Goal: Task Accomplishment & Management: Manage account settings

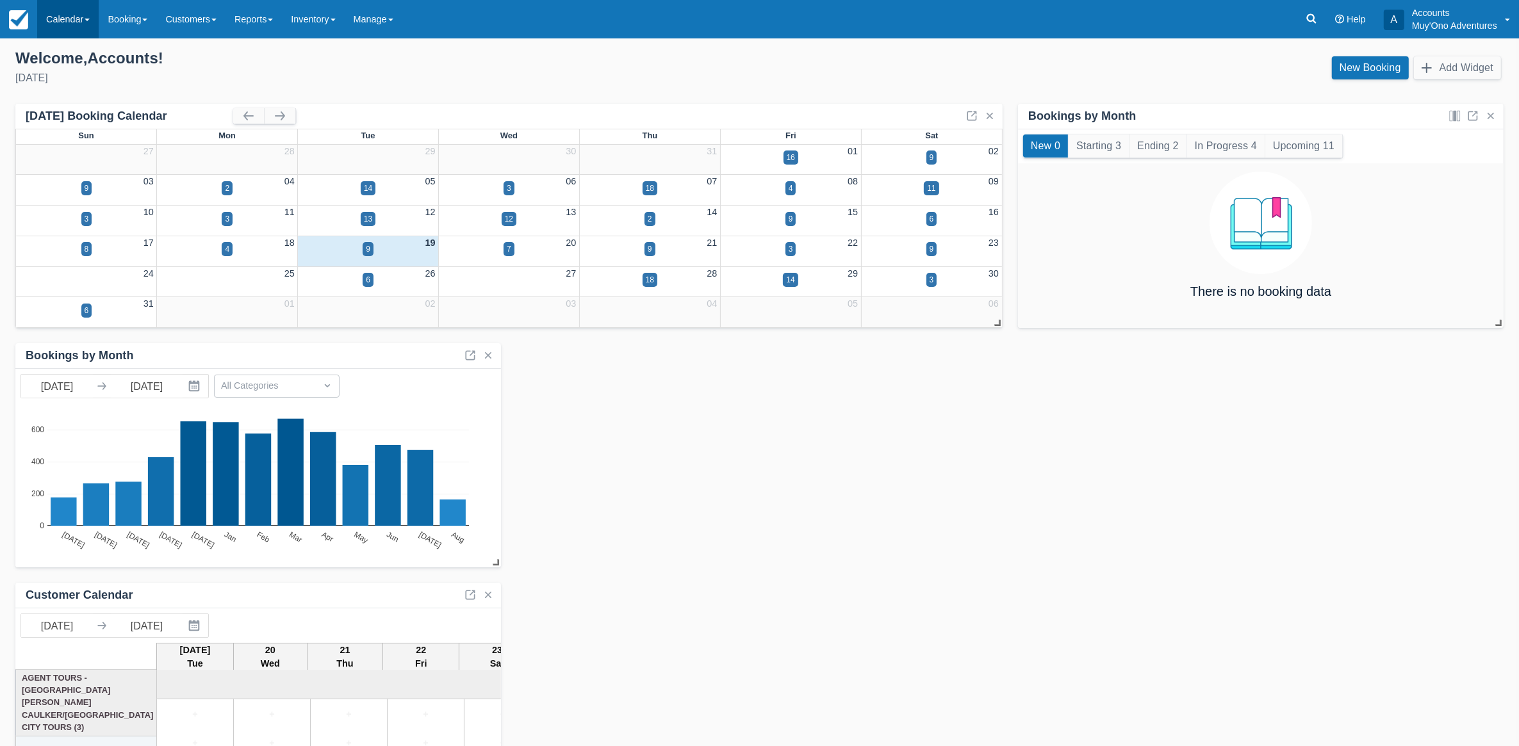
click at [64, 19] on link "Calendar" at bounding box center [67, 19] width 61 height 38
click at [104, 109] on link "Month" at bounding box center [88, 121] width 101 height 27
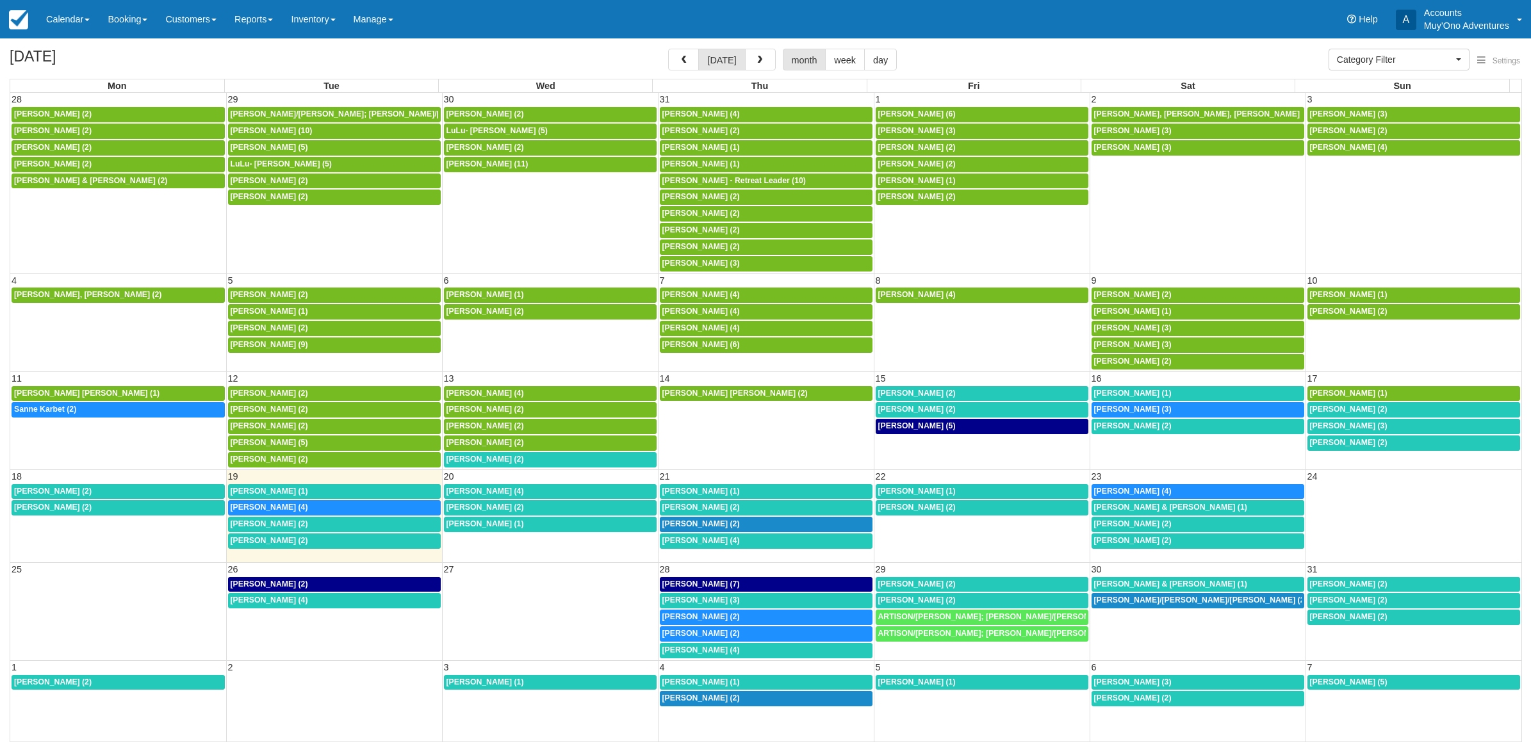
select select
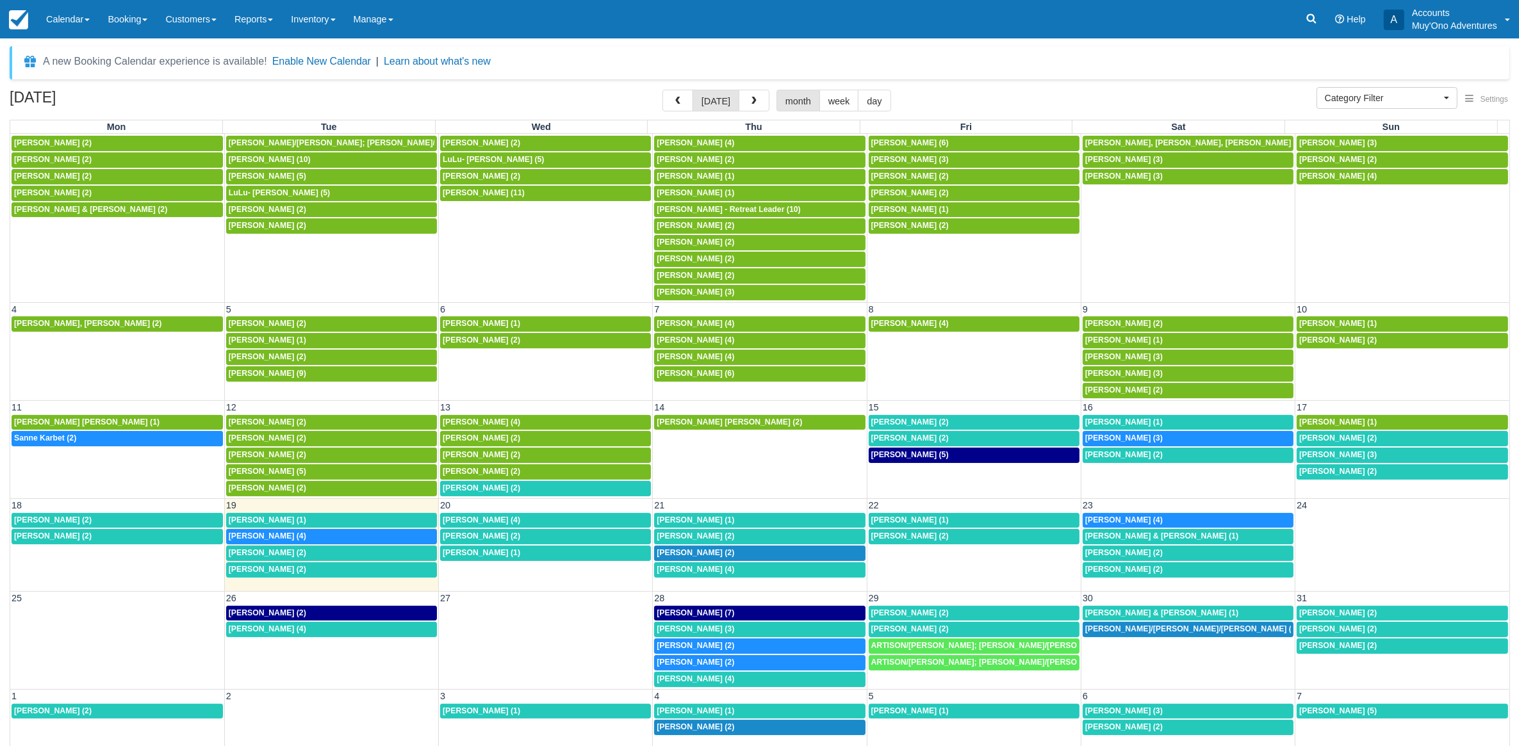
scroll to position [20, 0]
click at [501, 481] on link "1:30p Kristina Kenne Cooper (2)" at bounding box center [545, 488] width 211 height 15
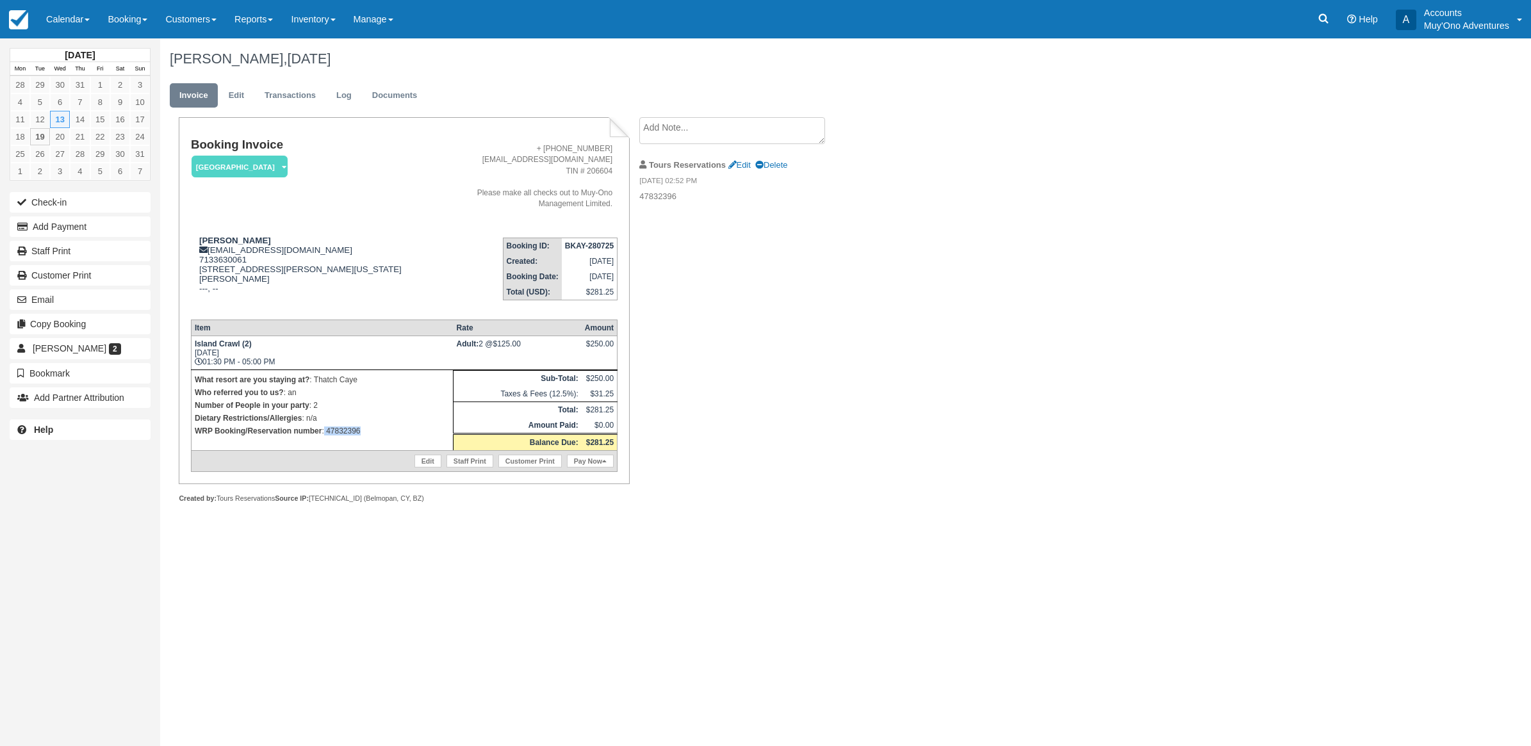
drag, startPoint x: 377, startPoint y: 430, endPoint x: 324, endPoint y: 439, distance: 53.4
click at [324, 439] on td "What resort are you staying at? : Thatch Caye Who referred you to us? : an Numb…" at bounding box center [322, 410] width 262 height 81
copy p "47832396"
click at [101, 226] on button "Add Payment" at bounding box center [80, 227] width 141 height 20
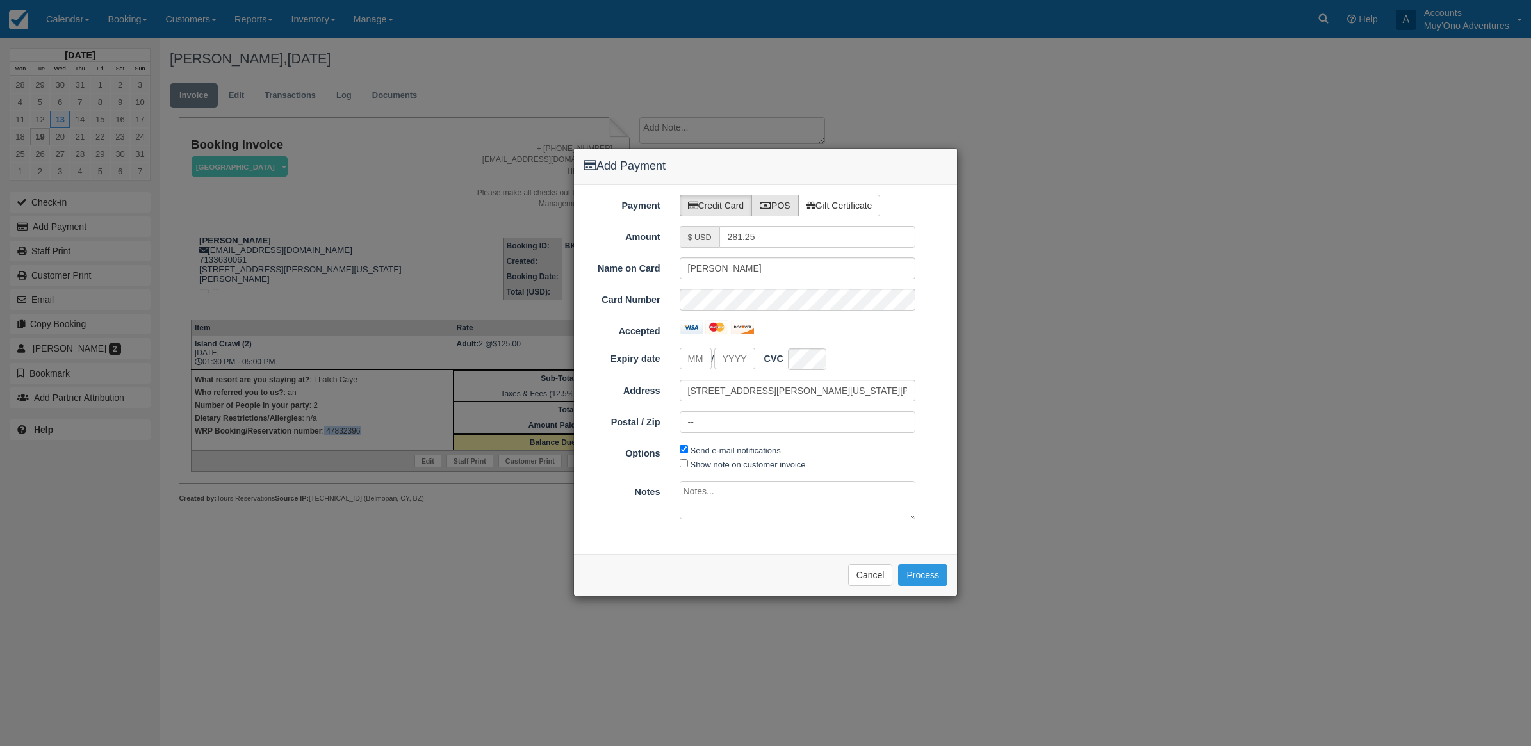
click at [786, 209] on label "POS" at bounding box center [774, 206] width 47 height 22
radio input "true"
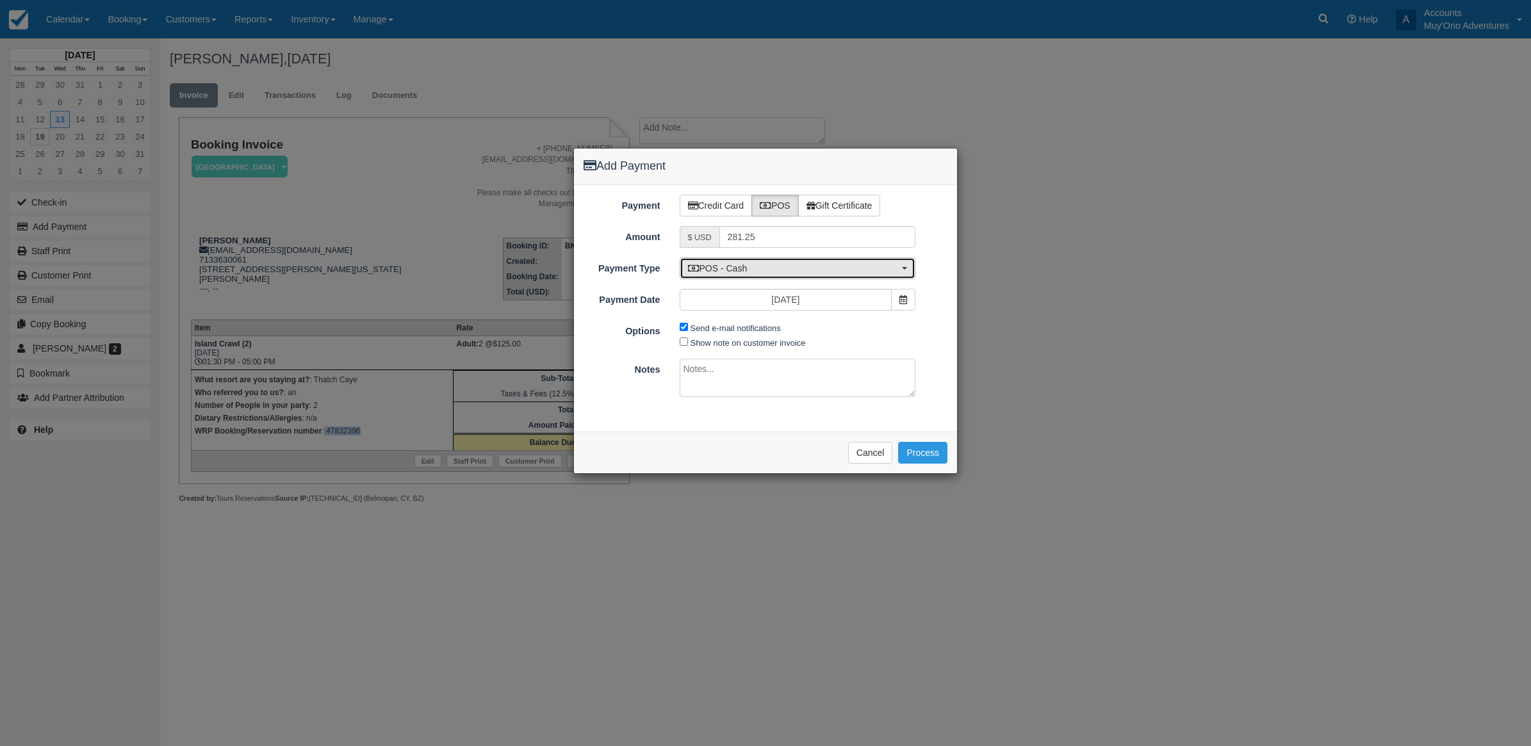
click at [745, 268] on span "POS - Cash" at bounding box center [793, 268] width 211 height 13
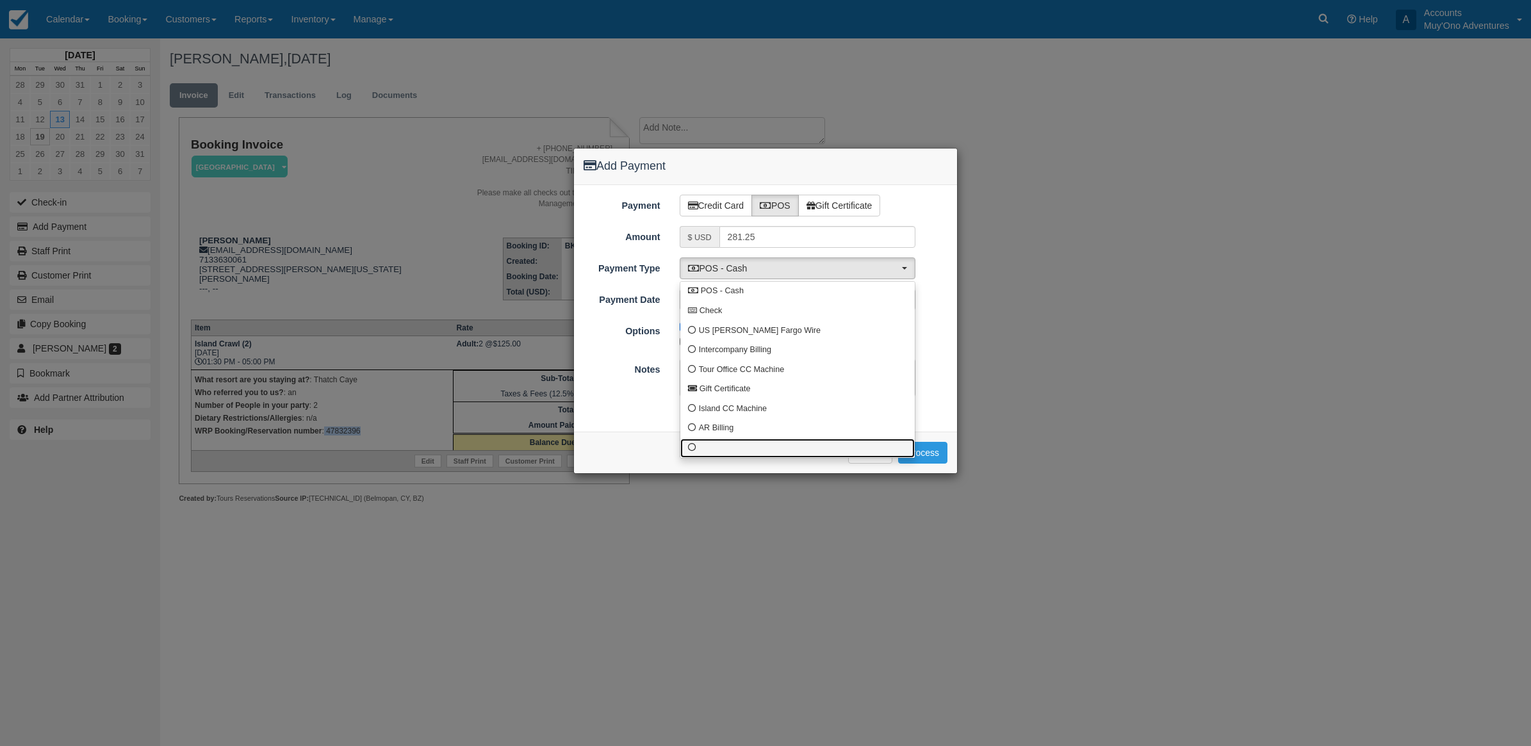
click at [721, 446] on link at bounding box center [797, 449] width 234 height 20
select select "custom10"
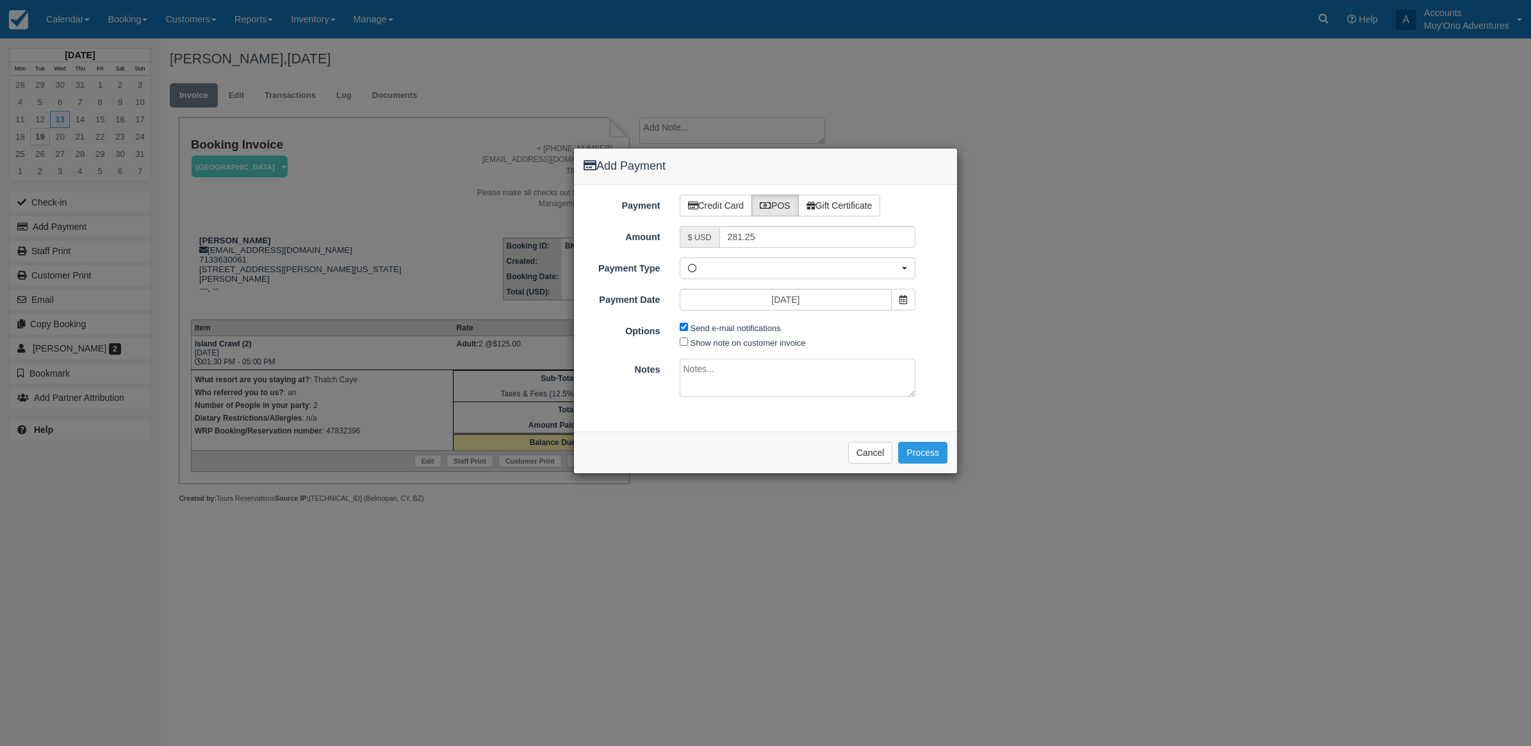
click at [686, 322] on span "Send e-mail notifications" at bounding box center [734, 327] width 108 height 15
click at [683, 325] on input "Send e-mail notifications" at bounding box center [684, 327] width 8 height 8
checkbox input "false"
click at [739, 360] on textarea at bounding box center [798, 378] width 236 height 38
type textarea "Paid in WRP CT"
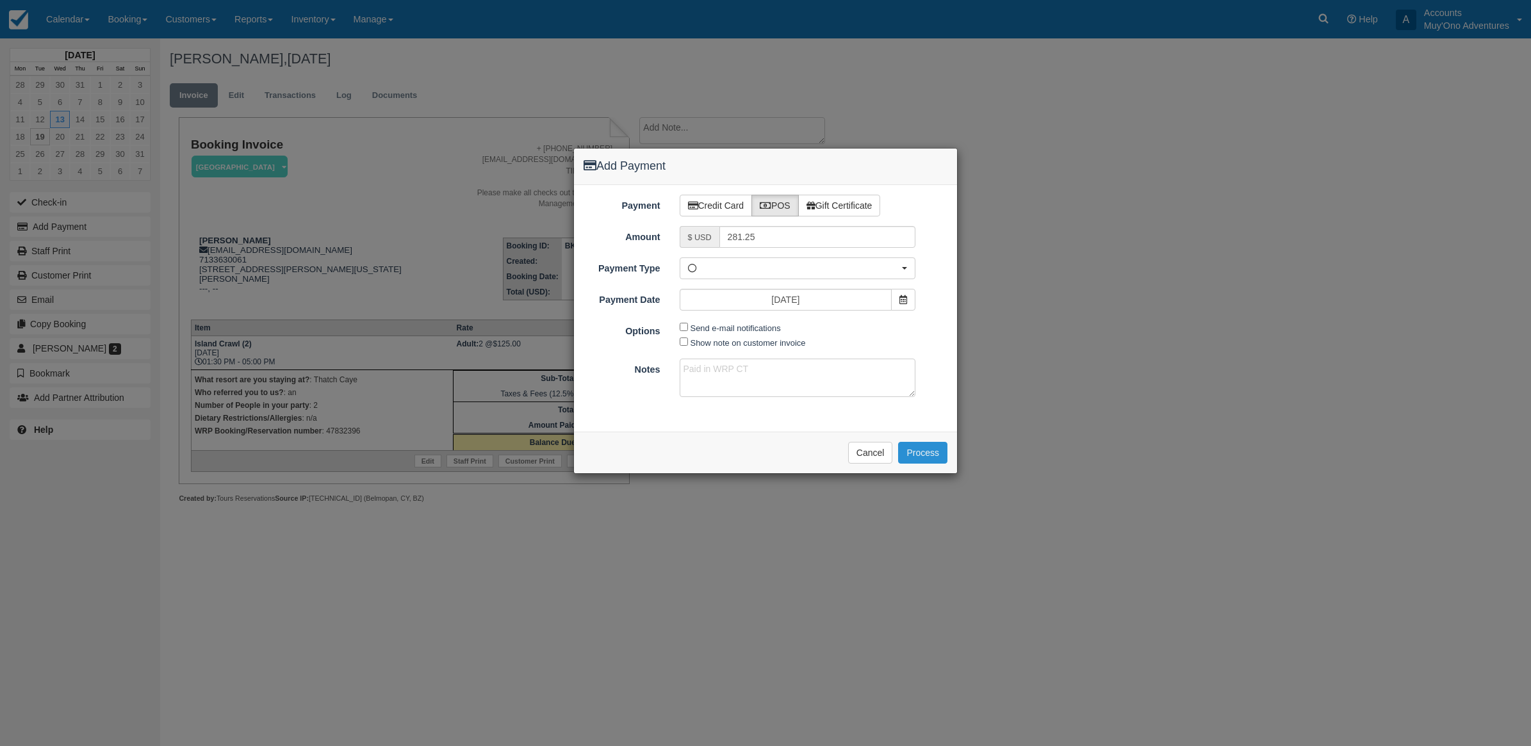
click at [933, 460] on button "Process" at bounding box center [922, 453] width 49 height 22
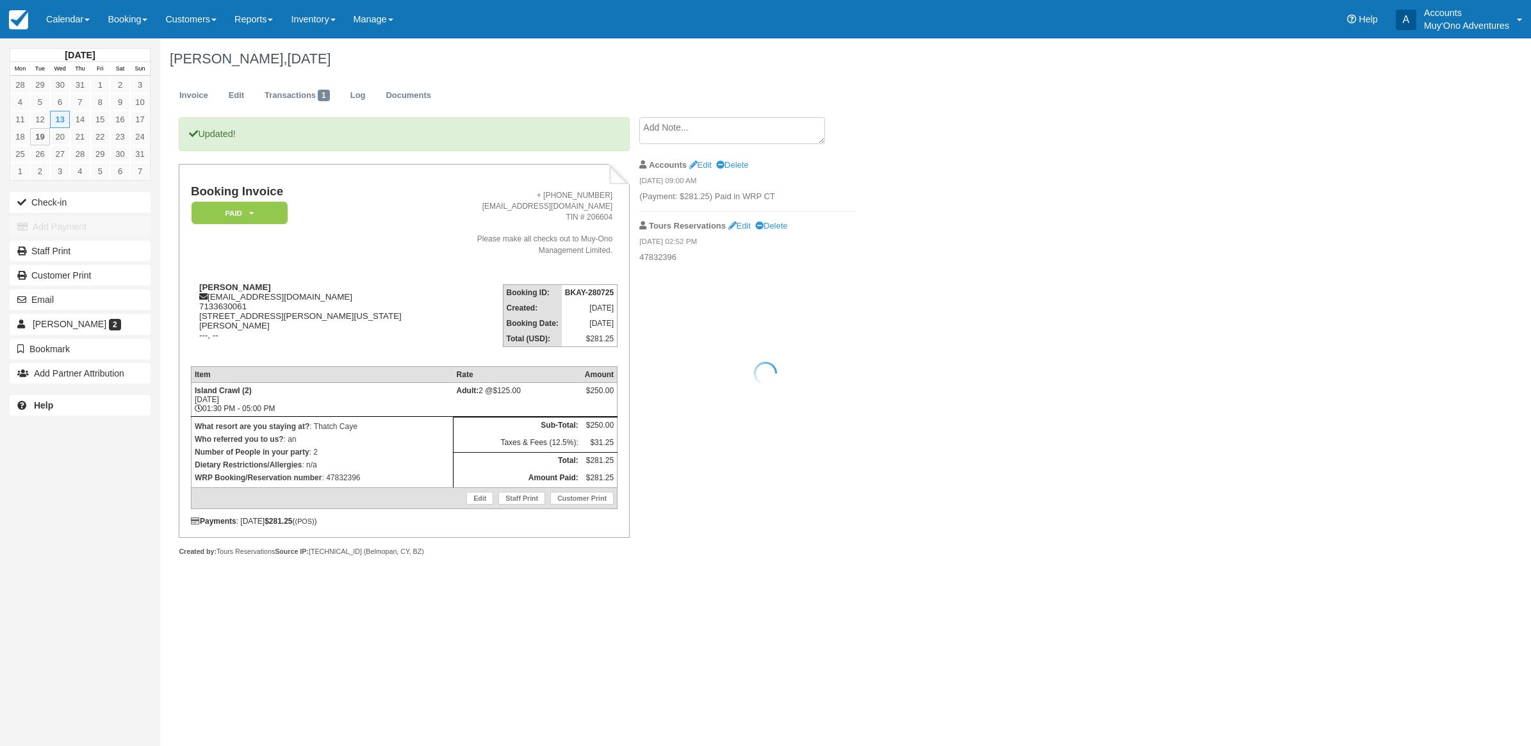
click at [79, 22] on div at bounding box center [765, 373] width 1531 height 746
click at [95, 19] on link "Calendar" at bounding box center [67, 19] width 61 height 38
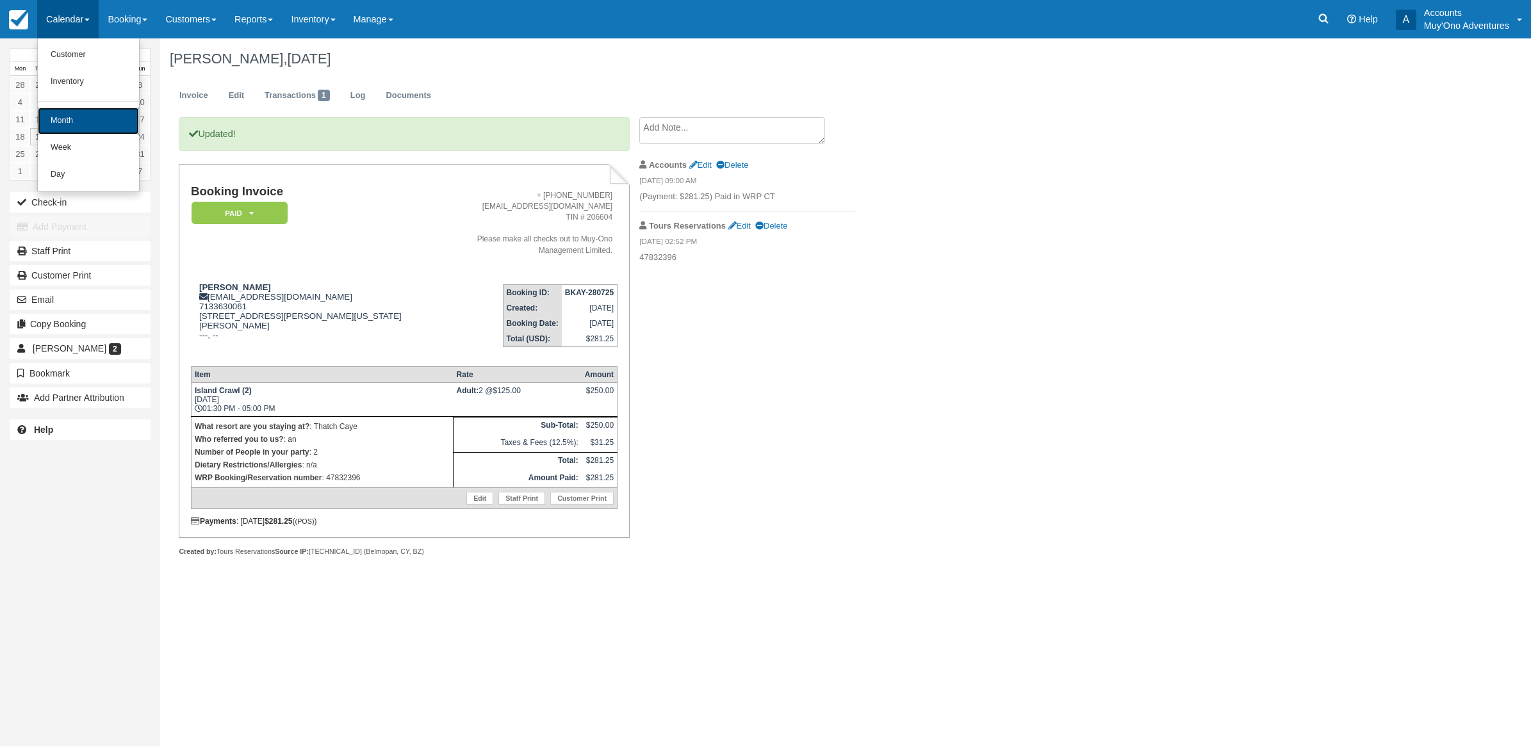
click at [92, 114] on link "Month" at bounding box center [88, 121] width 101 height 27
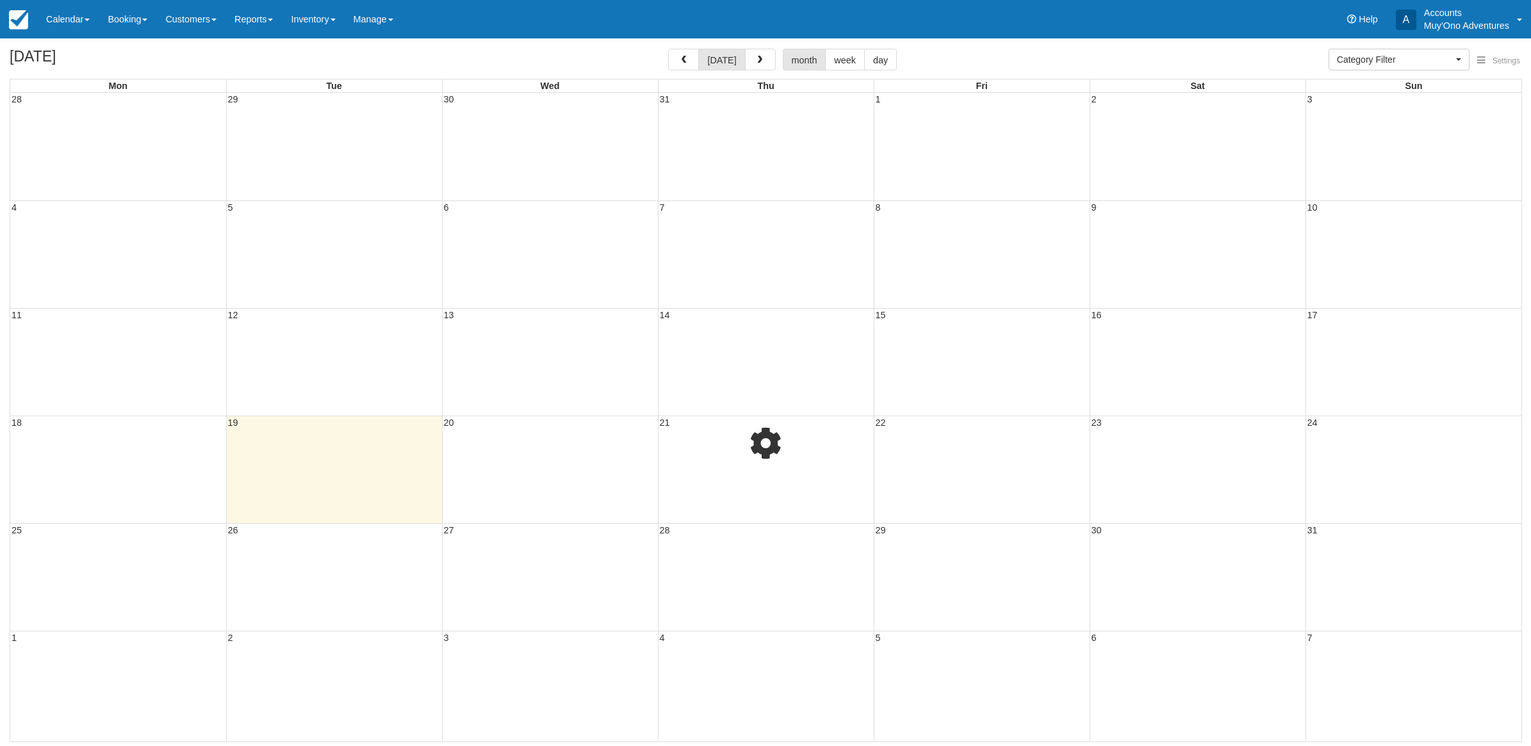
select select
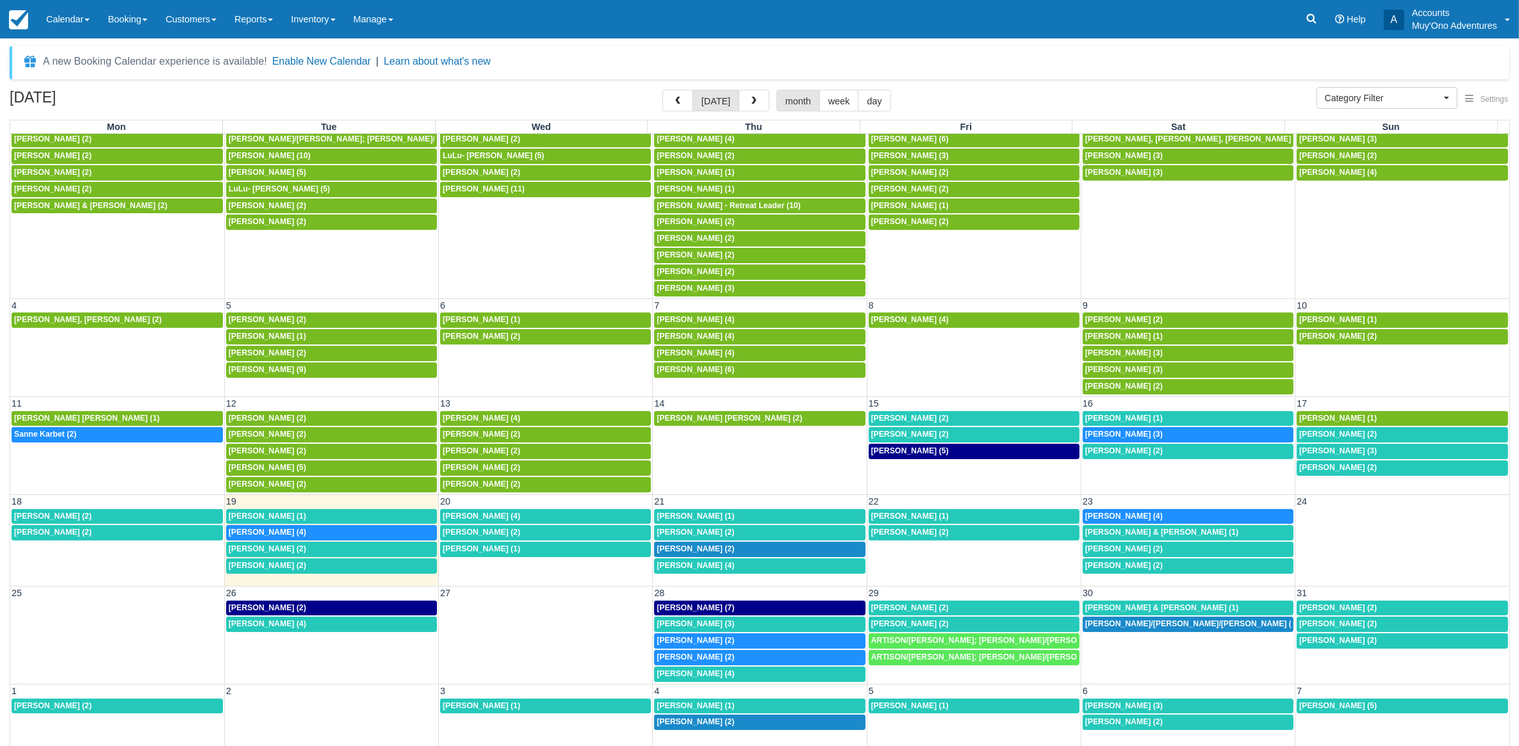
scroll to position [24, 0]
click at [894, 414] on span "[PERSON_NAME] (2)" at bounding box center [910, 418] width 78 height 9
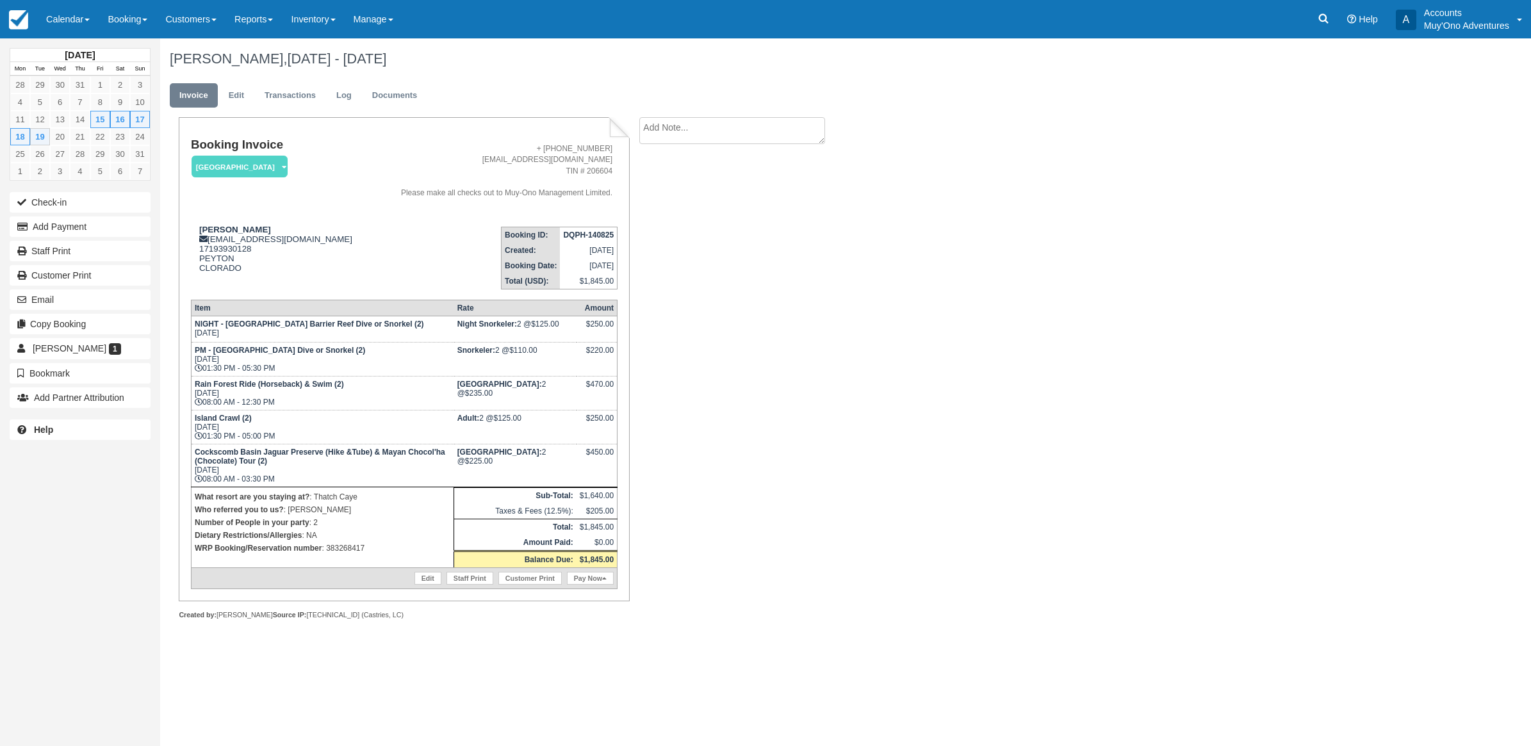
click at [375, 555] on td "What resort are you staying at? : Thatch Caye Who referred you to us? : [PERSON…" at bounding box center [322, 527] width 263 height 81
drag, startPoint x: 370, startPoint y: 552, endPoint x: 325, endPoint y: 546, distance: 45.2
click at [325, 546] on td "What resort are you staying at? : Thatch Caye Who referred you to us? : [PERSON…" at bounding box center [322, 527] width 263 height 81
copy p "383268417"
click at [70, 19] on link "Calendar" at bounding box center [67, 19] width 61 height 38
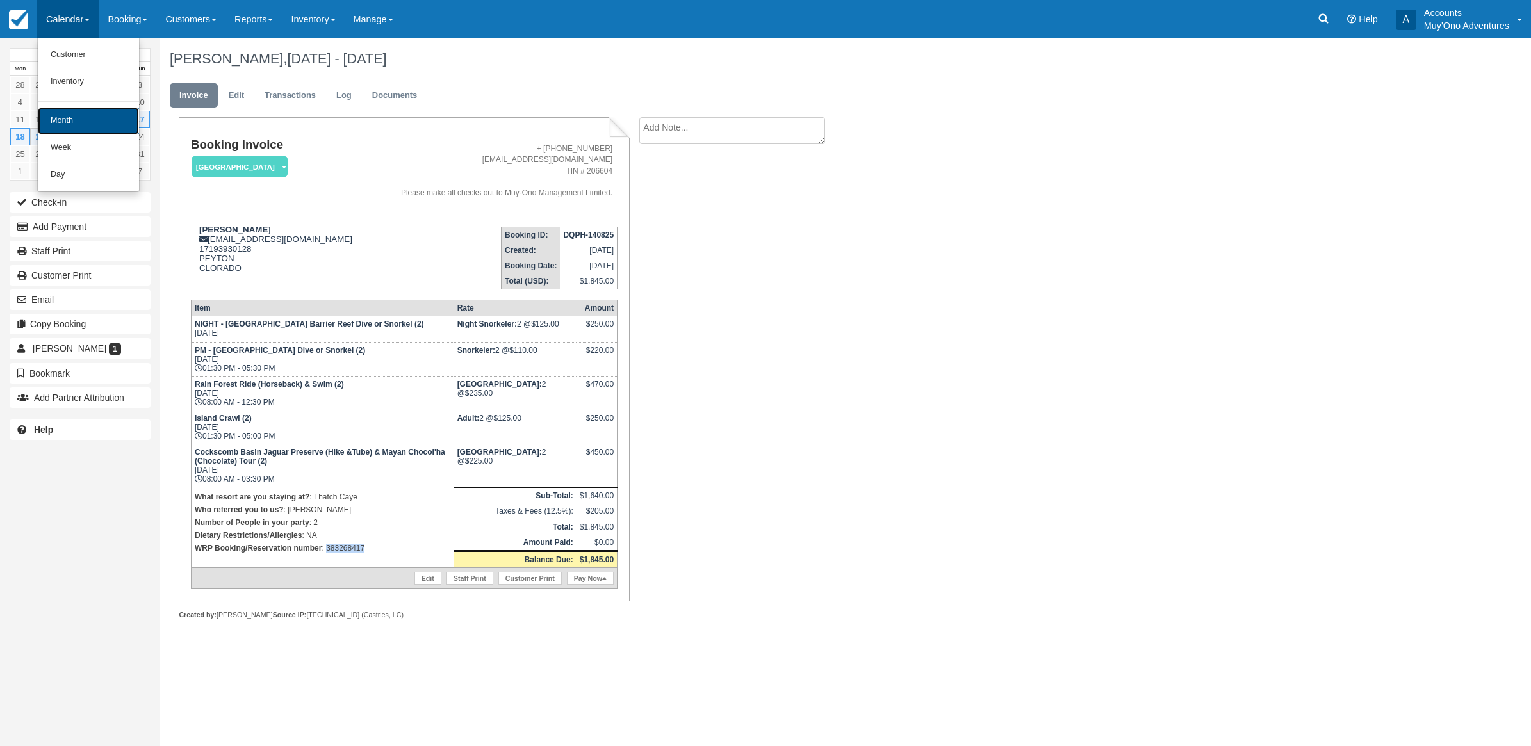
click at [84, 122] on link "Month" at bounding box center [88, 121] width 101 height 27
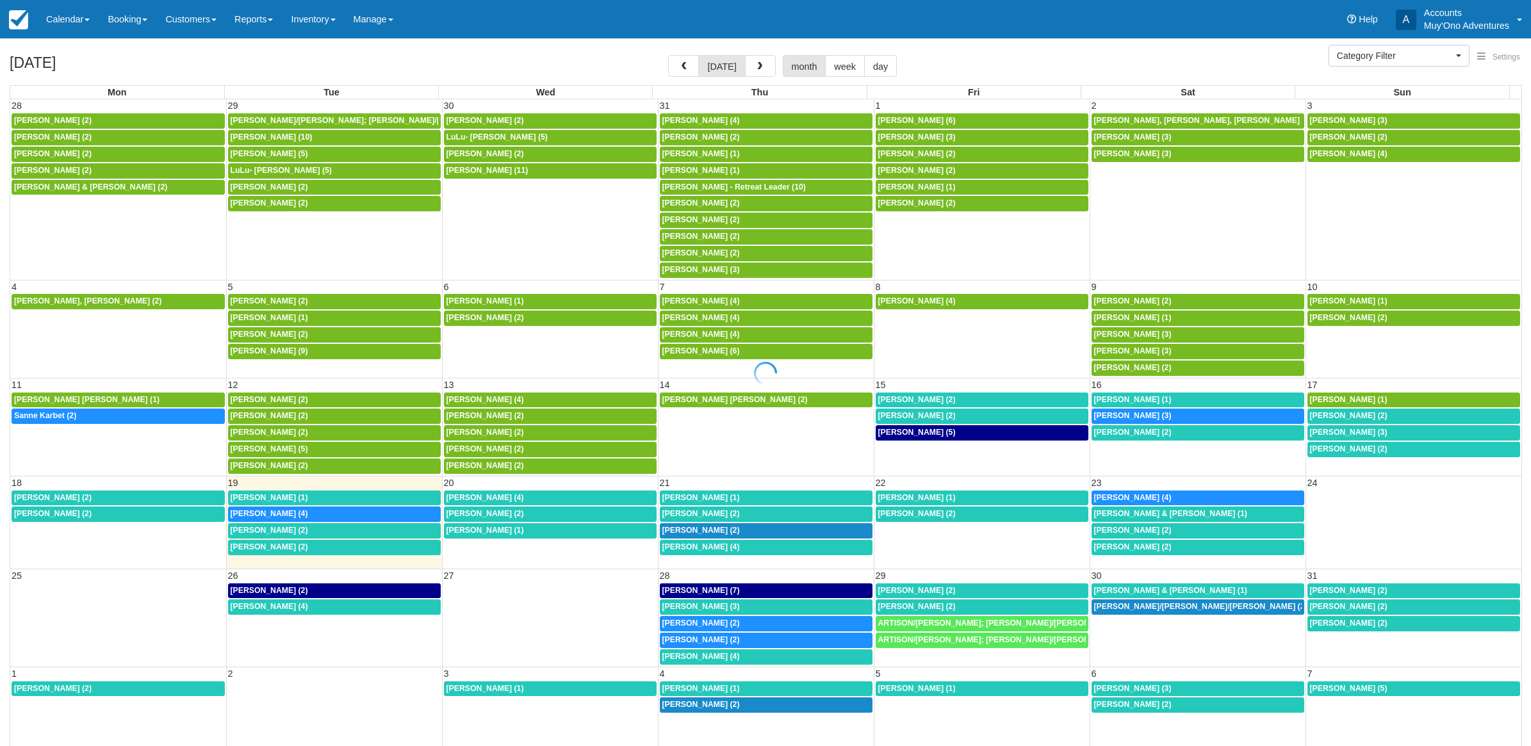
select select
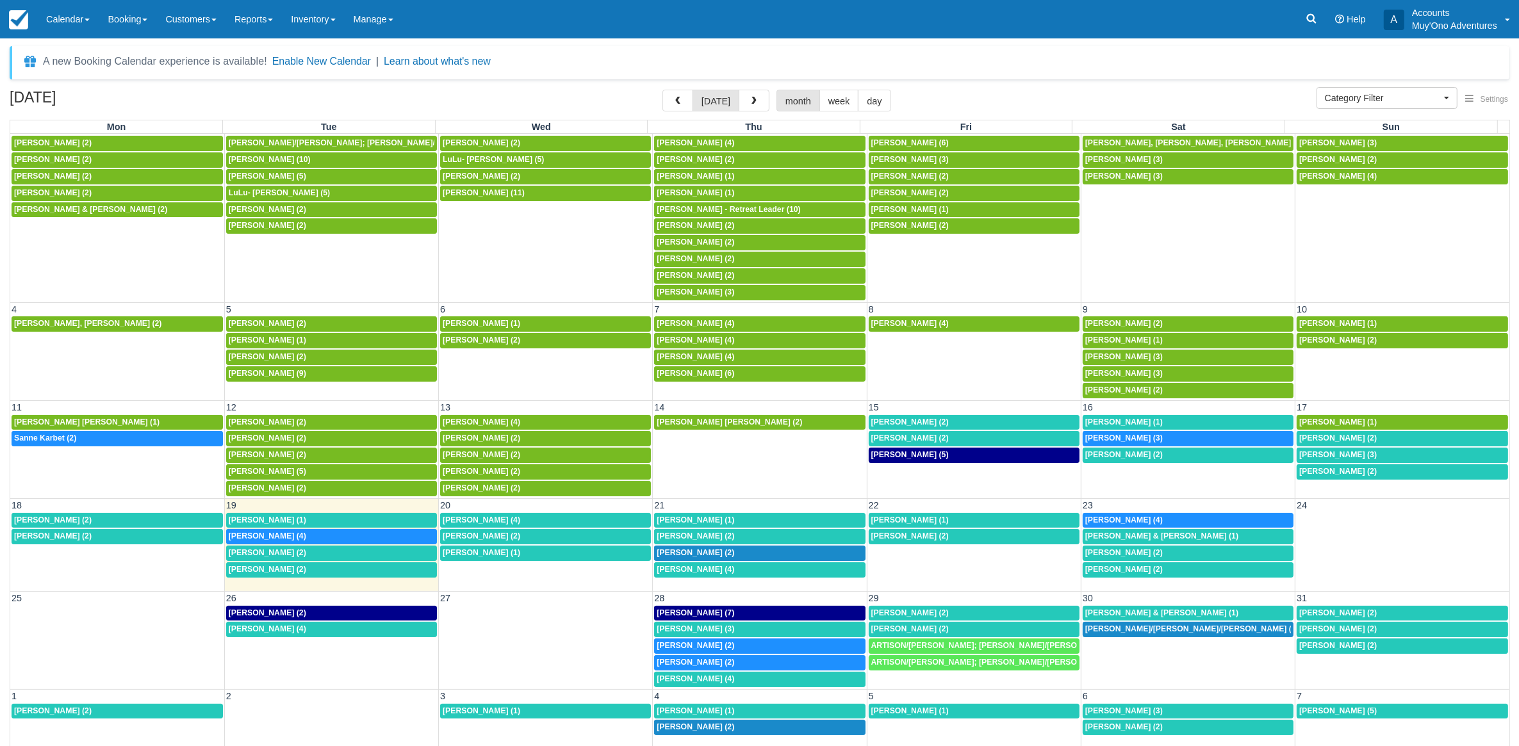
scroll to position [20, 0]
click at [933, 437] on div "7:30a Shannon Joy (2)" at bounding box center [974, 439] width 206 height 10
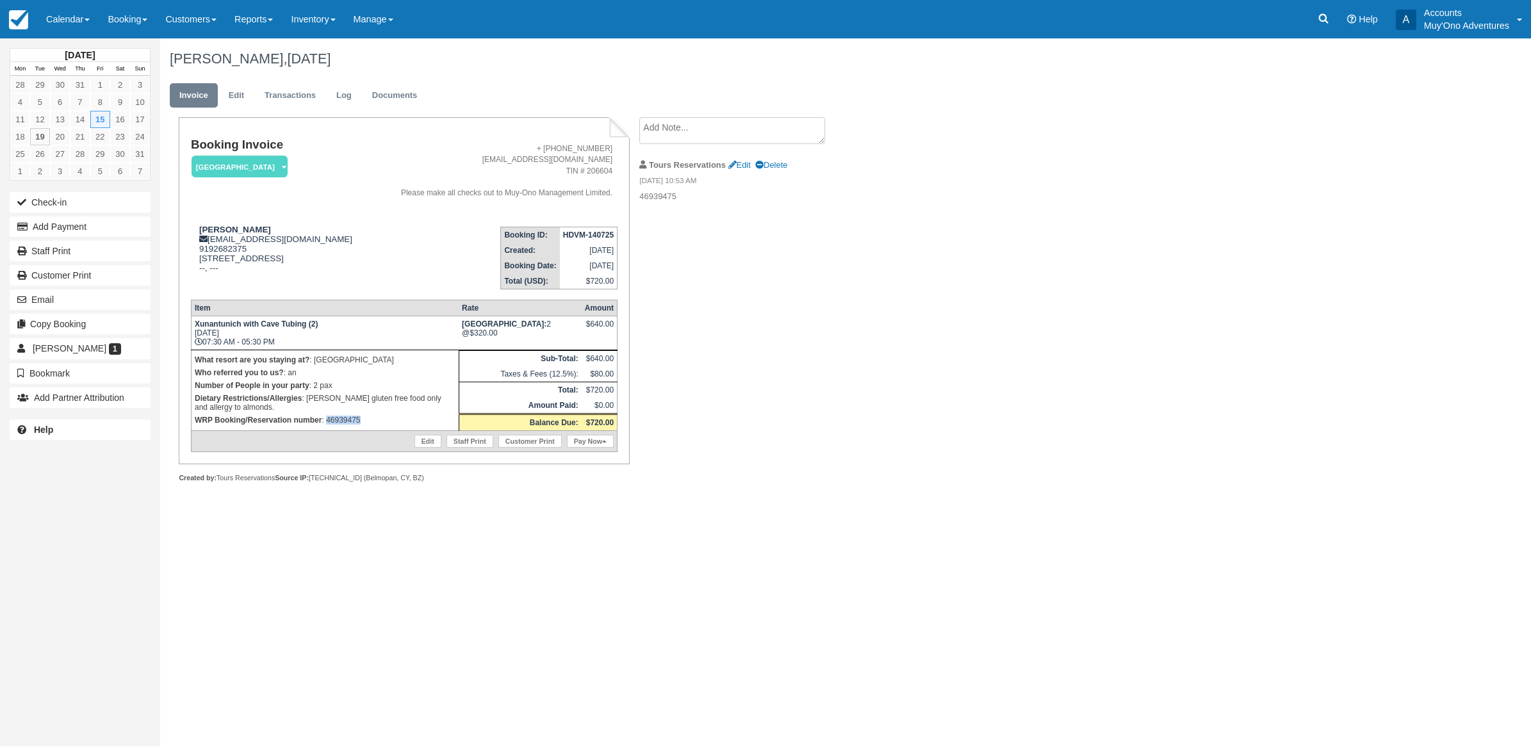
drag, startPoint x: 378, startPoint y: 432, endPoint x: 325, endPoint y: 442, distance: 53.4
click at [325, 427] on p "WRP Booking/Reservation number : 46939475" at bounding box center [325, 420] width 261 height 13
copy p "46939475"
click at [84, 3] on link "Calendar" at bounding box center [67, 19] width 61 height 38
click at [84, 112] on link "Month" at bounding box center [88, 121] width 101 height 27
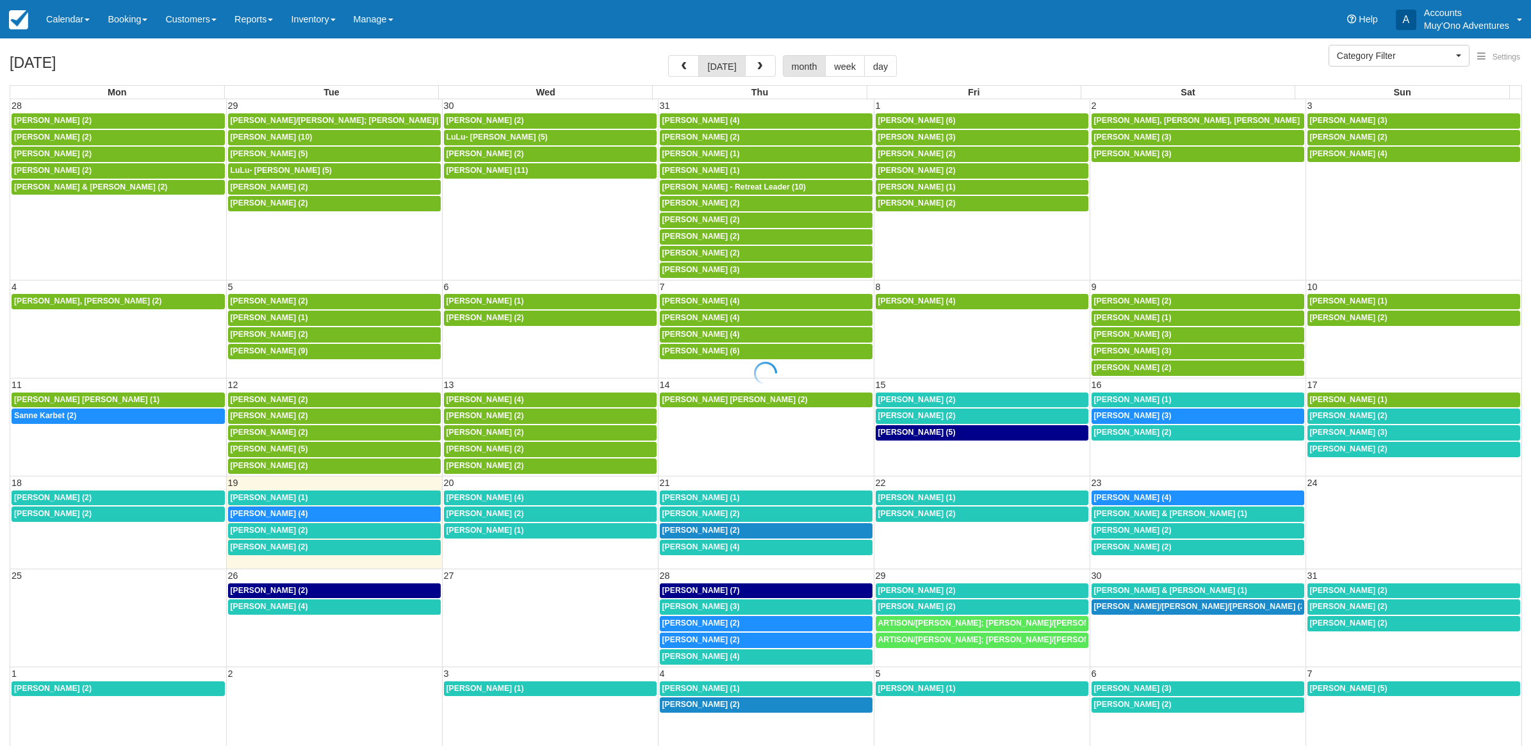
select select
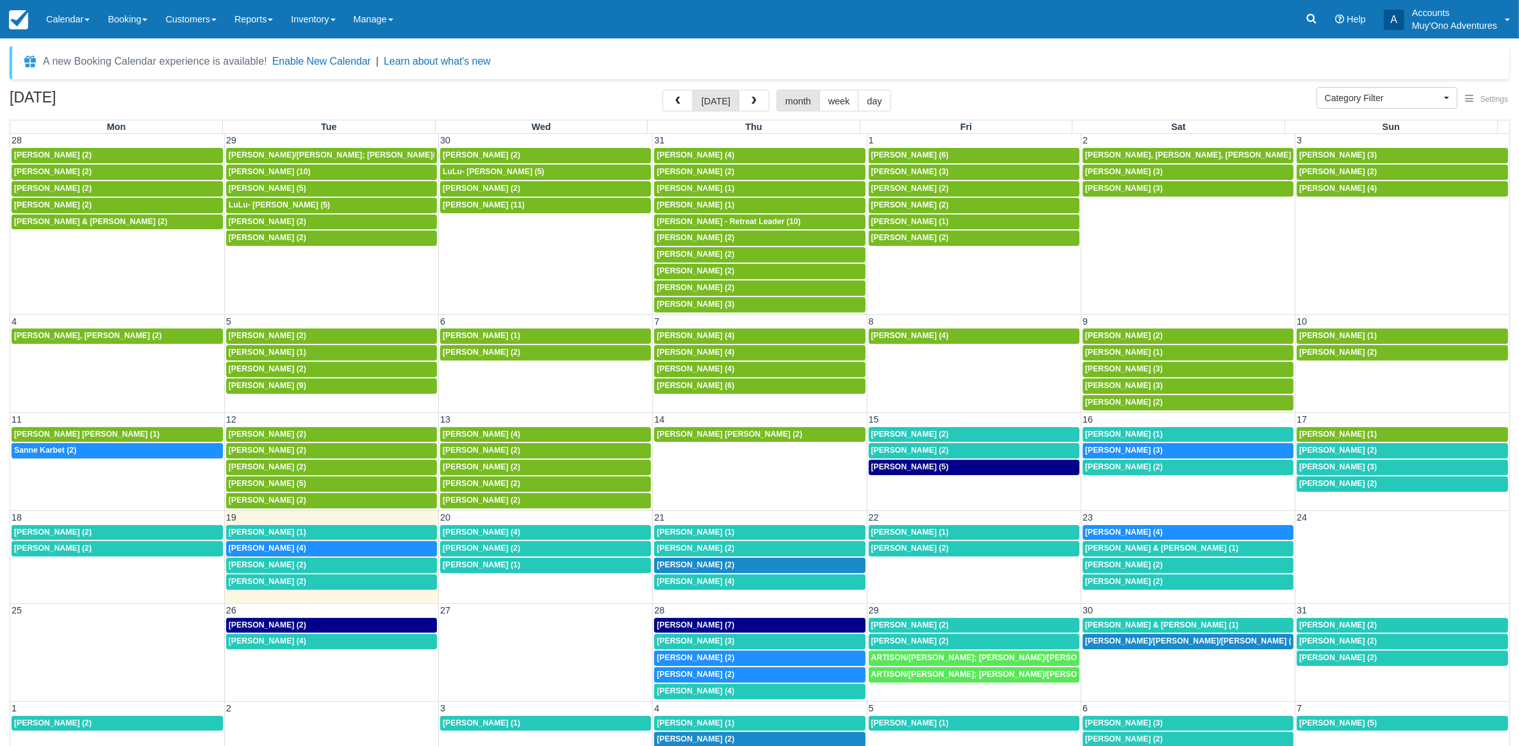
scroll to position [20, 0]
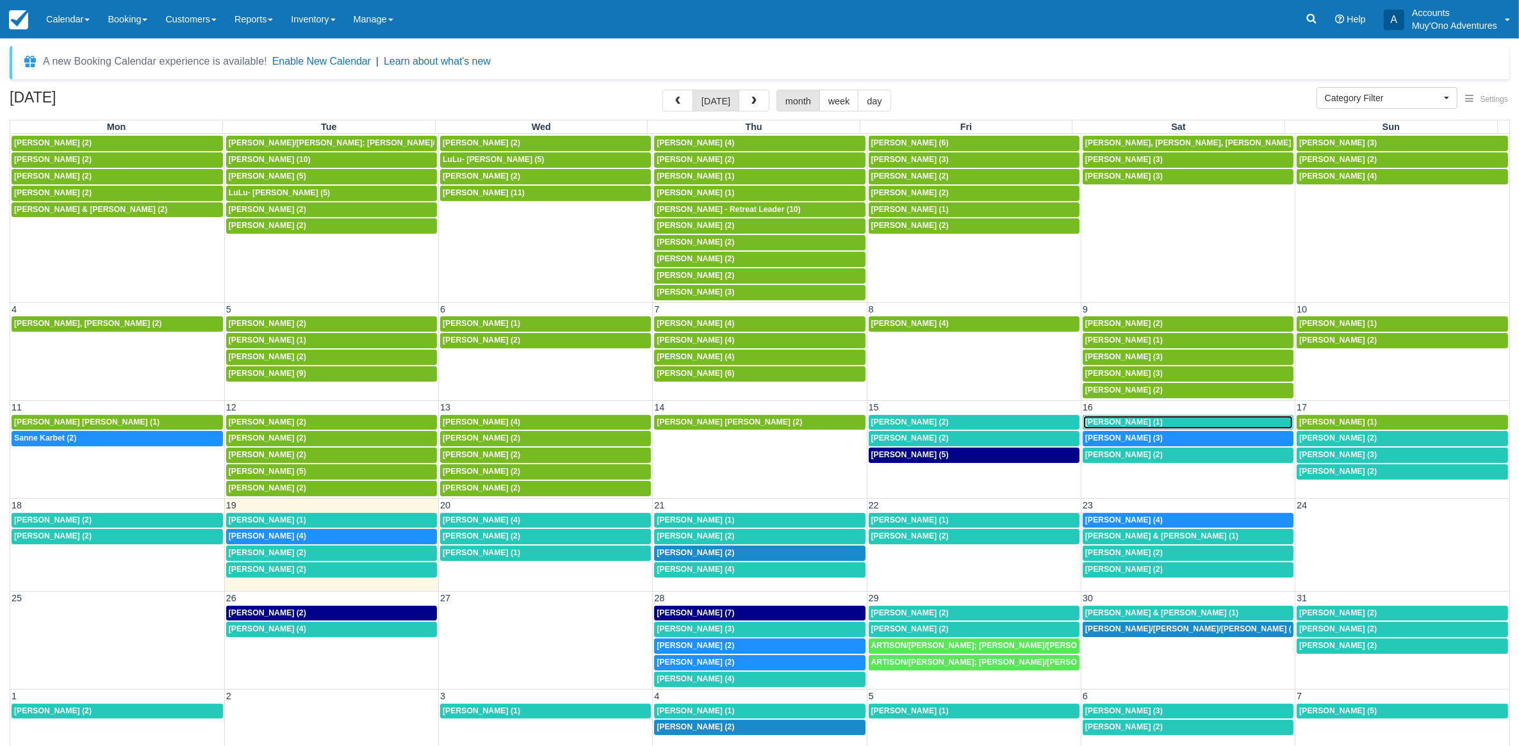
click at [1116, 418] on span "Brett Boreing (1)" at bounding box center [1124, 422] width 78 height 9
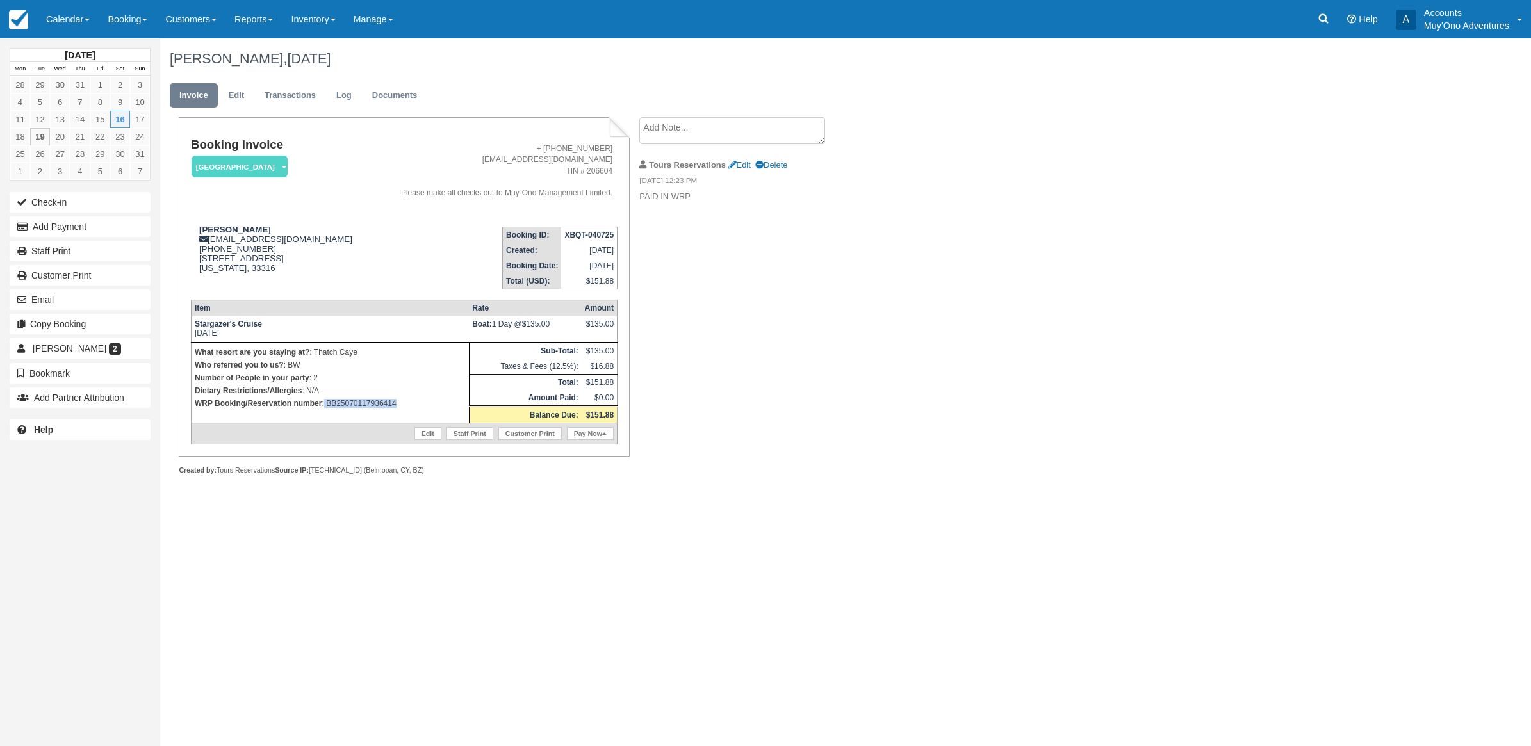
drag, startPoint x: 407, startPoint y: 405, endPoint x: 325, endPoint y: 413, distance: 81.8
click at [325, 413] on td "What resort are you staying at? : Thatch Caye Who referred you to us? : BW Numb…" at bounding box center [330, 382] width 278 height 81
copy p "BB25070117936414"
click at [58, 232] on button "Add Payment" at bounding box center [80, 227] width 141 height 20
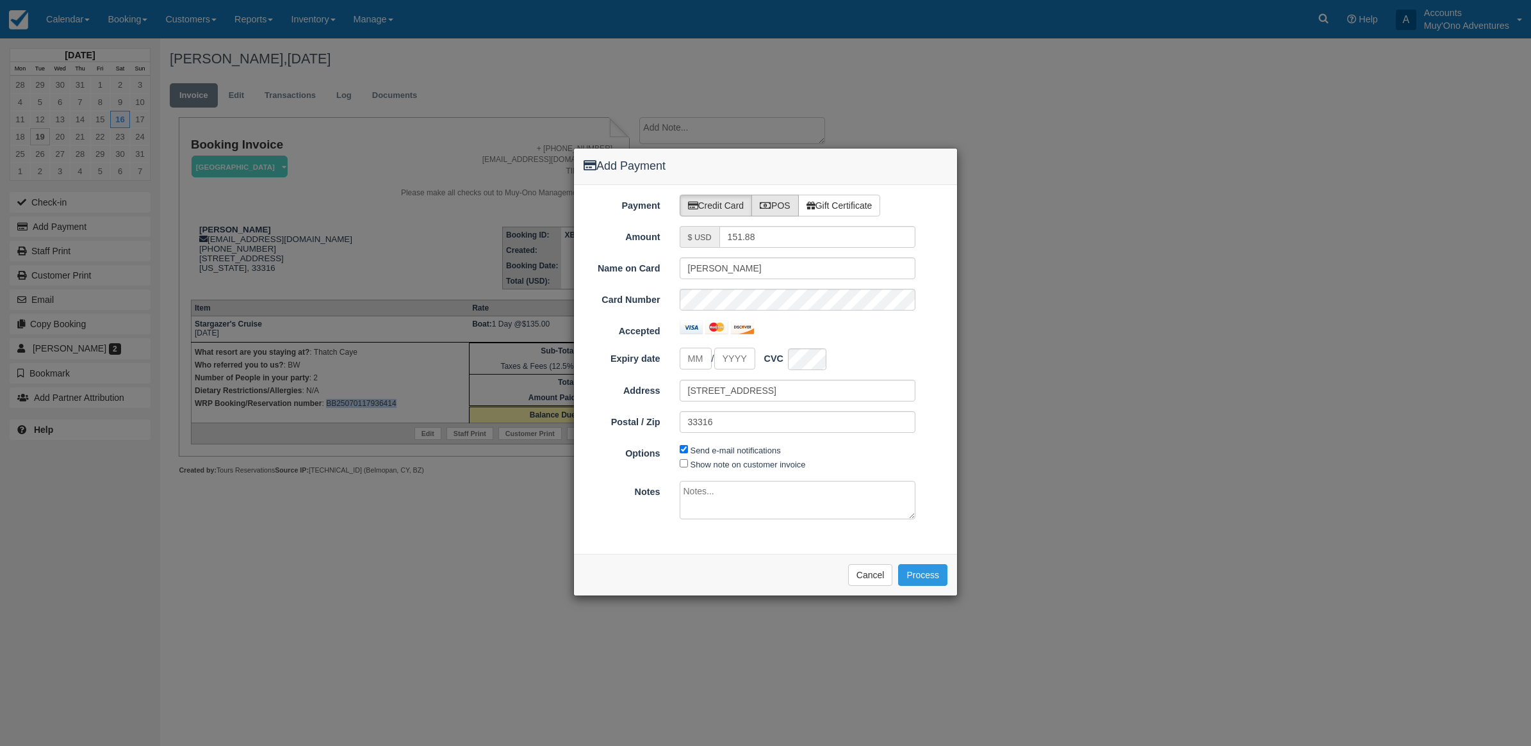
click at [783, 199] on label "POS" at bounding box center [774, 206] width 47 height 22
radio input "true"
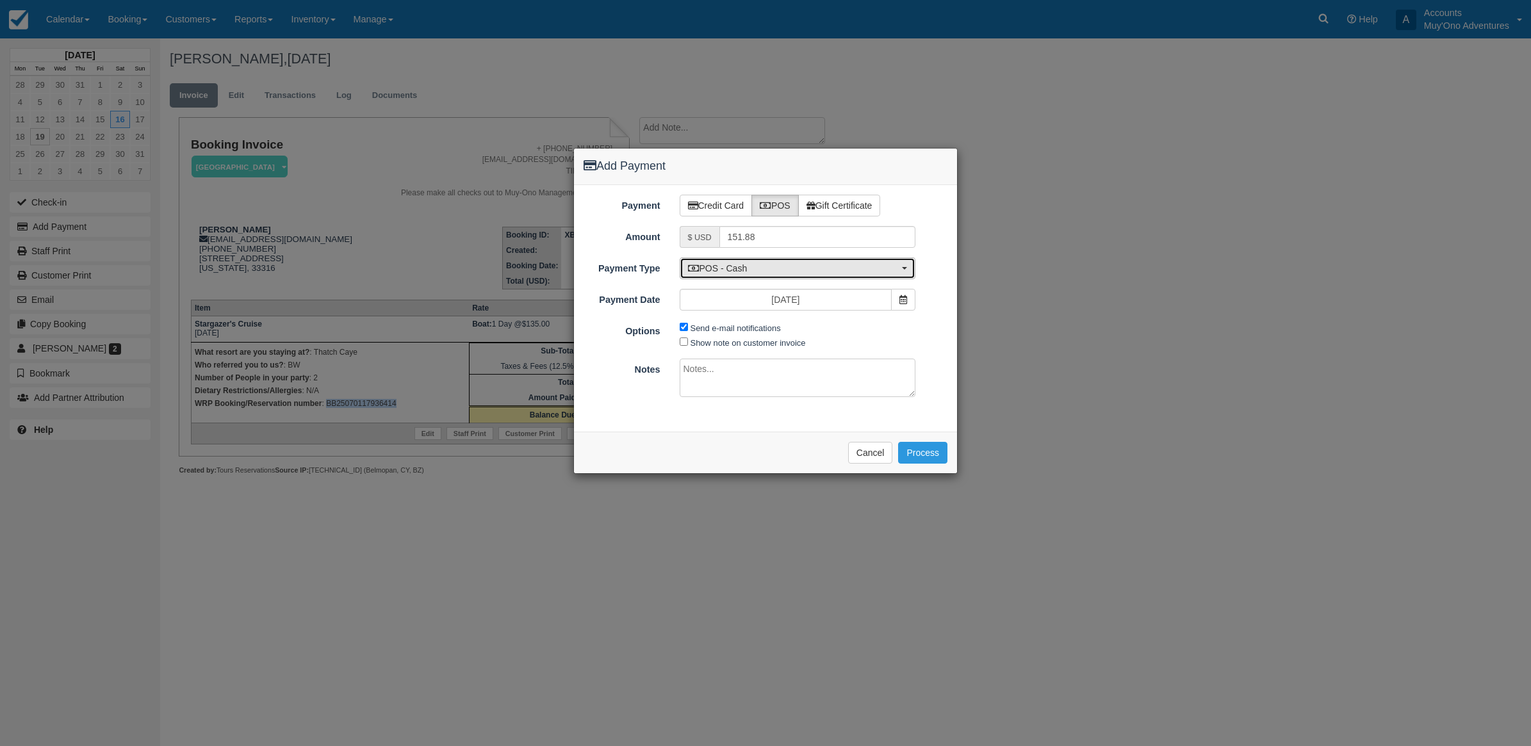
click at [779, 274] on span "POS - Cash" at bounding box center [793, 268] width 211 height 13
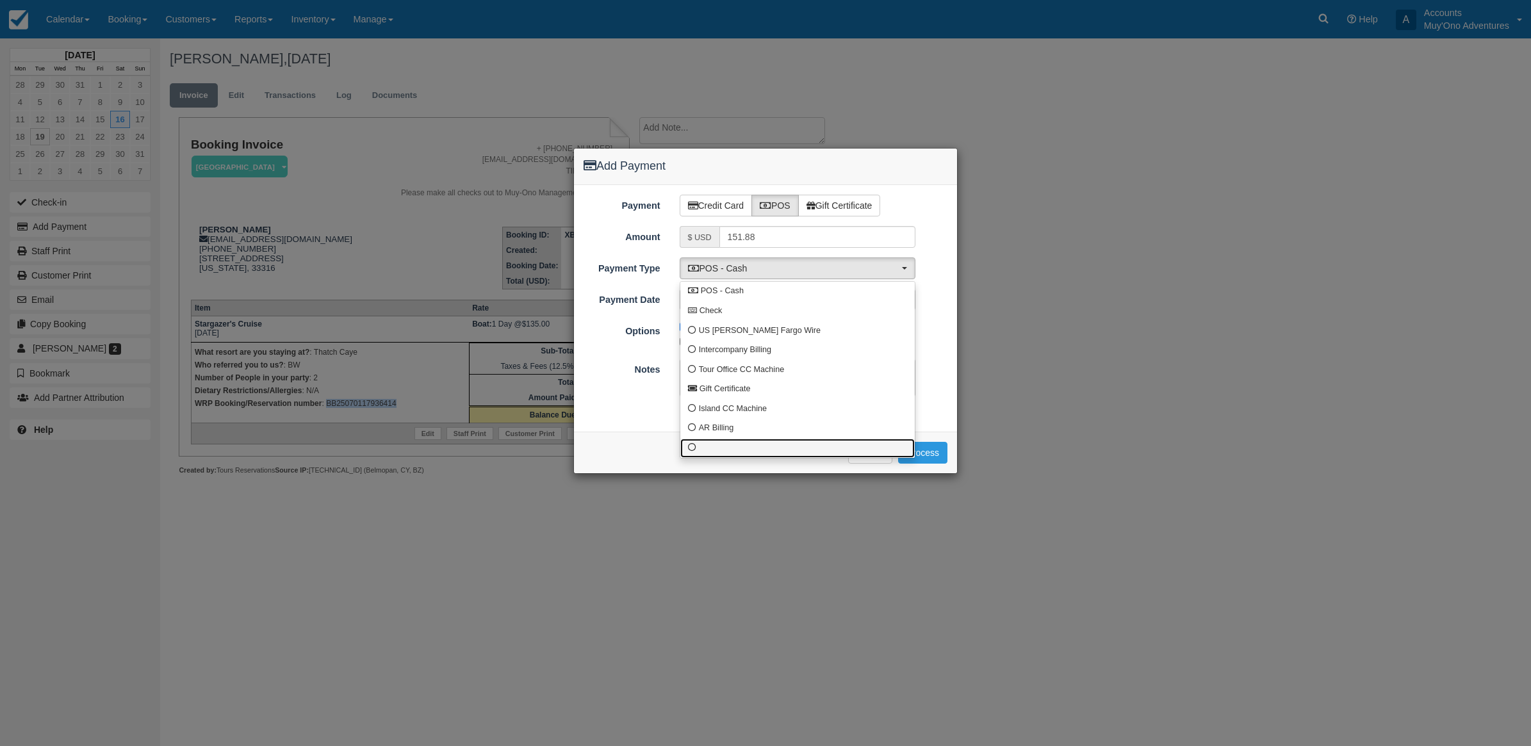
drag, startPoint x: 801, startPoint y: 452, endPoint x: 808, endPoint y: 447, distance: 8.7
click at [803, 452] on link at bounding box center [797, 449] width 234 height 20
select select "custom10"
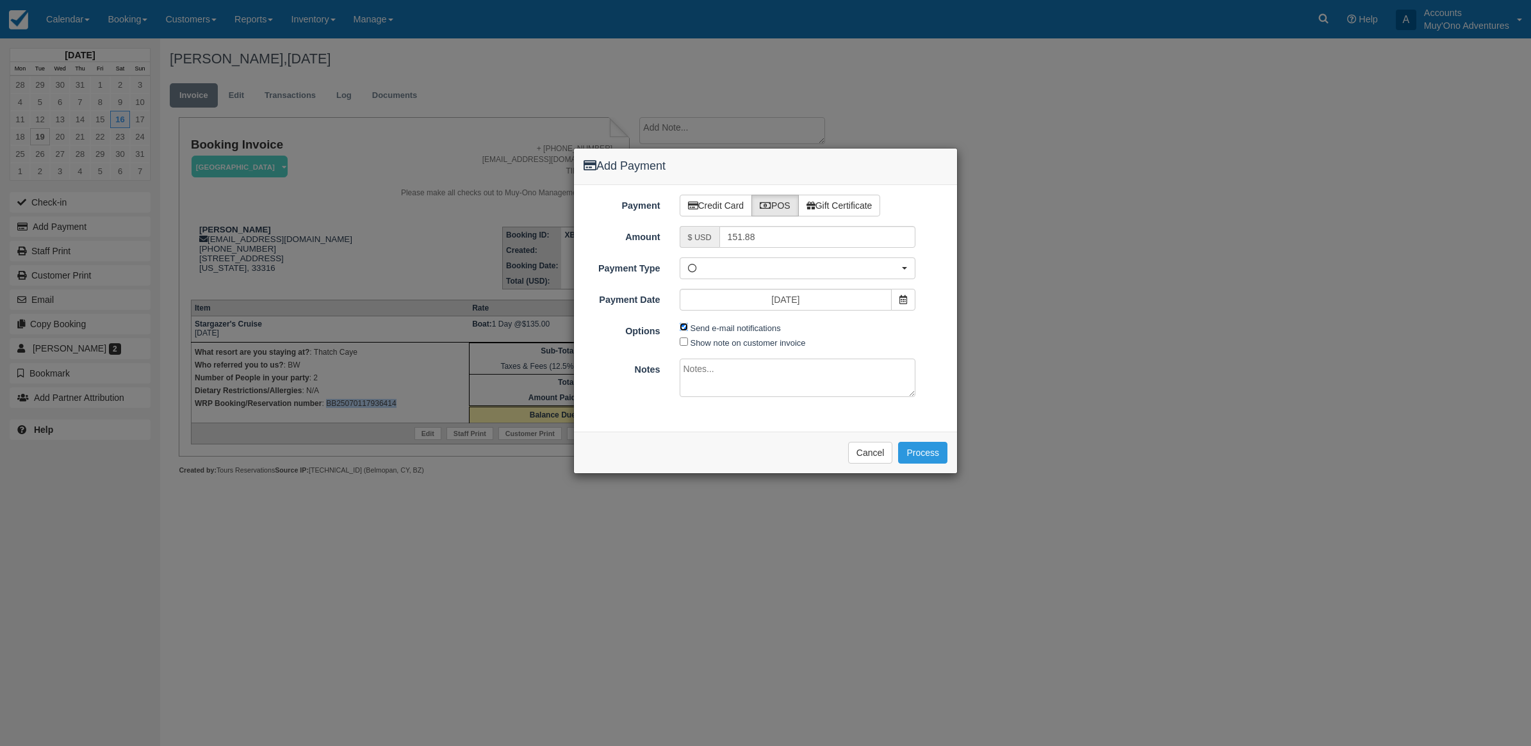
click at [685, 329] on input "Send e-mail notifications" at bounding box center [684, 327] width 8 height 8
checkbox input "false"
click at [705, 370] on textarea at bounding box center [798, 378] width 236 height 38
type textarea "Paid in WRP CT"
click at [912, 443] on div "Please wait while the payment is processed ... Cancel Process" at bounding box center [765, 453] width 383 height 42
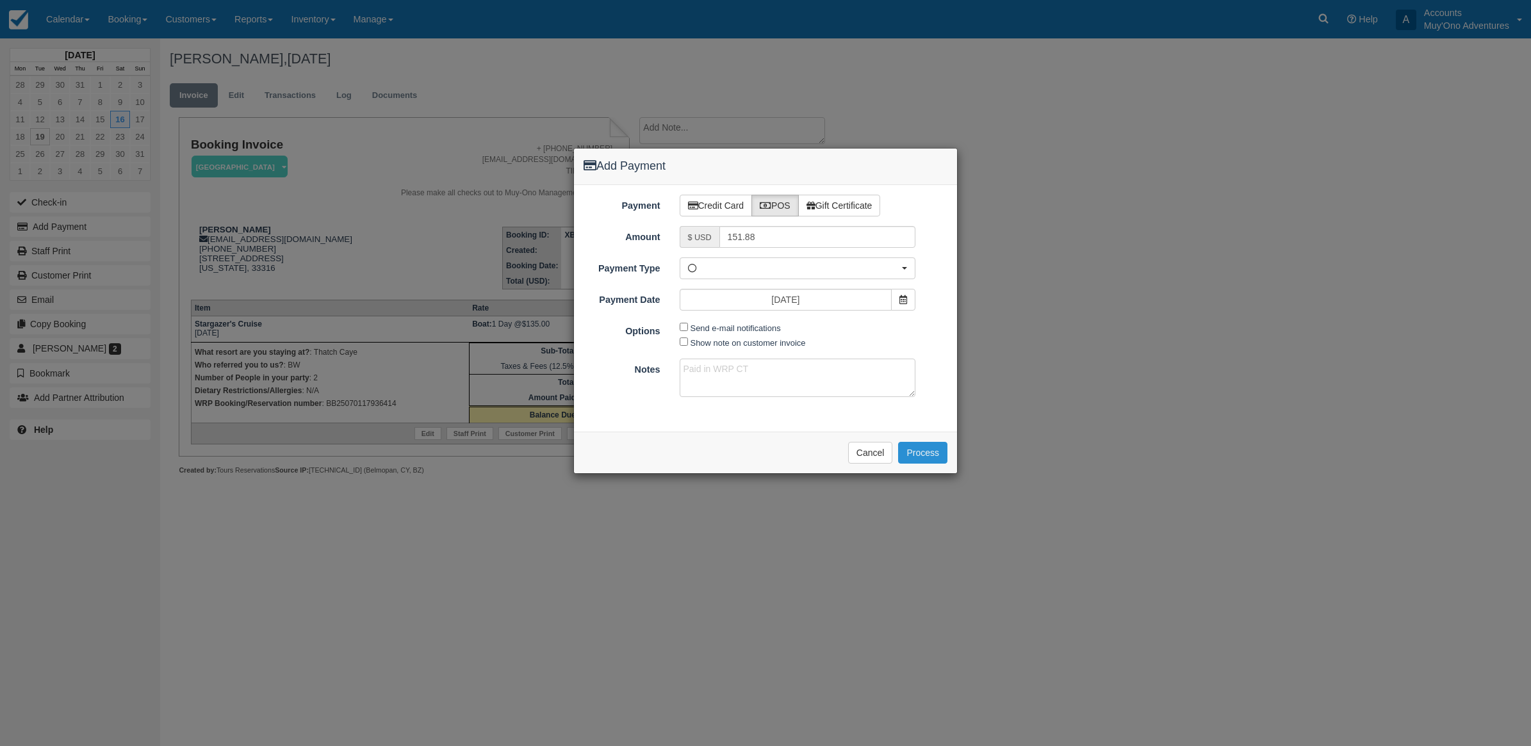
click at [920, 452] on button "Process" at bounding box center [922, 453] width 49 height 22
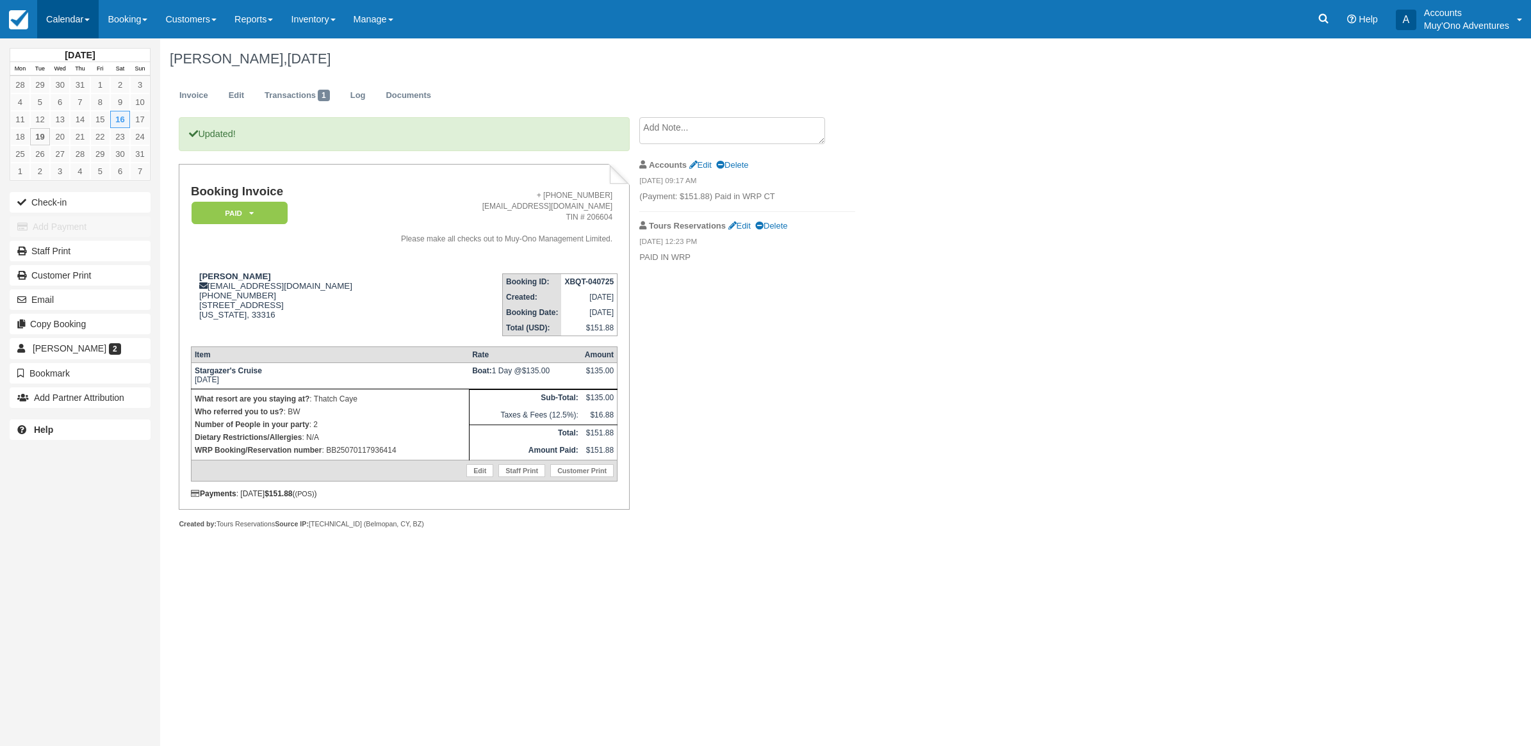
click at [82, 23] on link "Calendar" at bounding box center [67, 19] width 61 height 38
drag, startPoint x: 97, startPoint y: 119, endPoint x: 82, endPoint y: 111, distance: 16.6
click at [95, 119] on link "Month" at bounding box center [88, 121] width 101 height 27
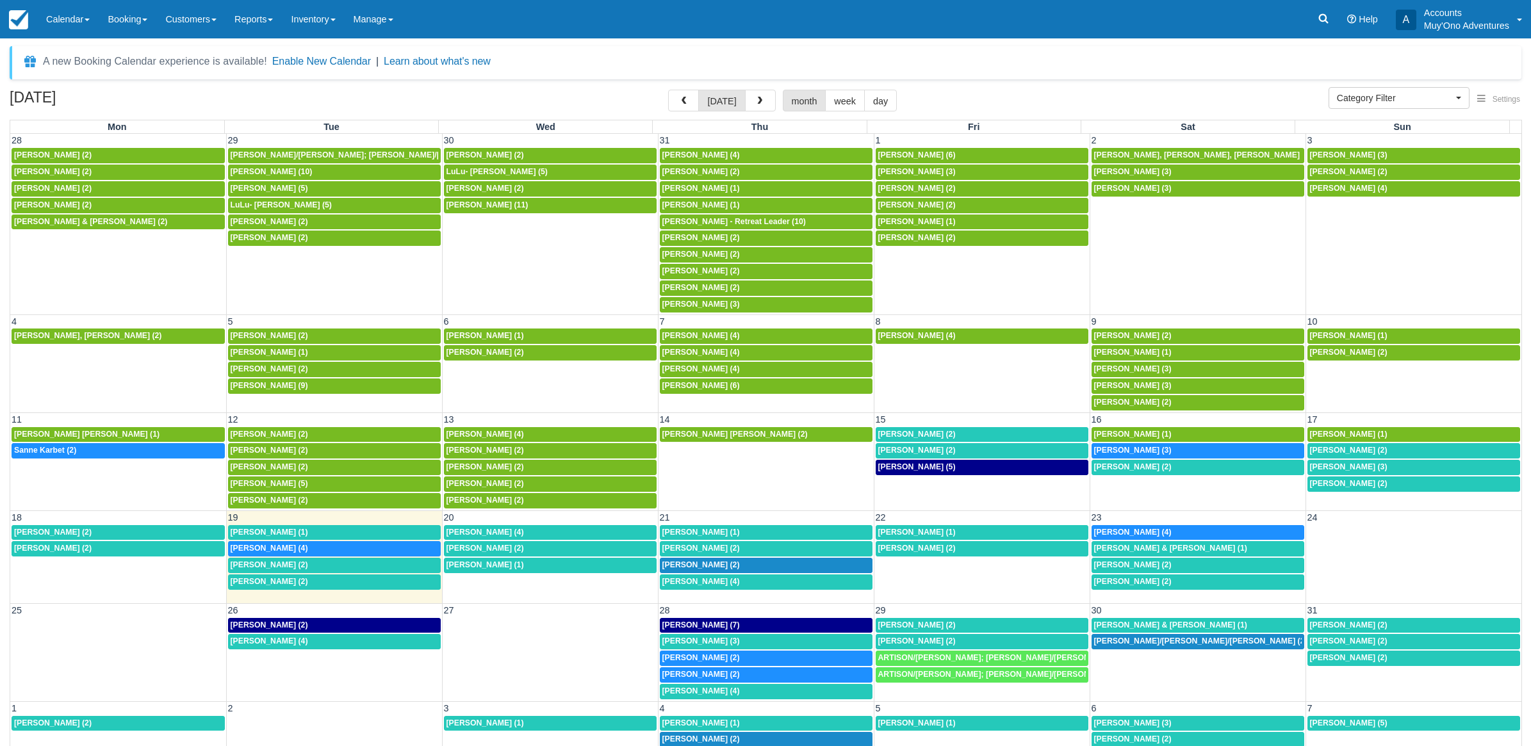
select select
click at [1092, 471] on span "Kimberly a carlson (2)" at bounding box center [1124, 466] width 78 height 9
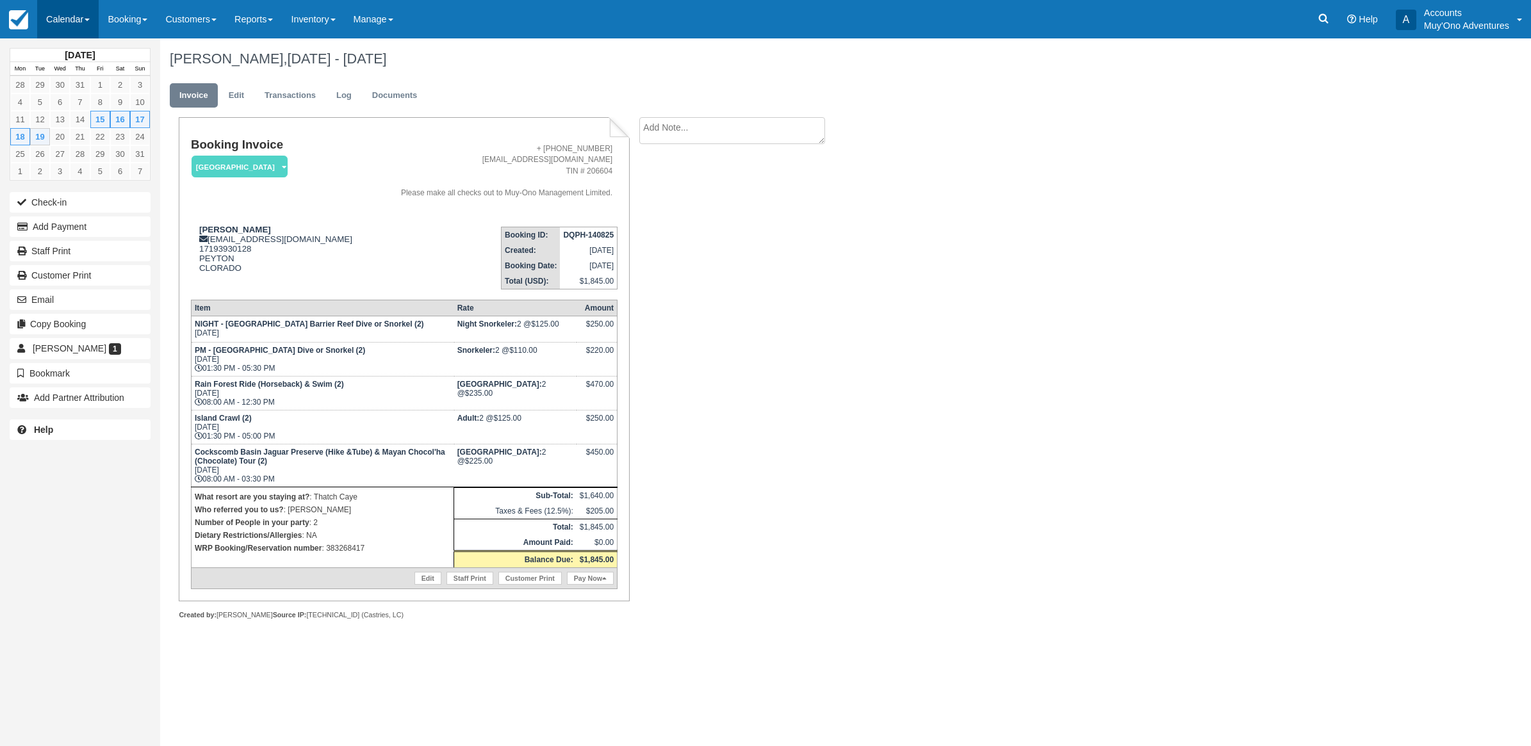
click at [72, 27] on link "Calendar" at bounding box center [67, 19] width 61 height 38
click at [78, 126] on link "Month" at bounding box center [88, 121] width 101 height 27
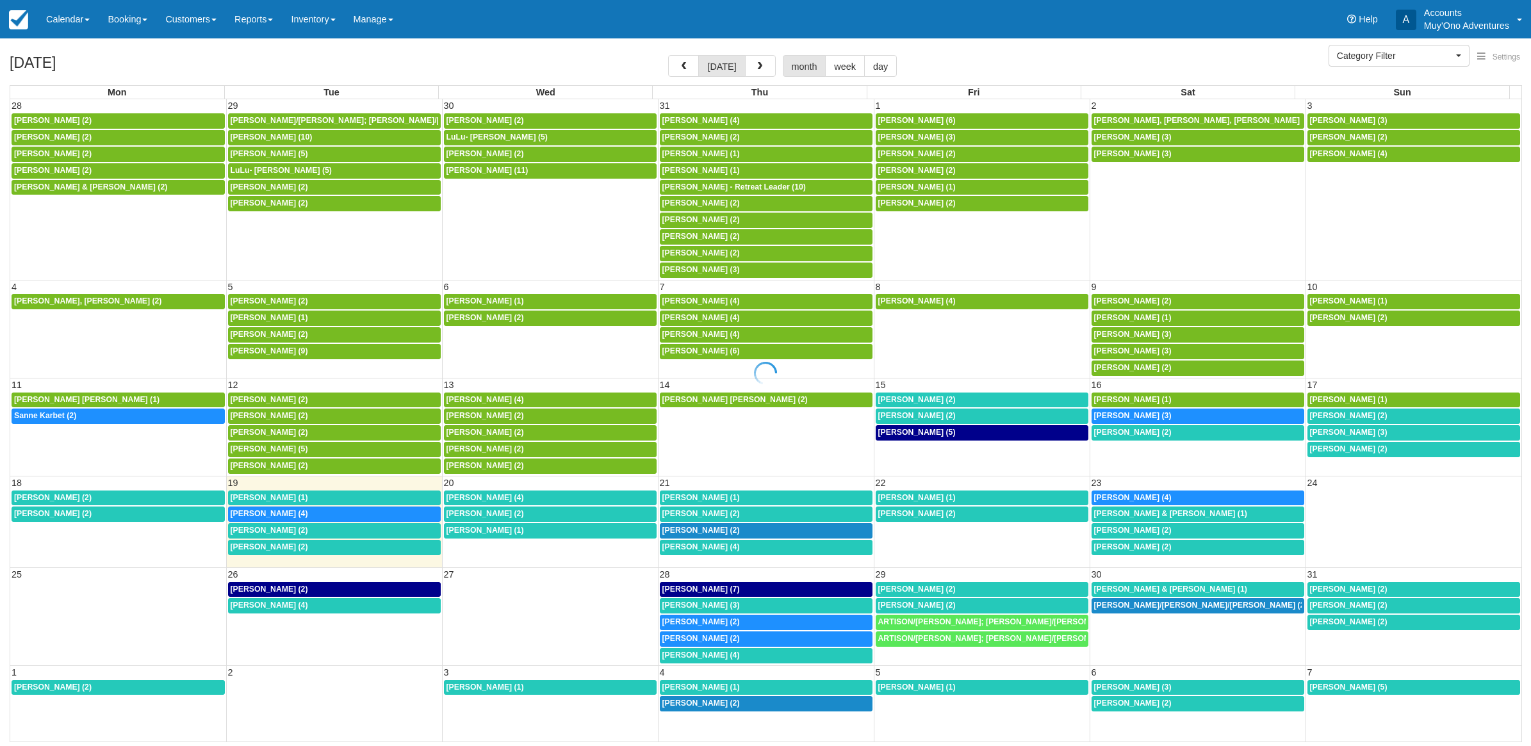
select select
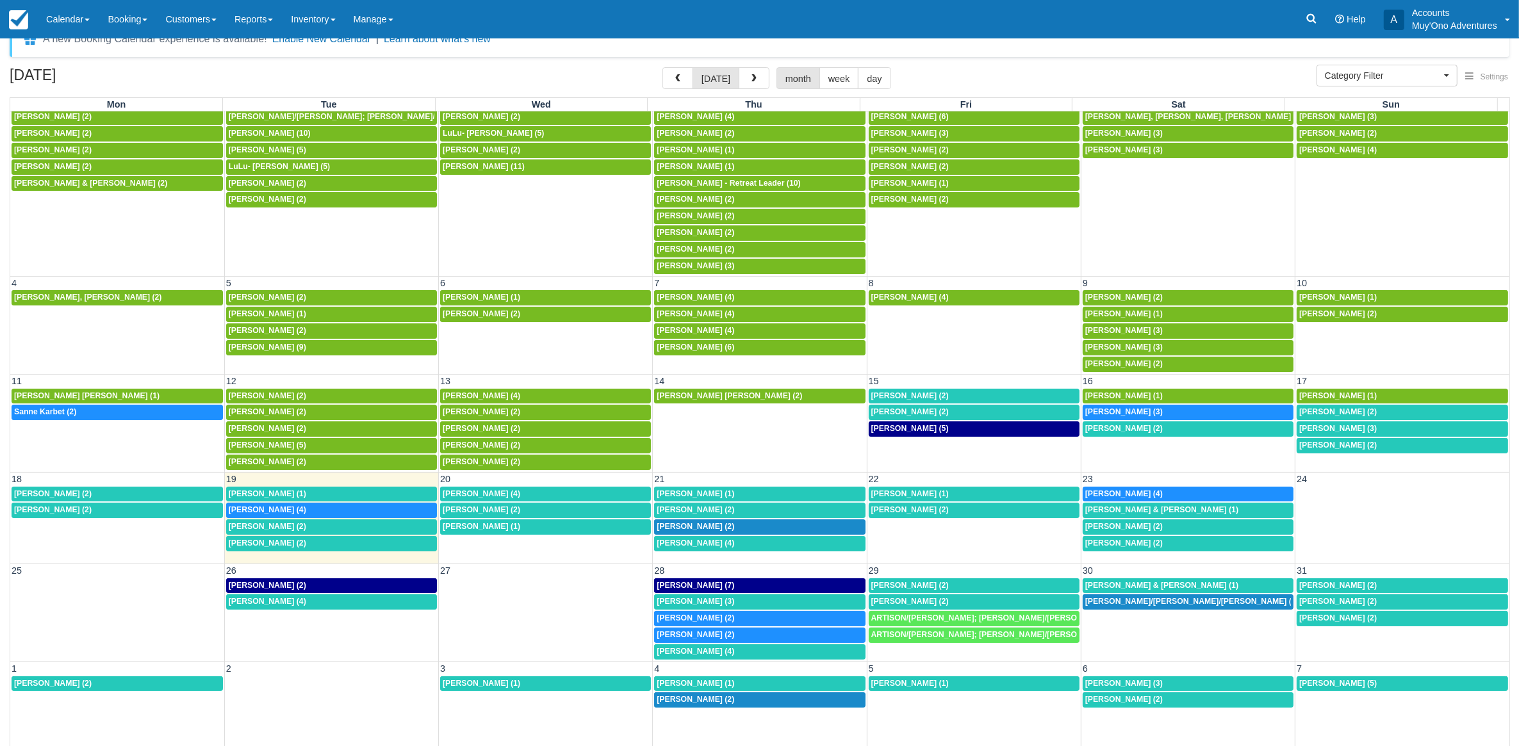
scroll to position [34, 0]
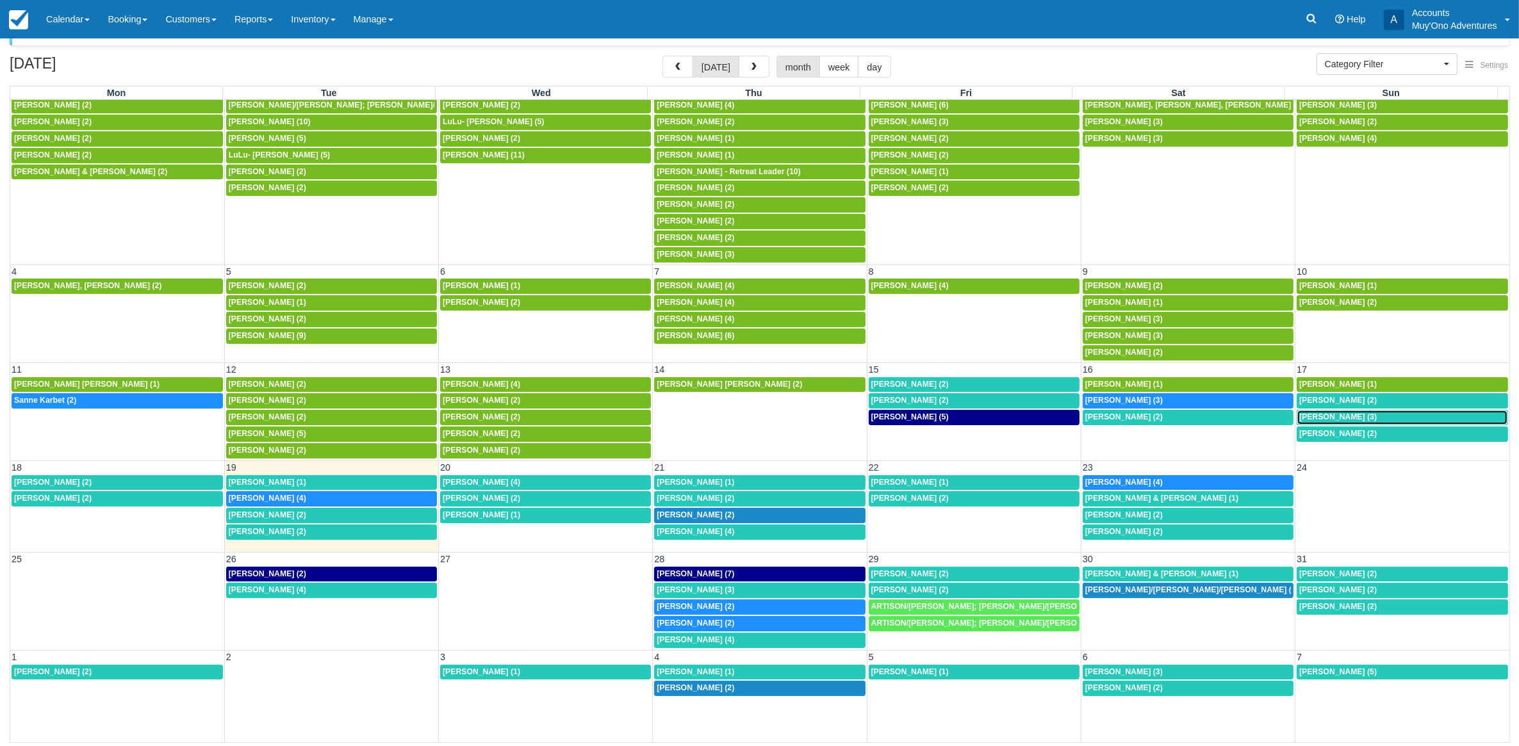
click at [1333, 414] on span "[PERSON_NAME] (3)" at bounding box center [1338, 417] width 78 height 9
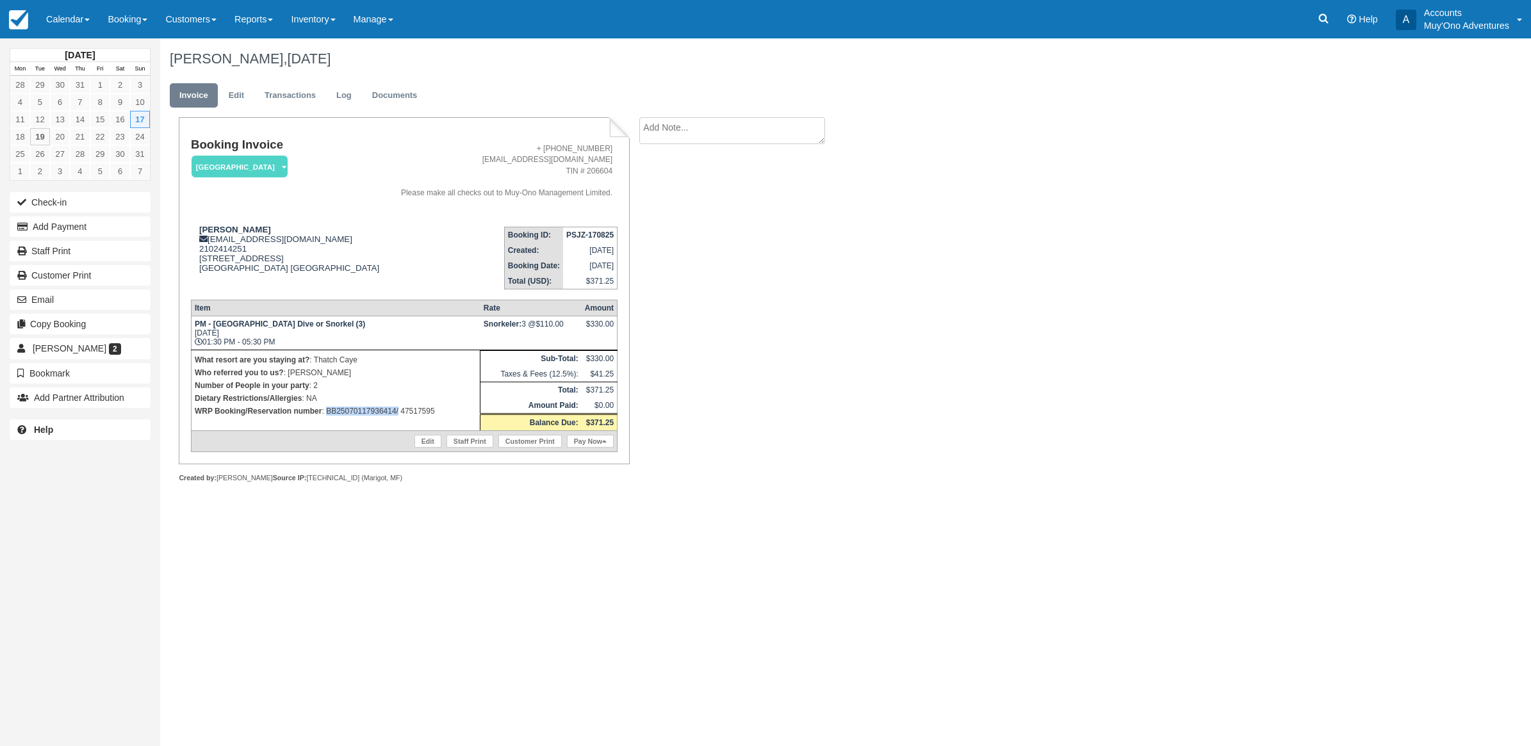
drag, startPoint x: 398, startPoint y: 408, endPoint x: 325, endPoint y: 410, distance: 72.4
click at [325, 410] on p "WRP Booking/Reservation number : BB25070117936414/ 47517595" at bounding box center [336, 411] width 282 height 13
copy p "BB25070117936414/"
drag, startPoint x: 452, startPoint y: 408, endPoint x: 398, endPoint y: 421, distance: 55.3
click at [398, 421] on td "What resort are you staying at? : Thatch Caye Who referred you to us? : LUIS Nu…" at bounding box center [335, 390] width 289 height 81
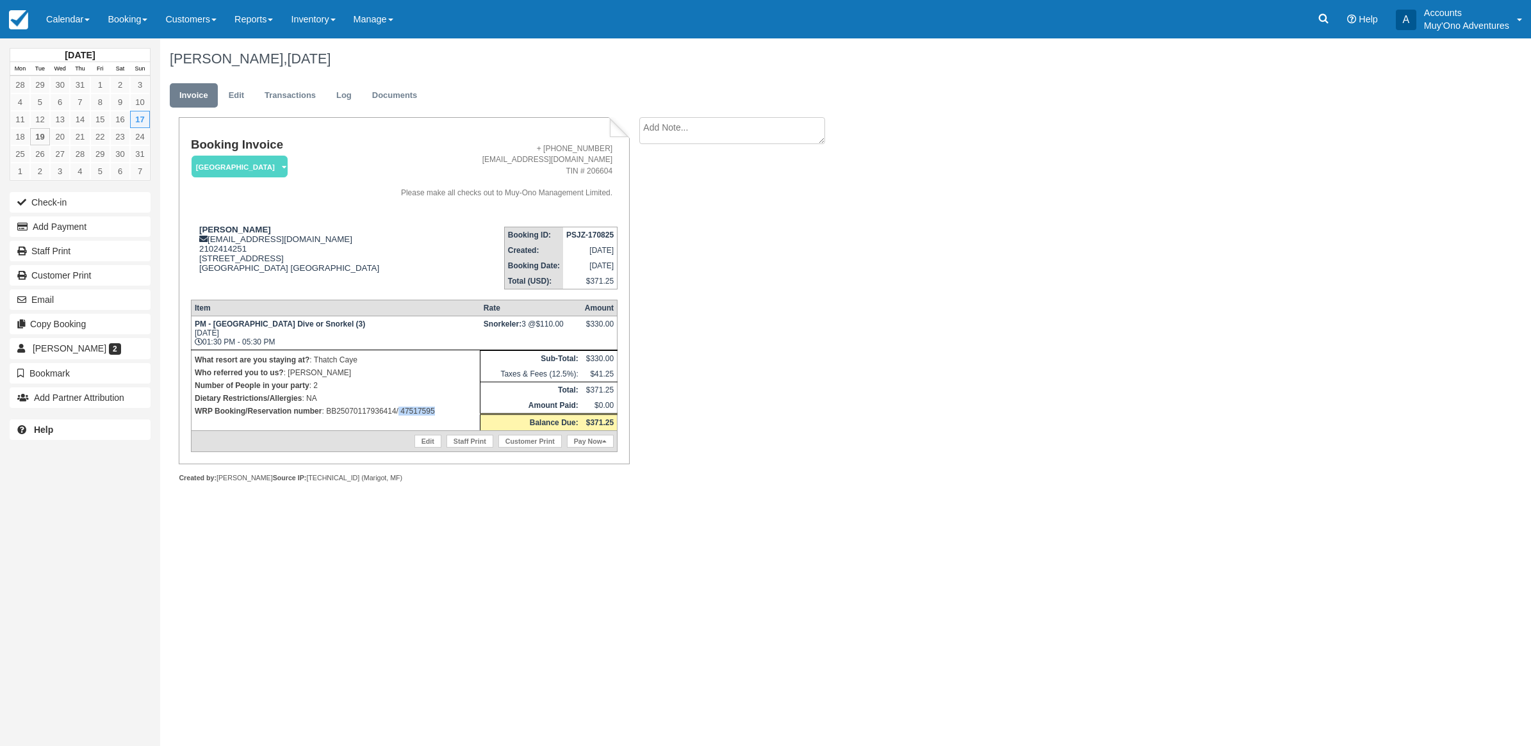
copy p "47517595"
click at [81, 219] on button "Add Payment" at bounding box center [80, 227] width 141 height 20
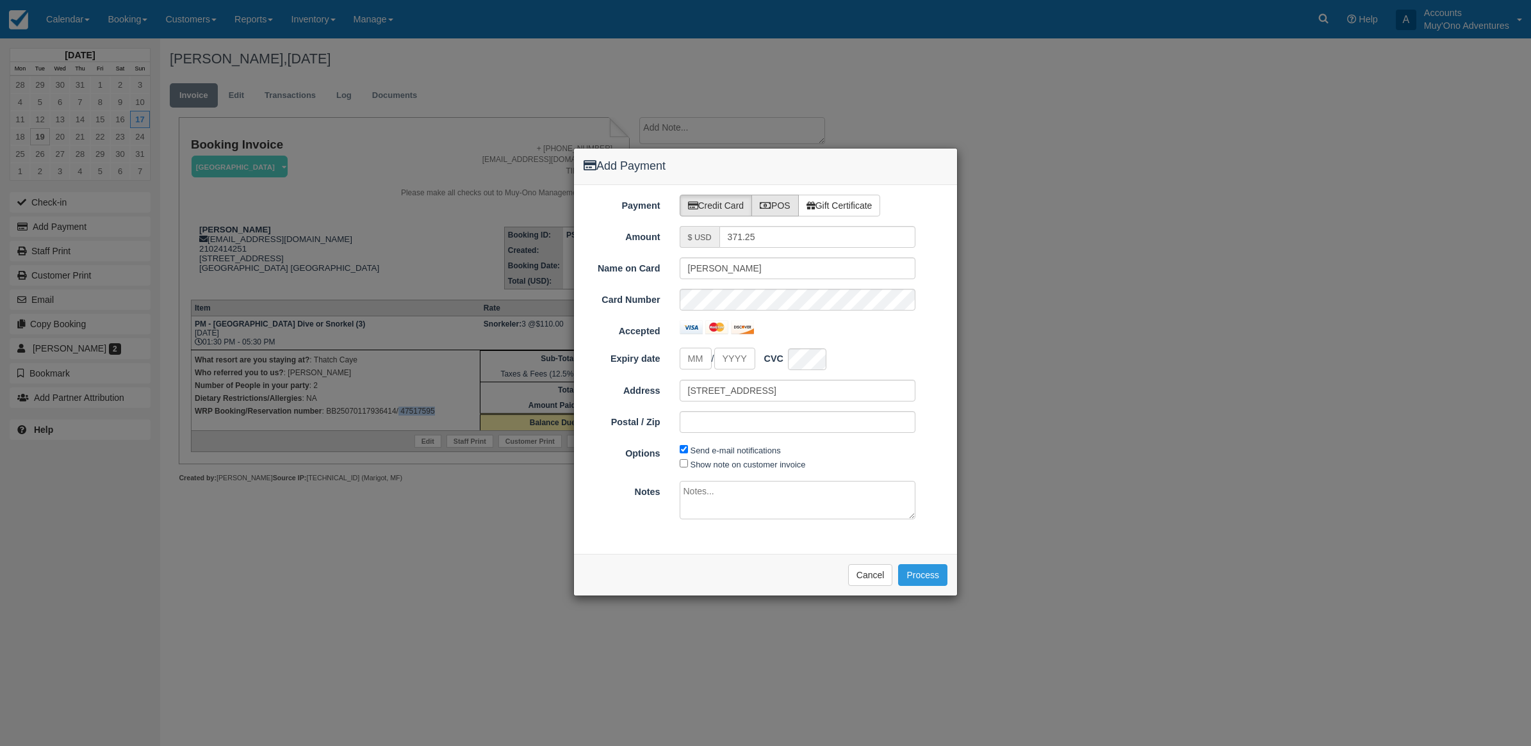
click at [788, 205] on label "POS" at bounding box center [774, 206] width 47 height 22
radio input "true"
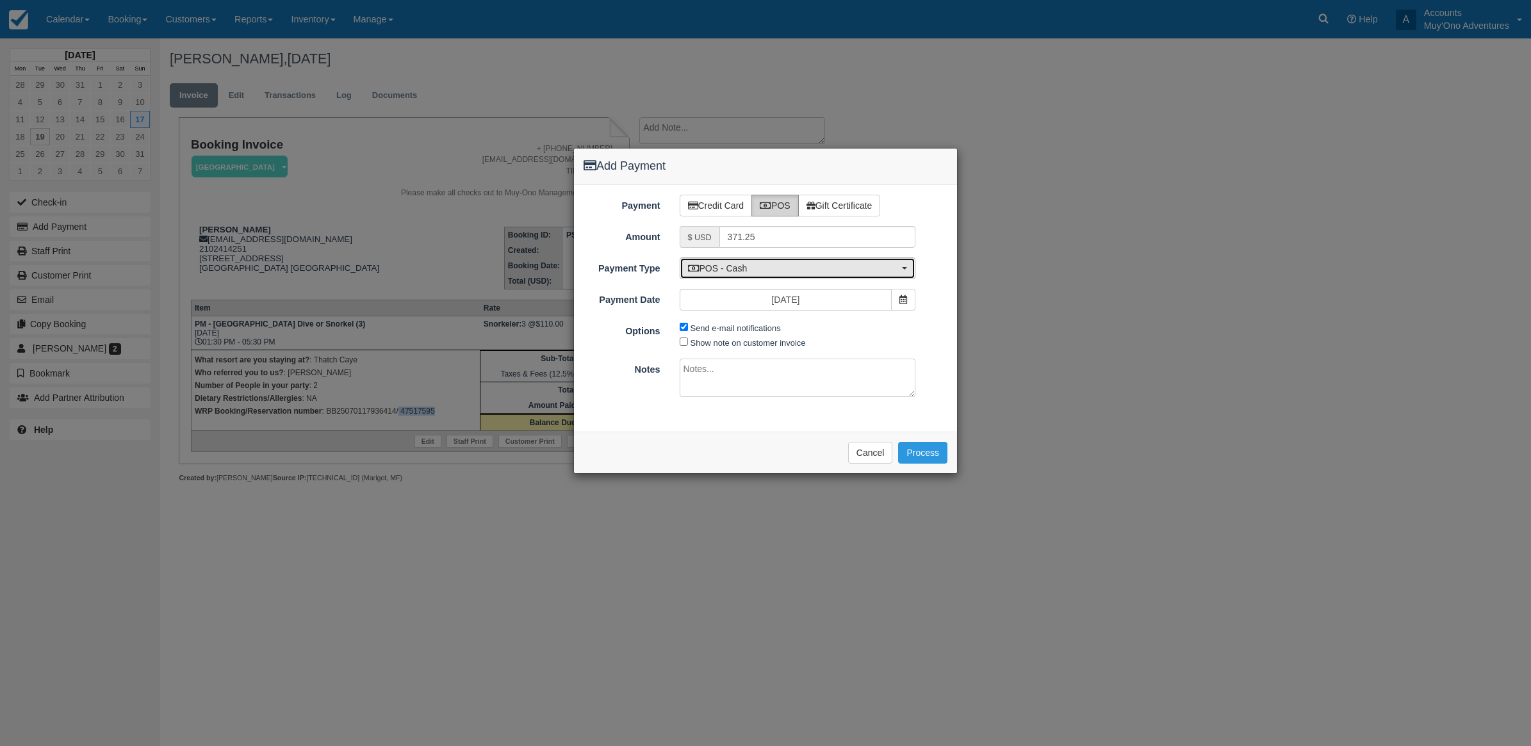
click at [731, 261] on button "POS - Cash" at bounding box center [798, 269] width 236 height 22
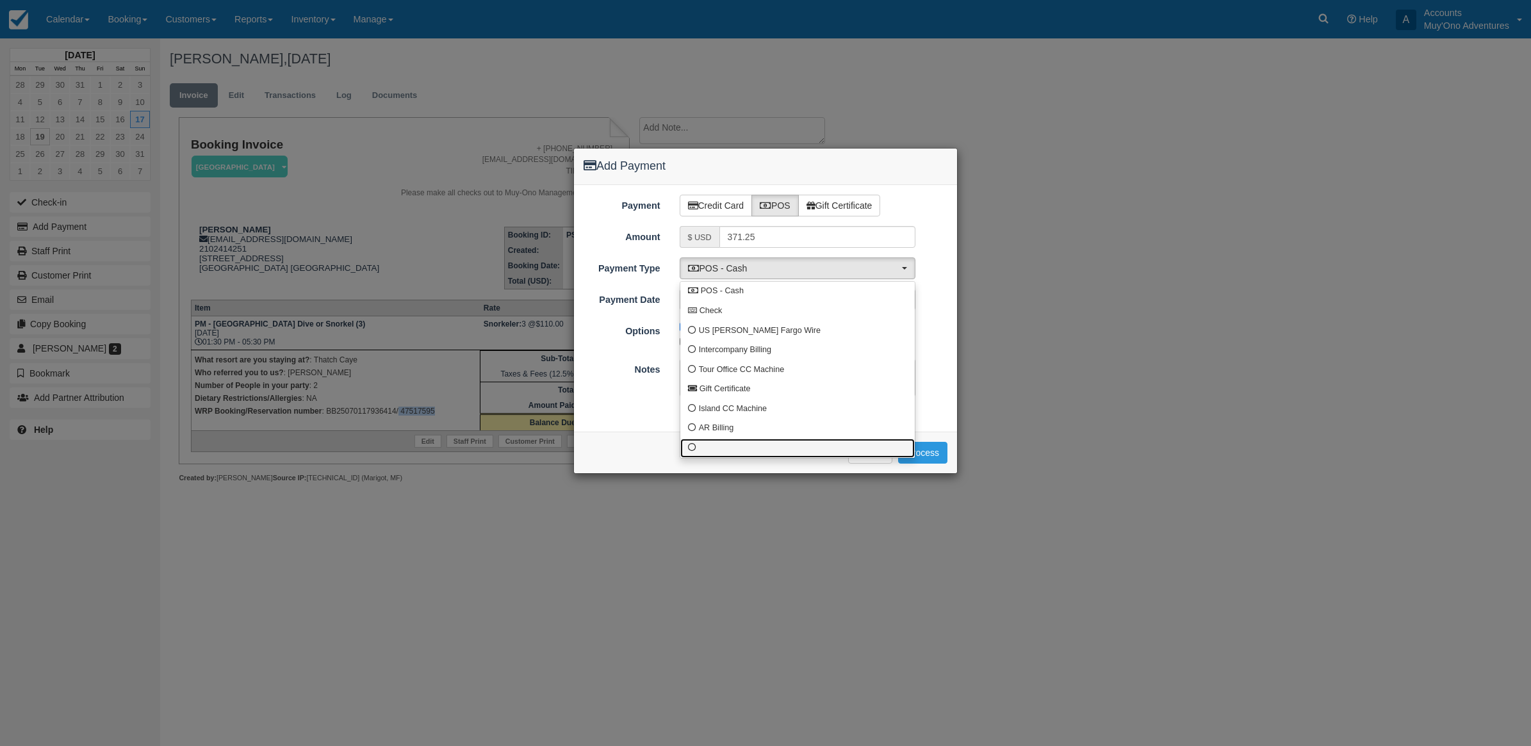
drag, startPoint x: 712, startPoint y: 450, endPoint x: 709, endPoint y: 443, distance: 7.2
click at [710, 446] on link at bounding box center [797, 449] width 234 height 20
select select "custom10"
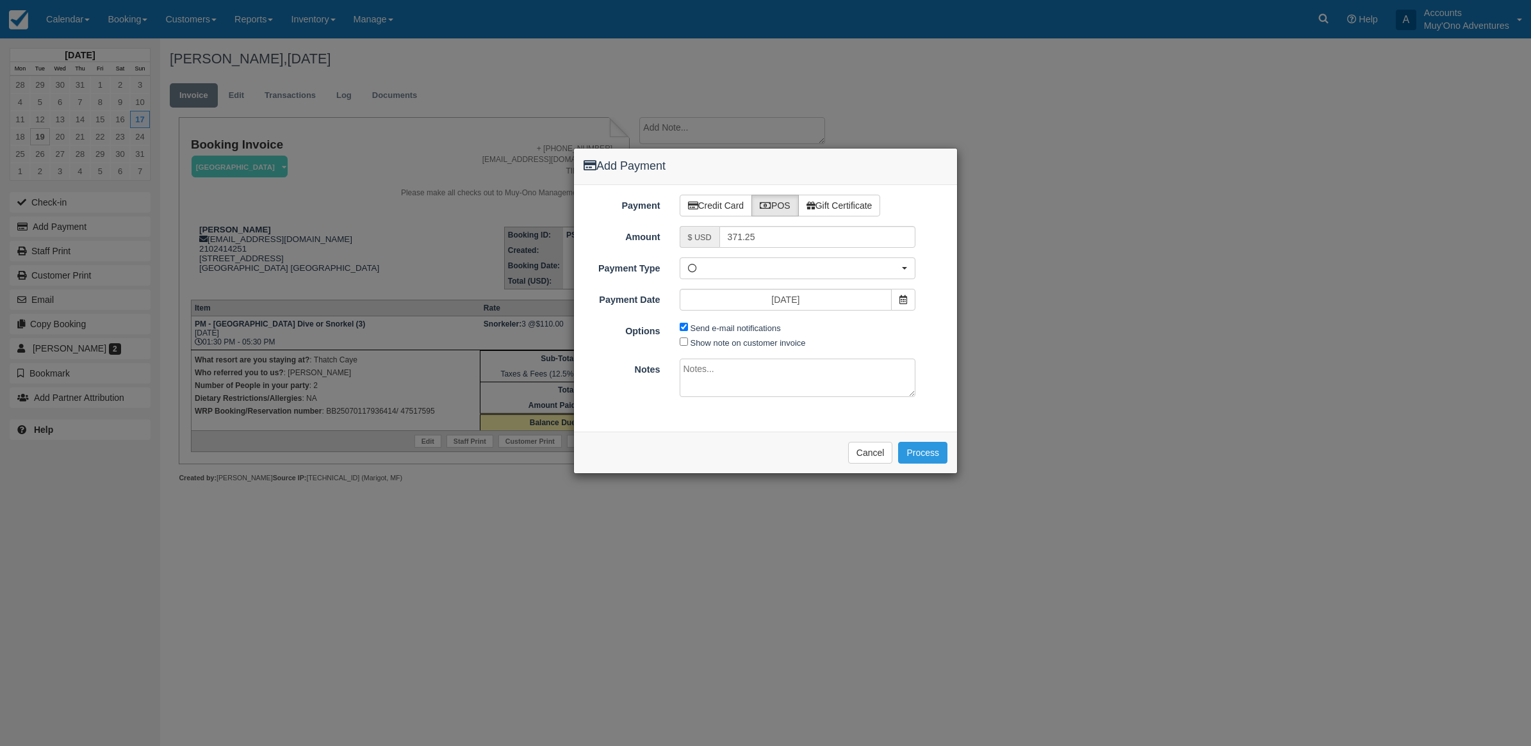
click at [684, 332] on span "Send e-mail notifications" at bounding box center [734, 327] width 108 height 15
click at [682, 329] on input "Send e-mail notifications" at bounding box center [684, 327] width 8 height 8
checkbox input "false"
click at [696, 393] on textarea at bounding box center [798, 378] width 236 height 38
type textarea "Paid in WRP CT"
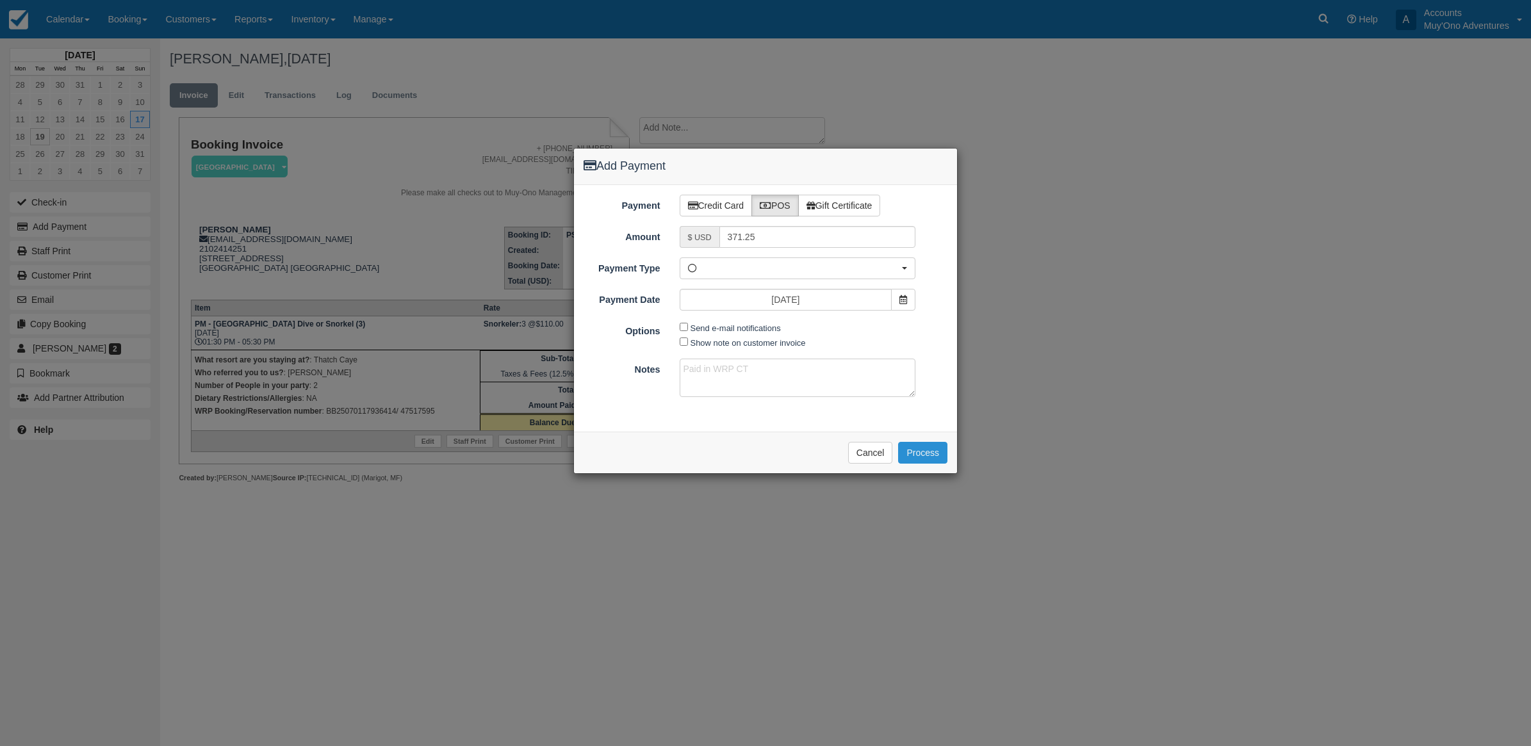
click at [917, 450] on button "Process" at bounding box center [922, 453] width 49 height 22
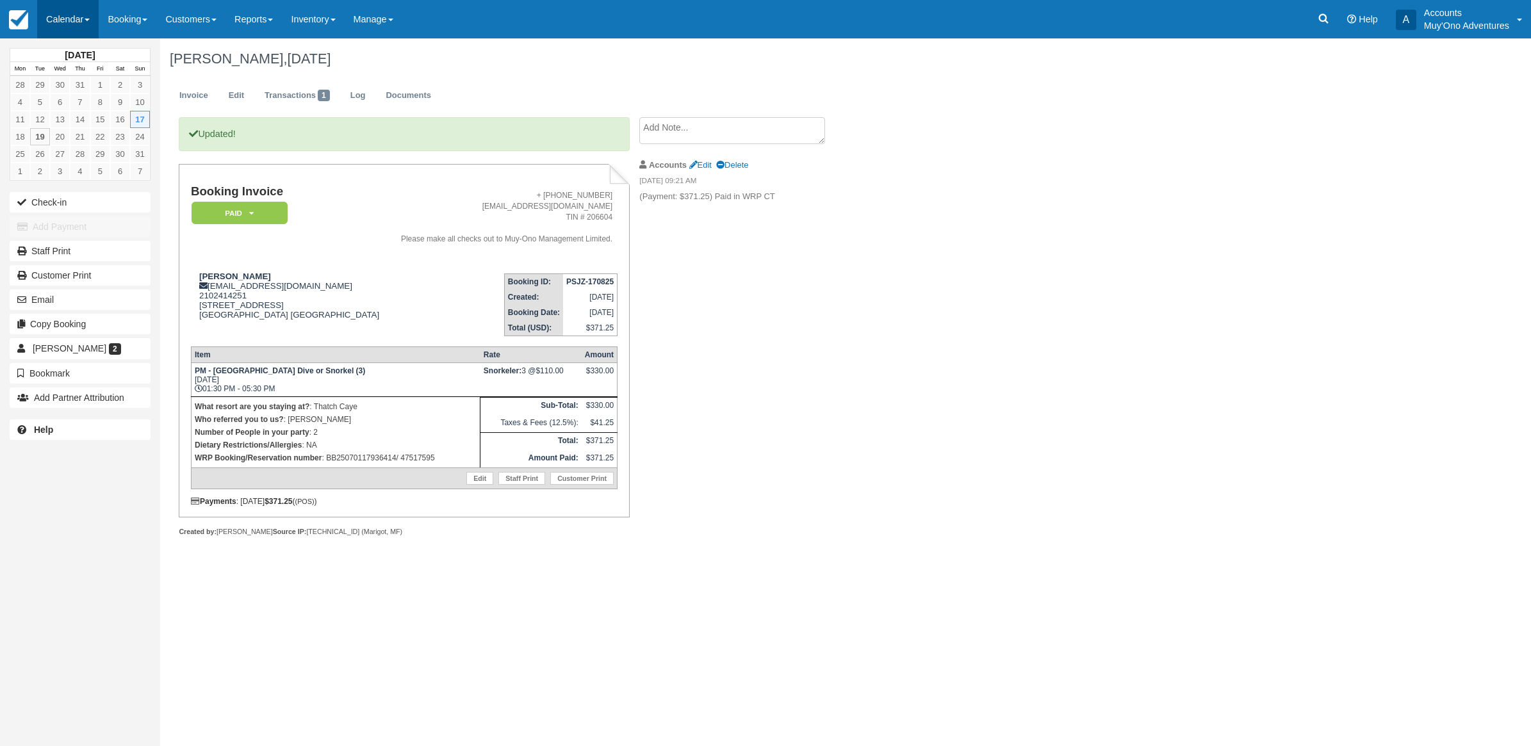
click at [56, 16] on link "Calendar" at bounding box center [67, 19] width 61 height 38
click at [98, 117] on link "Month" at bounding box center [88, 121] width 101 height 27
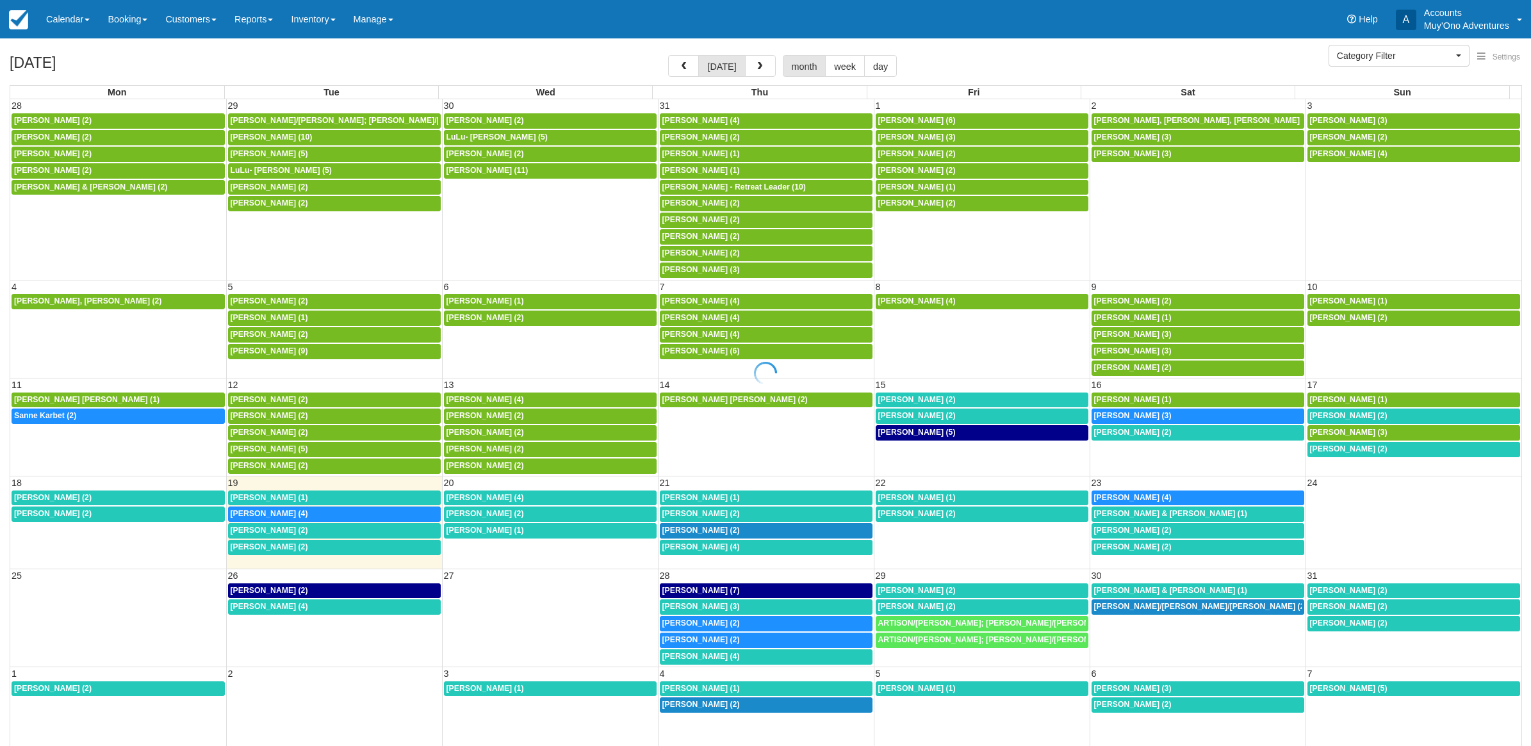
select select
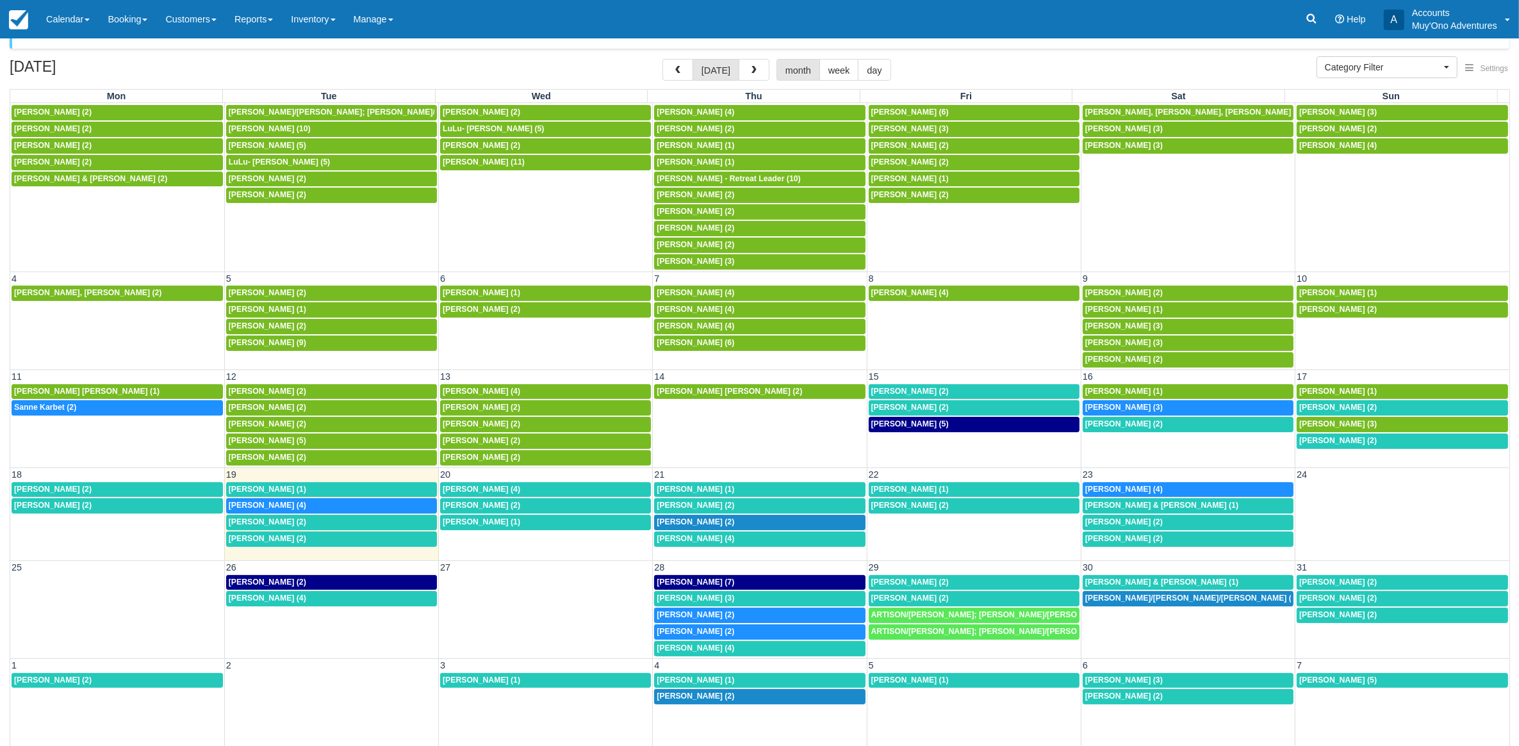
scroll to position [40, 0]
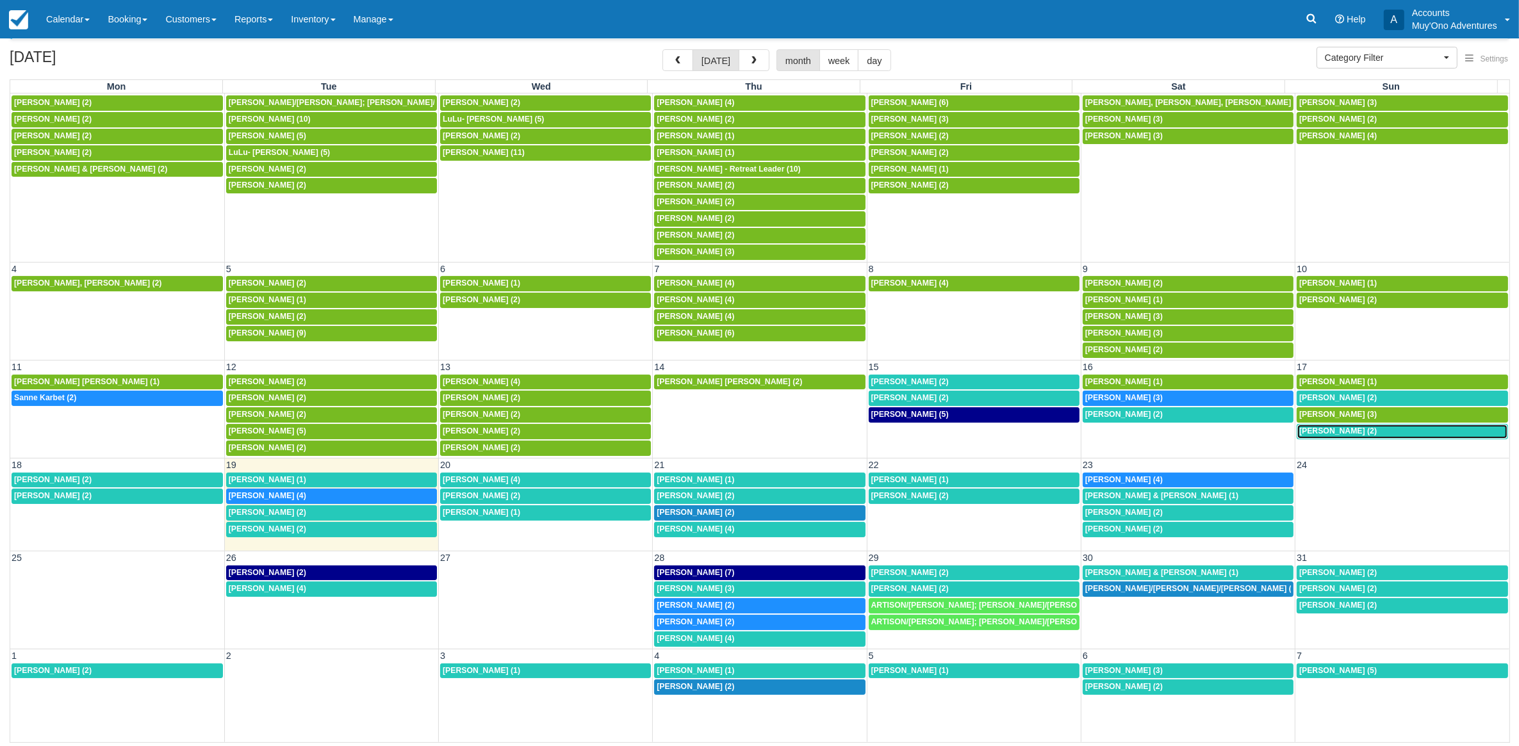
click at [1312, 433] on div "1:30p Sara Harlow (2)" at bounding box center [1402, 432] width 206 height 10
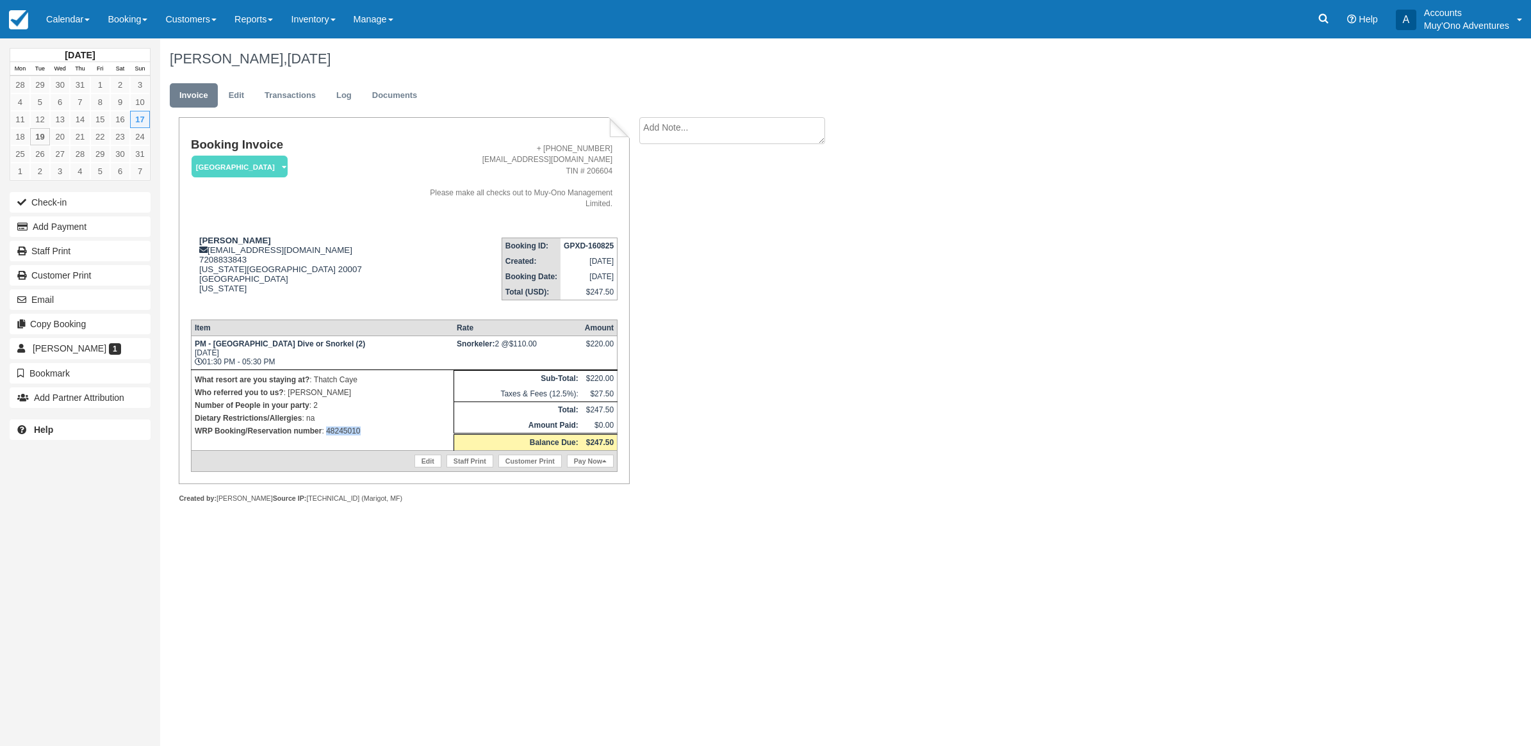
drag, startPoint x: 388, startPoint y: 418, endPoint x: 328, endPoint y: 413, distance: 60.4
click at [328, 413] on td "What resort are you staying at? : Thatch Caye Who referred you to us? : LUIS Nu…" at bounding box center [322, 410] width 263 height 81
copy p "48245010"
click at [63, 222] on button "Add Payment" at bounding box center [80, 227] width 141 height 20
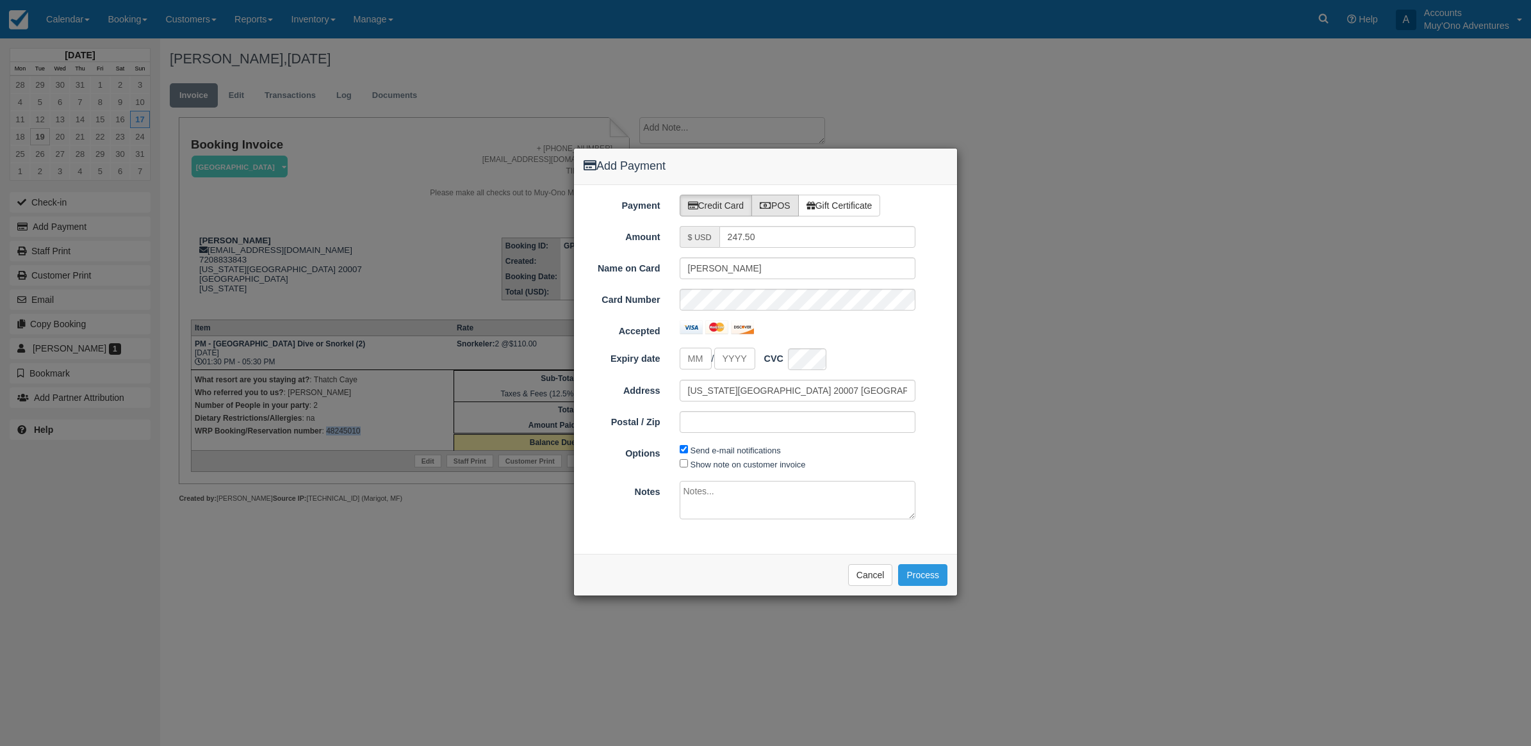
click at [763, 199] on label "POS" at bounding box center [774, 206] width 47 height 22
radio input "true"
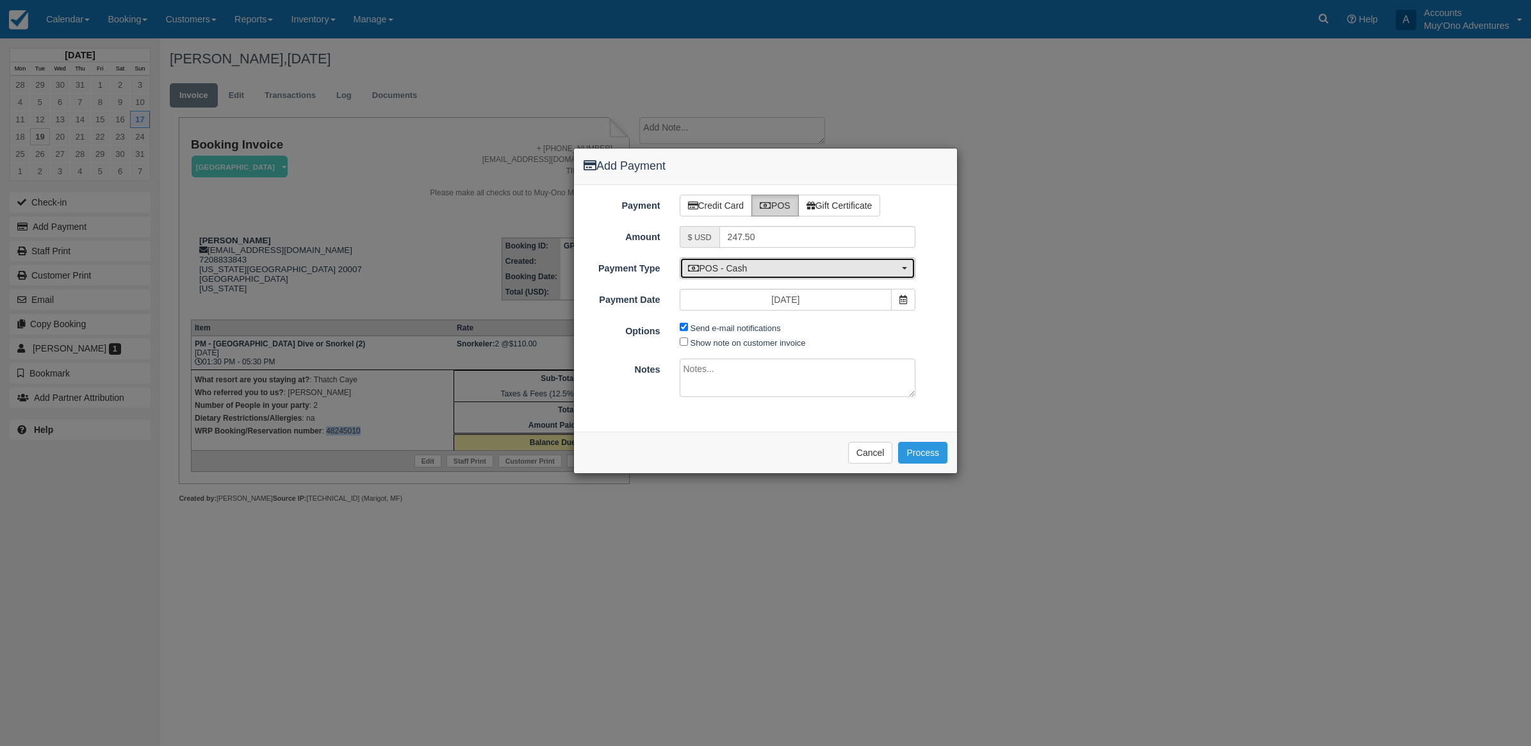
click at [692, 276] on button "POS - Cash" at bounding box center [798, 269] width 236 height 22
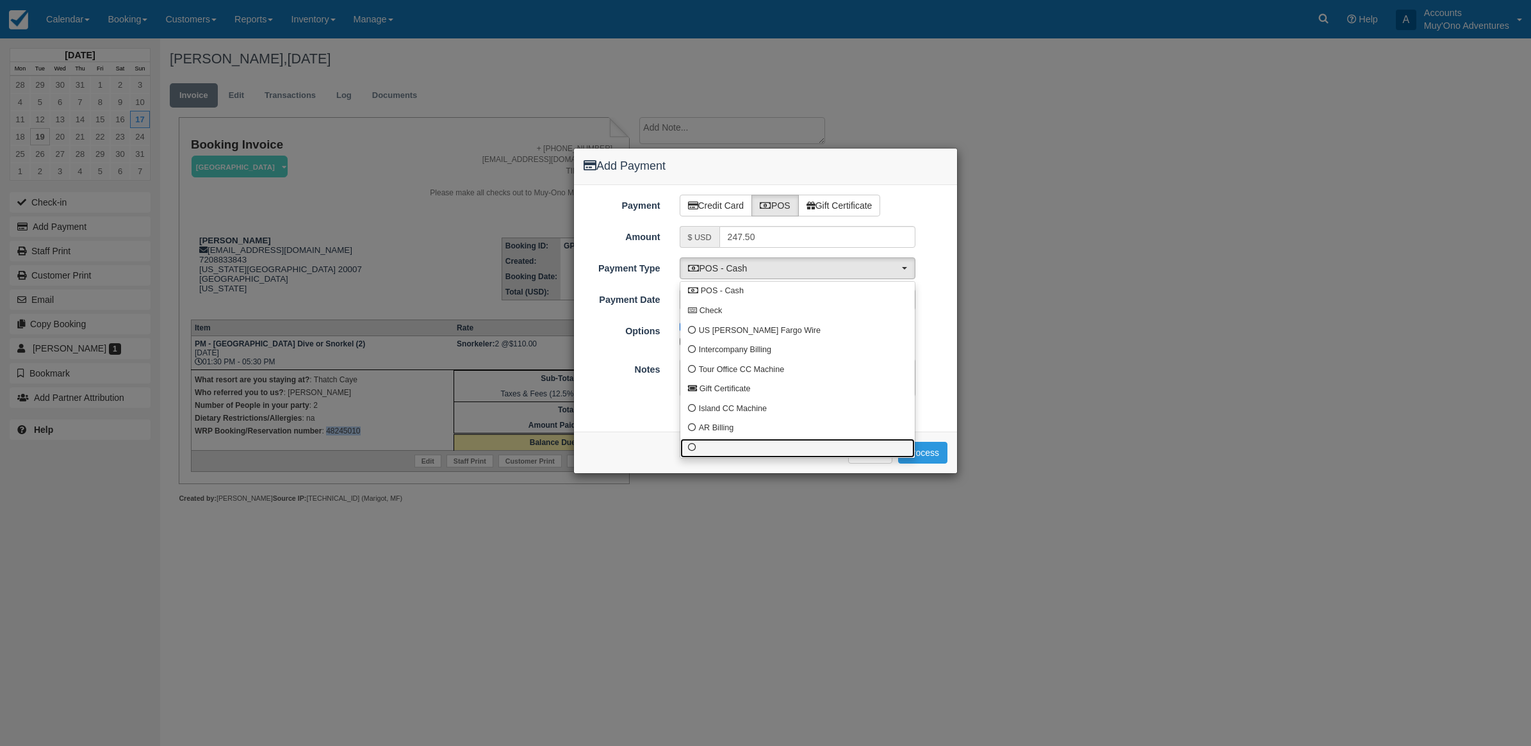
drag, startPoint x: 705, startPoint y: 450, endPoint x: 691, endPoint y: 440, distance: 17.4
click at [699, 446] on link at bounding box center [797, 449] width 234 height 20
select select "custom10"
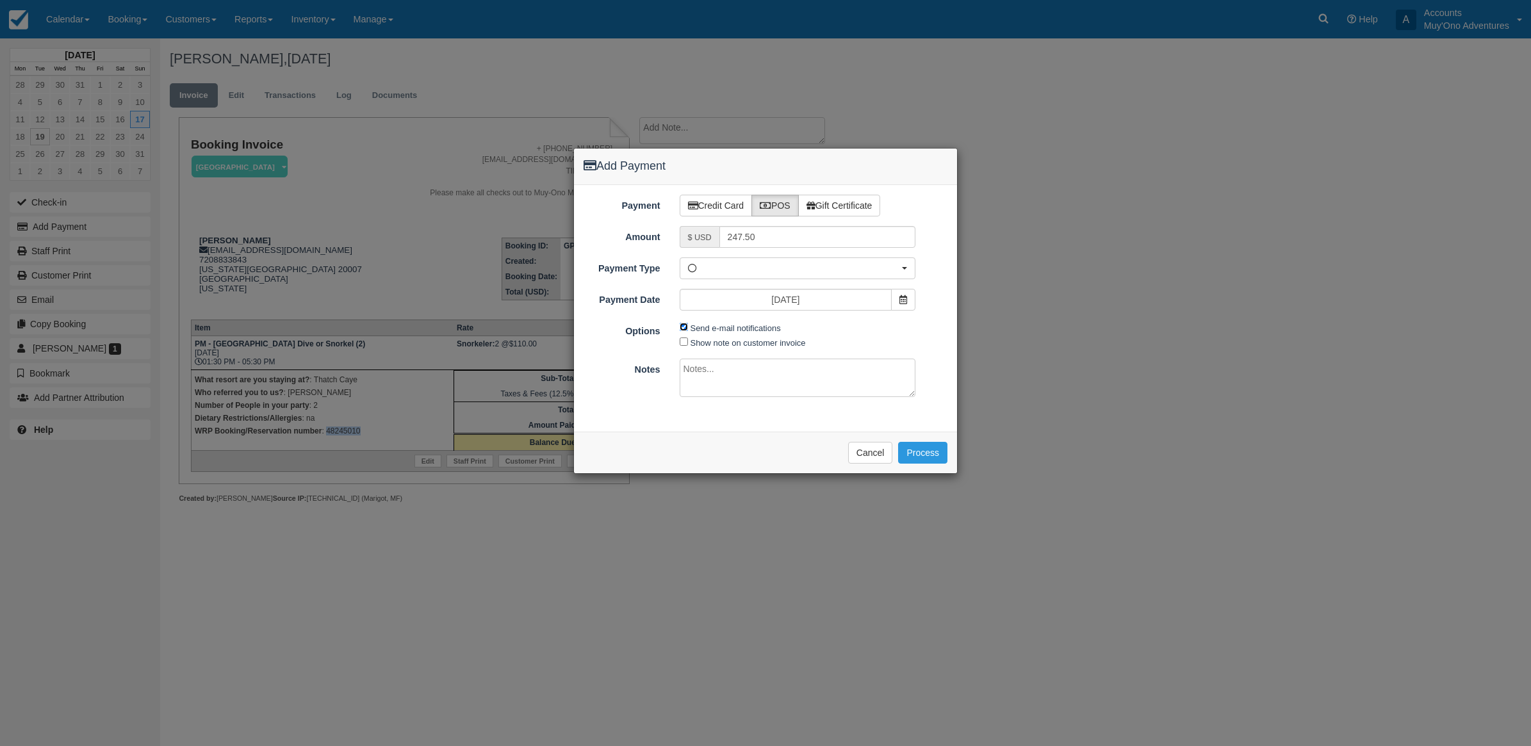
click at [682, 327] on input "Send e-mail notifications" at bounding box center [684, 327] width 8 height 8
checkbox input "false"
click at [694, 363] on textarea at bounding box center [798, 378] width 236 height 38
type textarea "I"
type textarea "P"
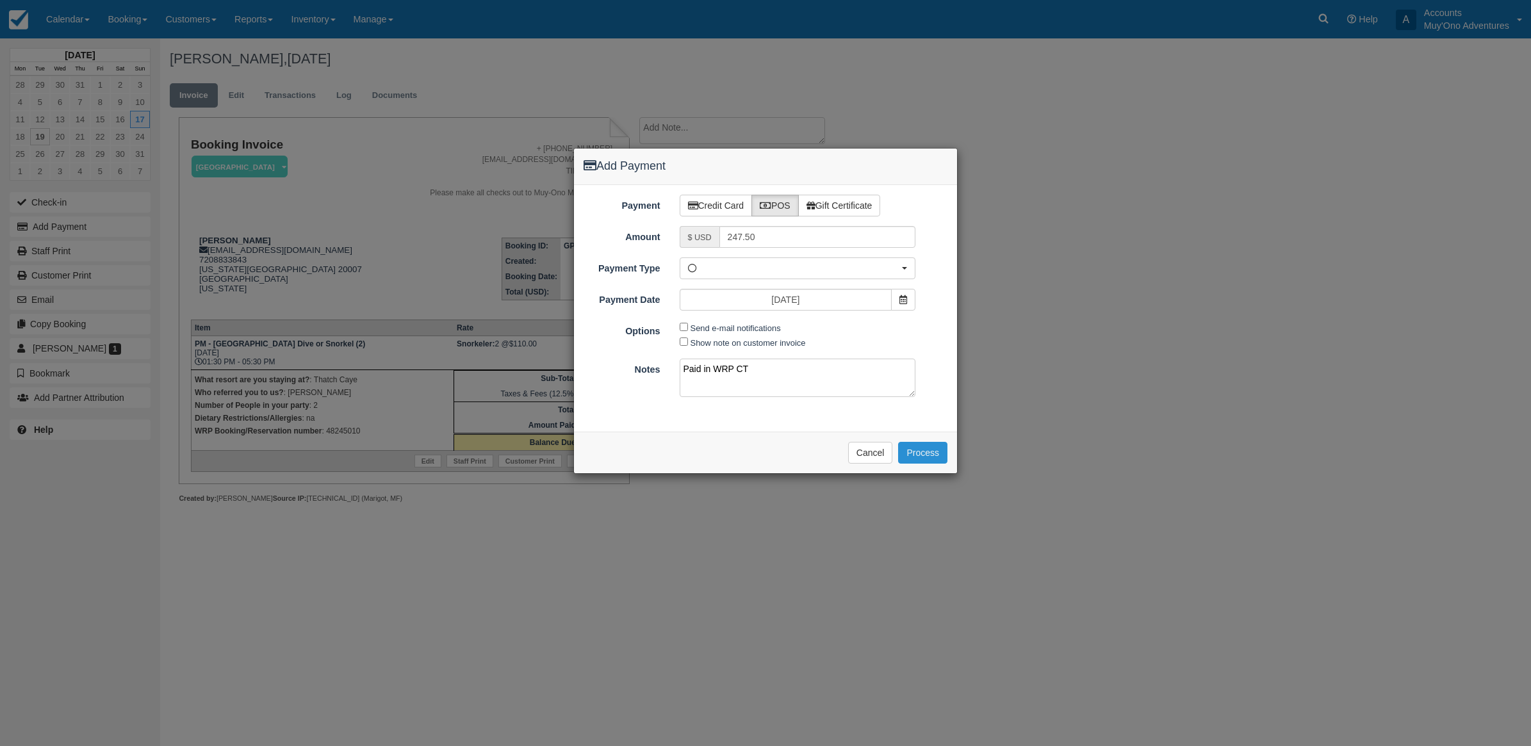
type textarea "Paid in WRP CT"
click at [929, 460] on button "Process" at bounding box center [922, 453] width 49 height 22
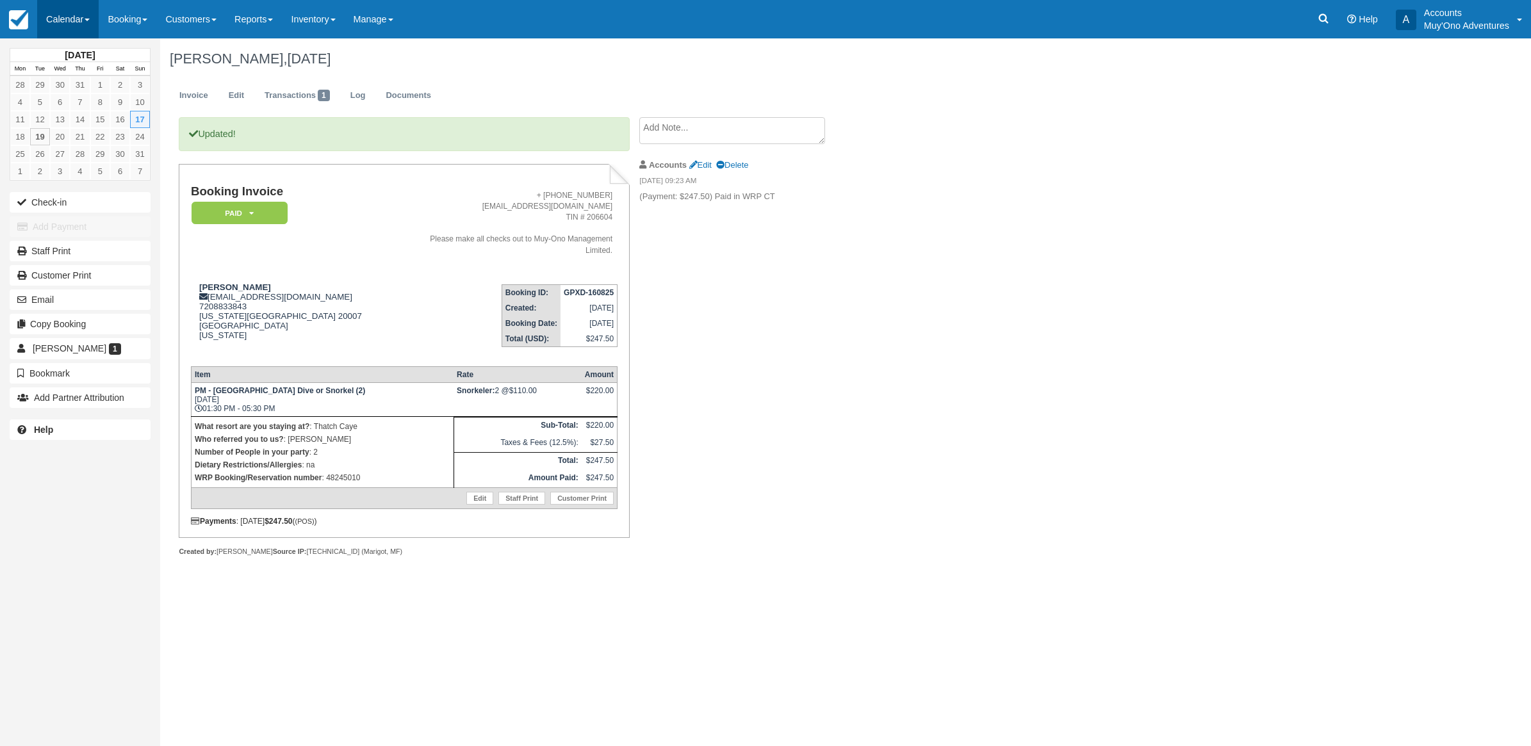
click at [61, 26] on link "Calendar" at bounding box center [67, 19] width 61 height 38
click at [62, 126] on link "Month" at bounding box center [88, 121] width 101 height 27
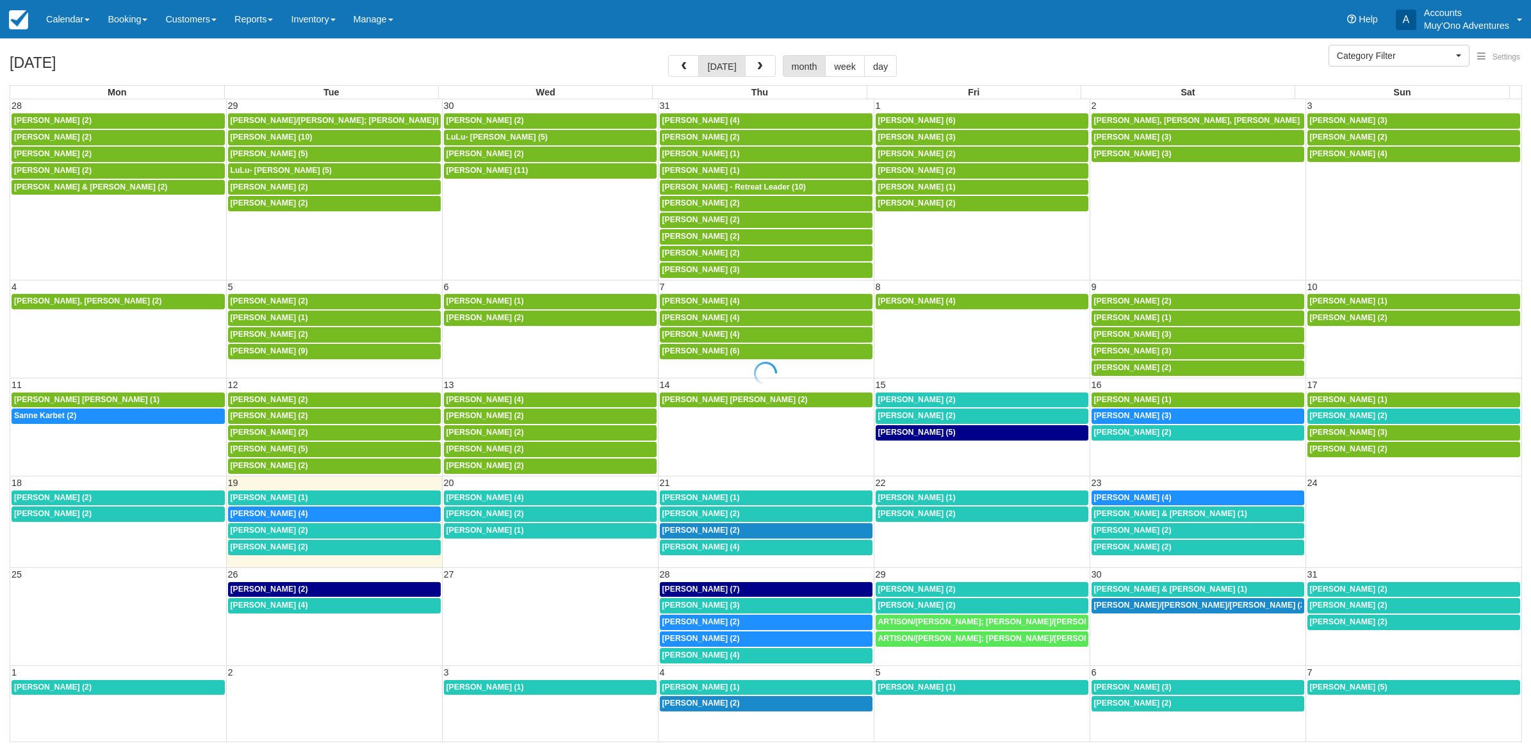
select select
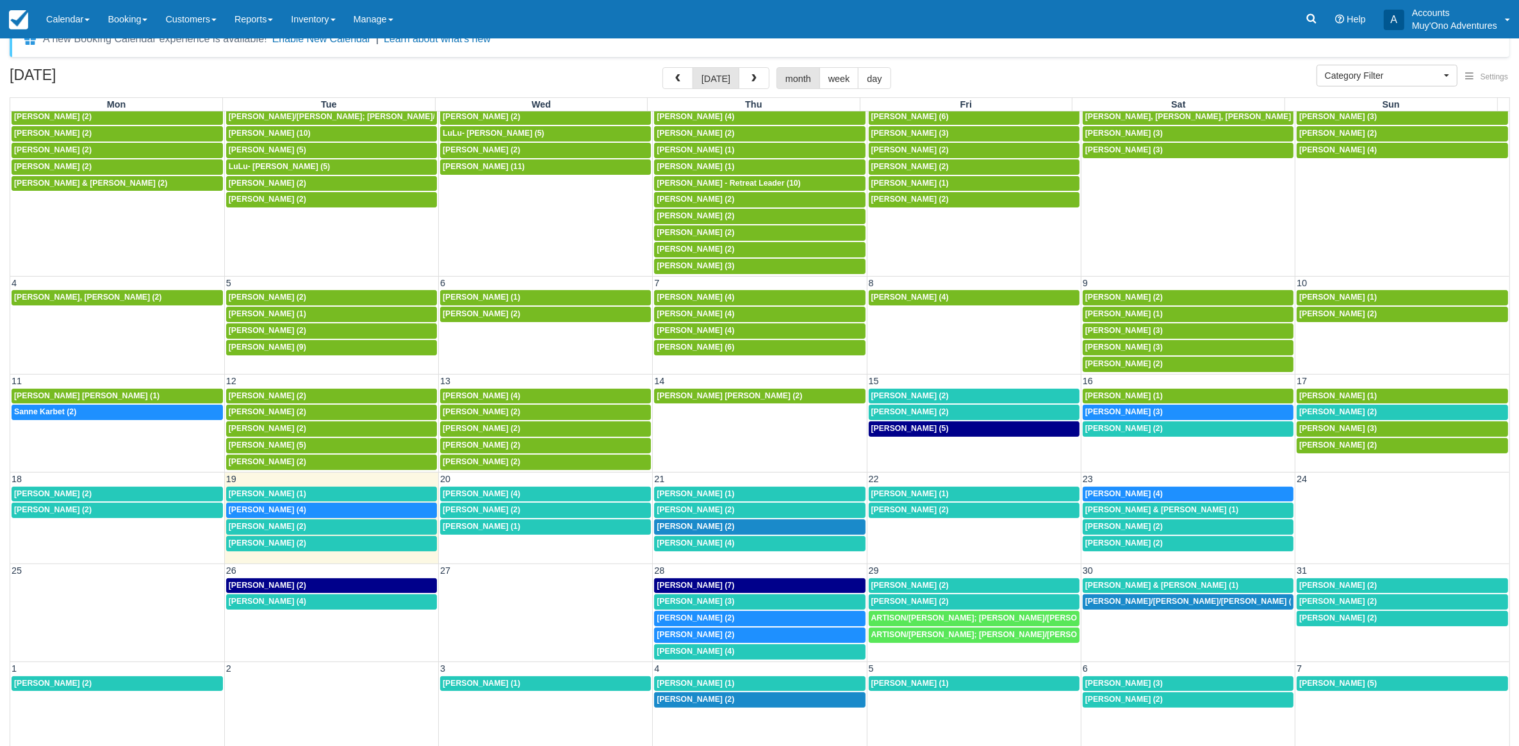
scroll to position [34, 0]
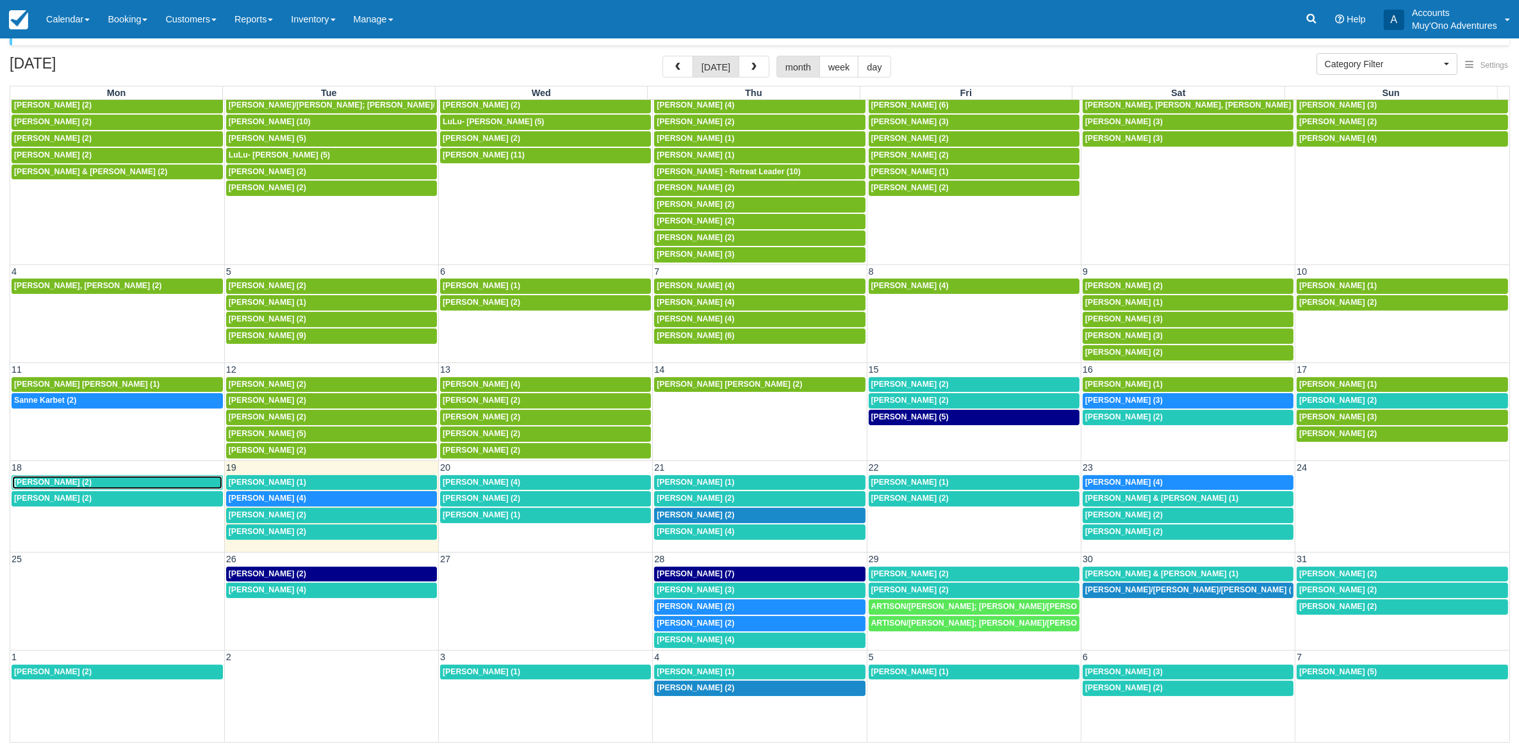
click at [35, 482] on span "Christina Miller (2)" at bounding box center [53, 482] width 78 height 9
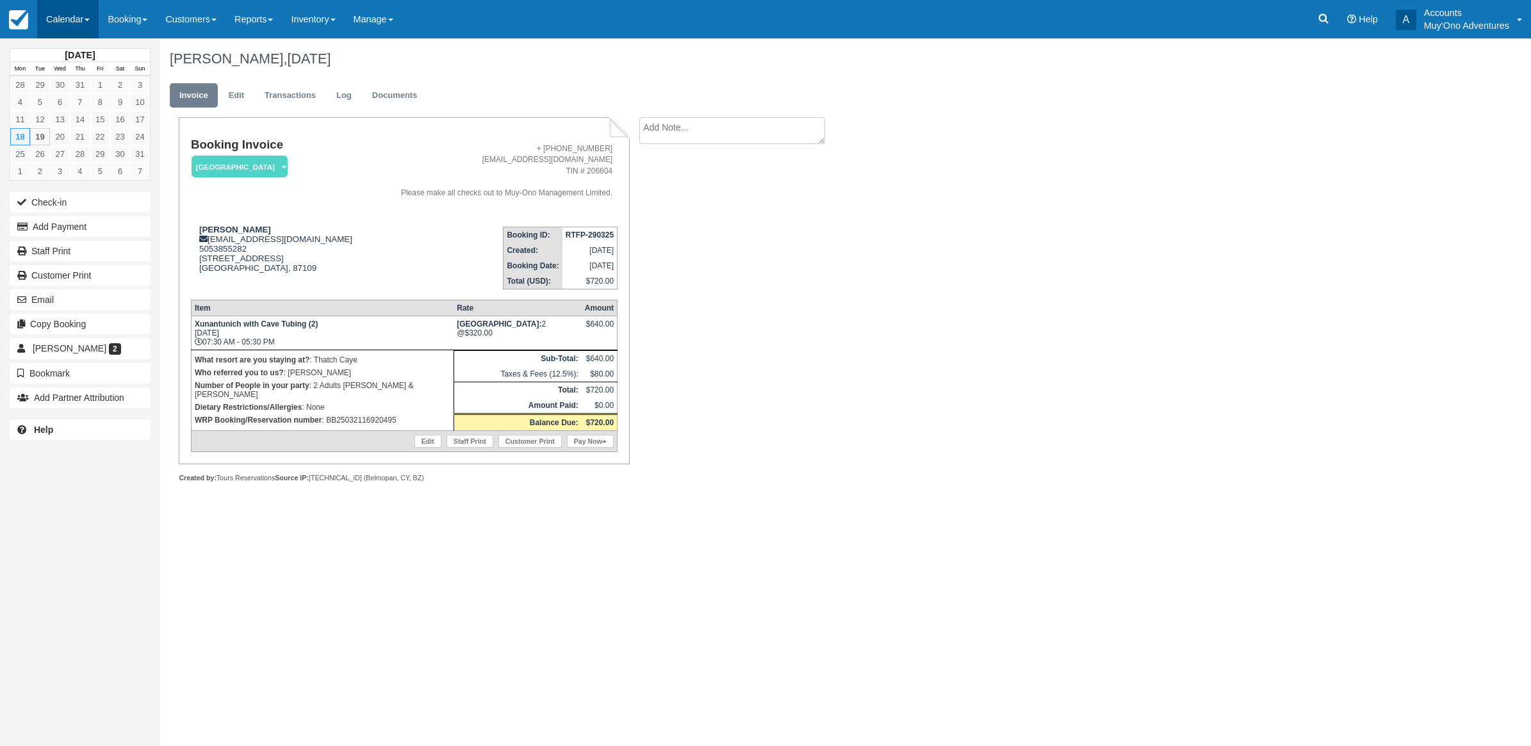
drag, startPoint x: 84, startPoint y: 24, endPoint x: 70, endPoint y: 26, distance: 13.5
click at [84, 24] on link "Calendar" at bounding box center [67, 19] width 61 height 38
drag, startPoint x: 97, startPoint y: 122, endPoint x: 162, endPoint y: 129, distance: 65.1
click at [98, 122] on link "Month" at bounding box center [88, 121] width 101 height 27
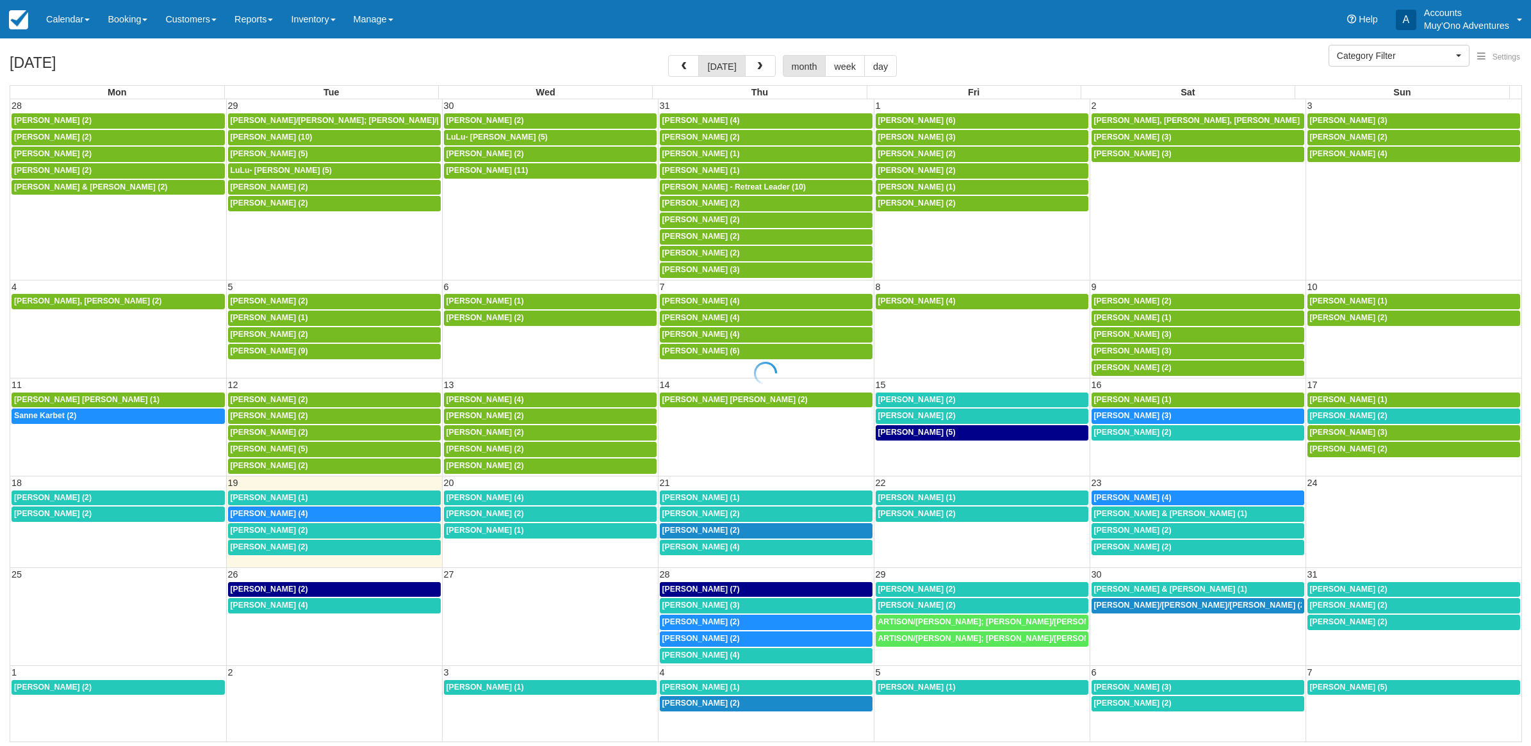
select select
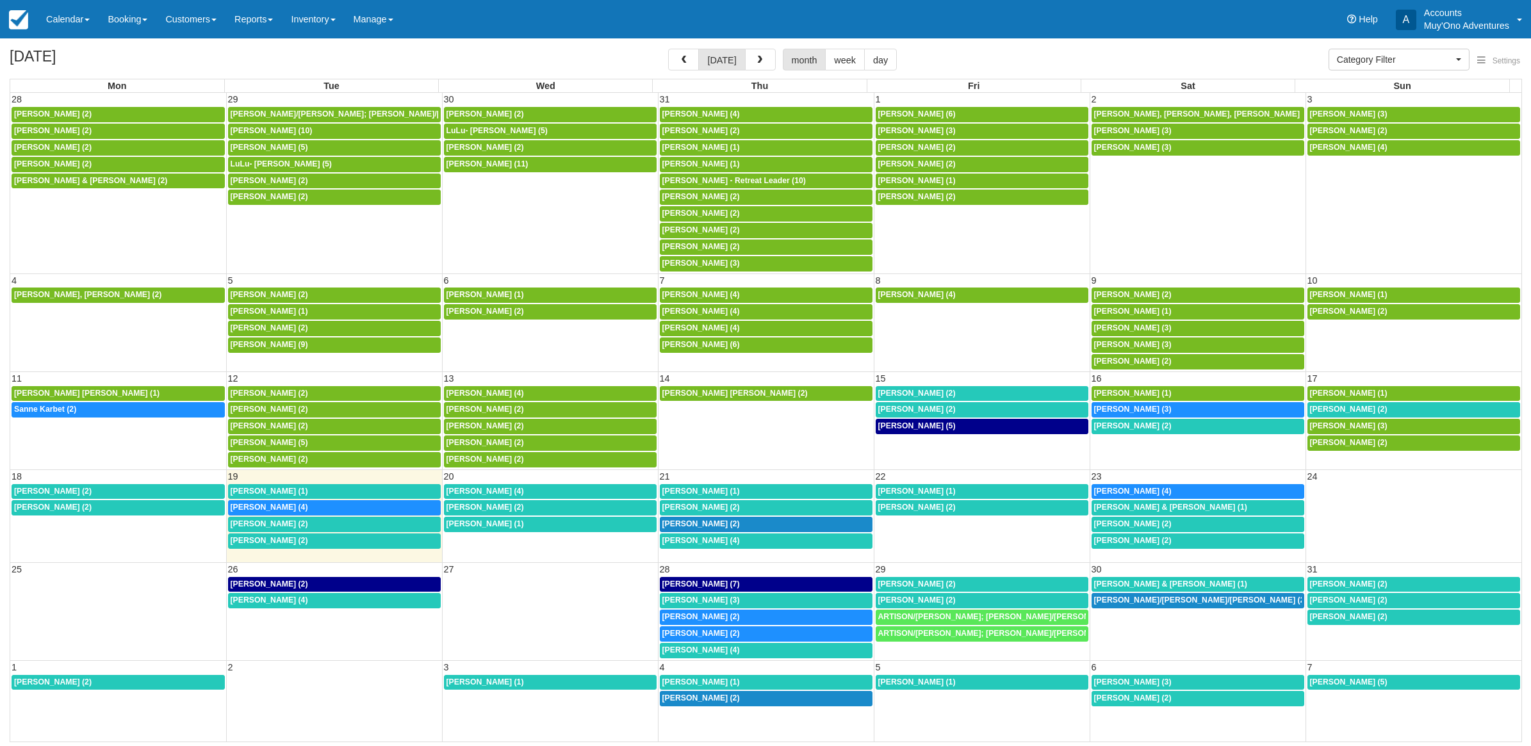
select select
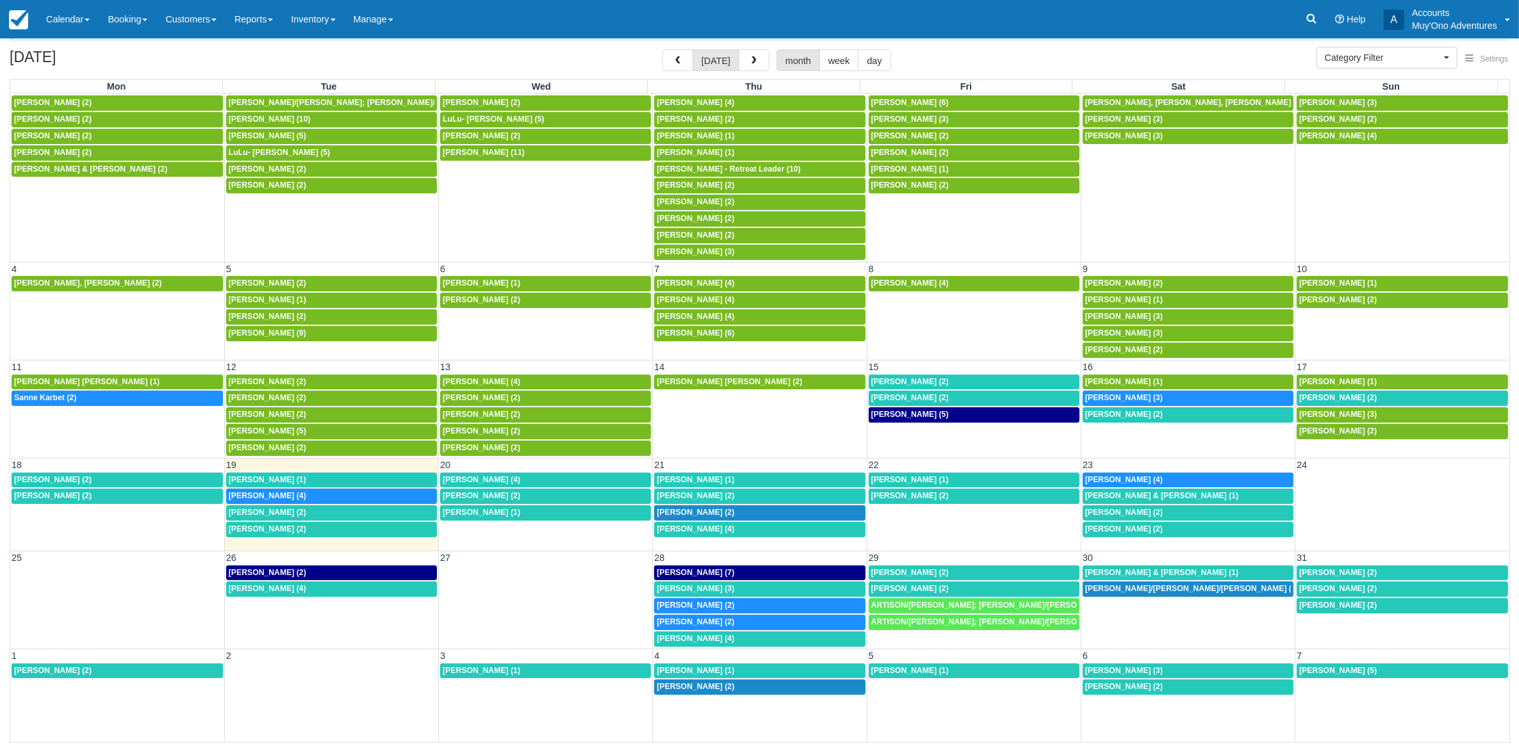
scroll to position [20, 0]
click at [933, 377] on span "Kimberly a carlson (2)" at bounding box center [910, 381] width 78 height 9
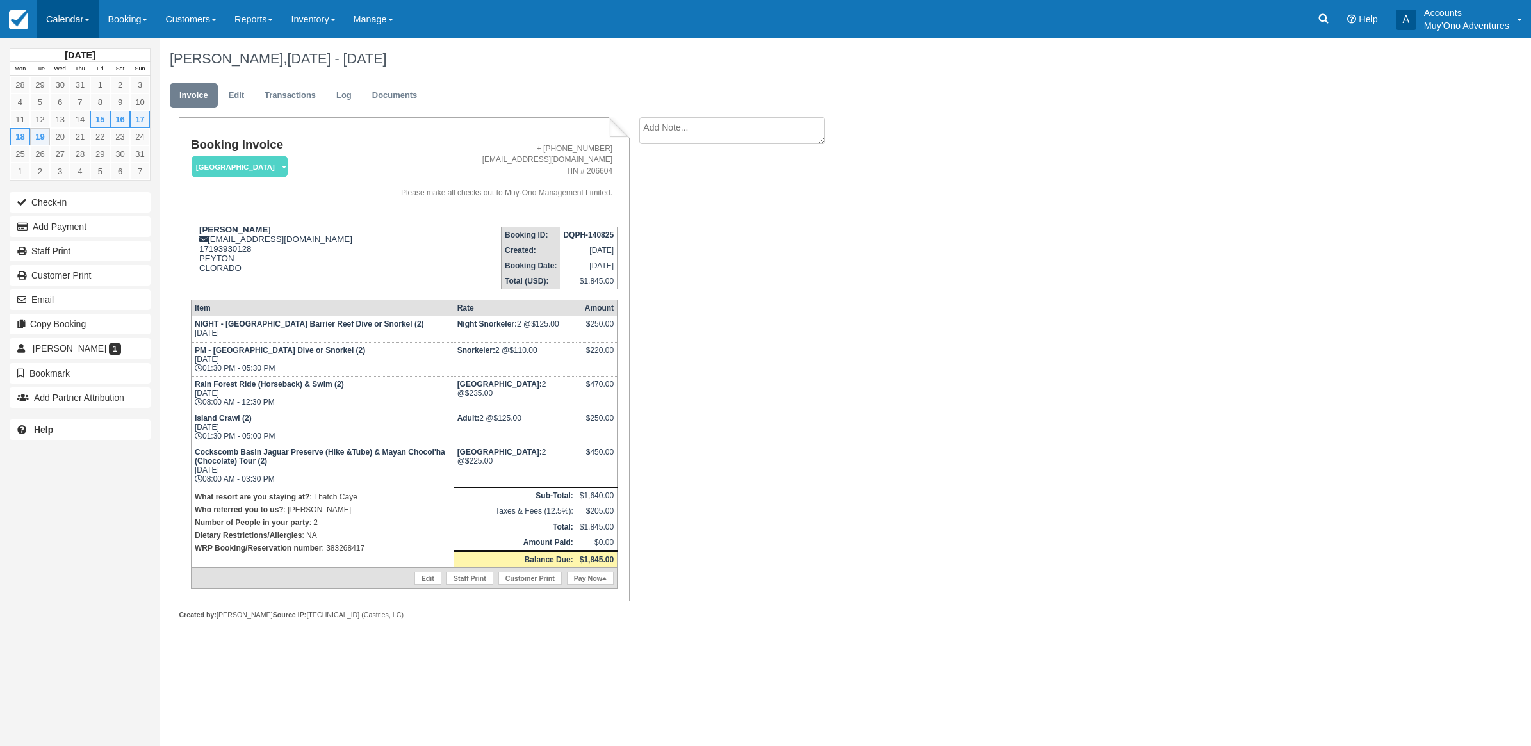
click at [74, 28] on link "Calendar" at bounding box center [67, 19] width 61 height 38
click at [74, 117] on link "Month" at bounding box center [88, 121] width 101 height 27
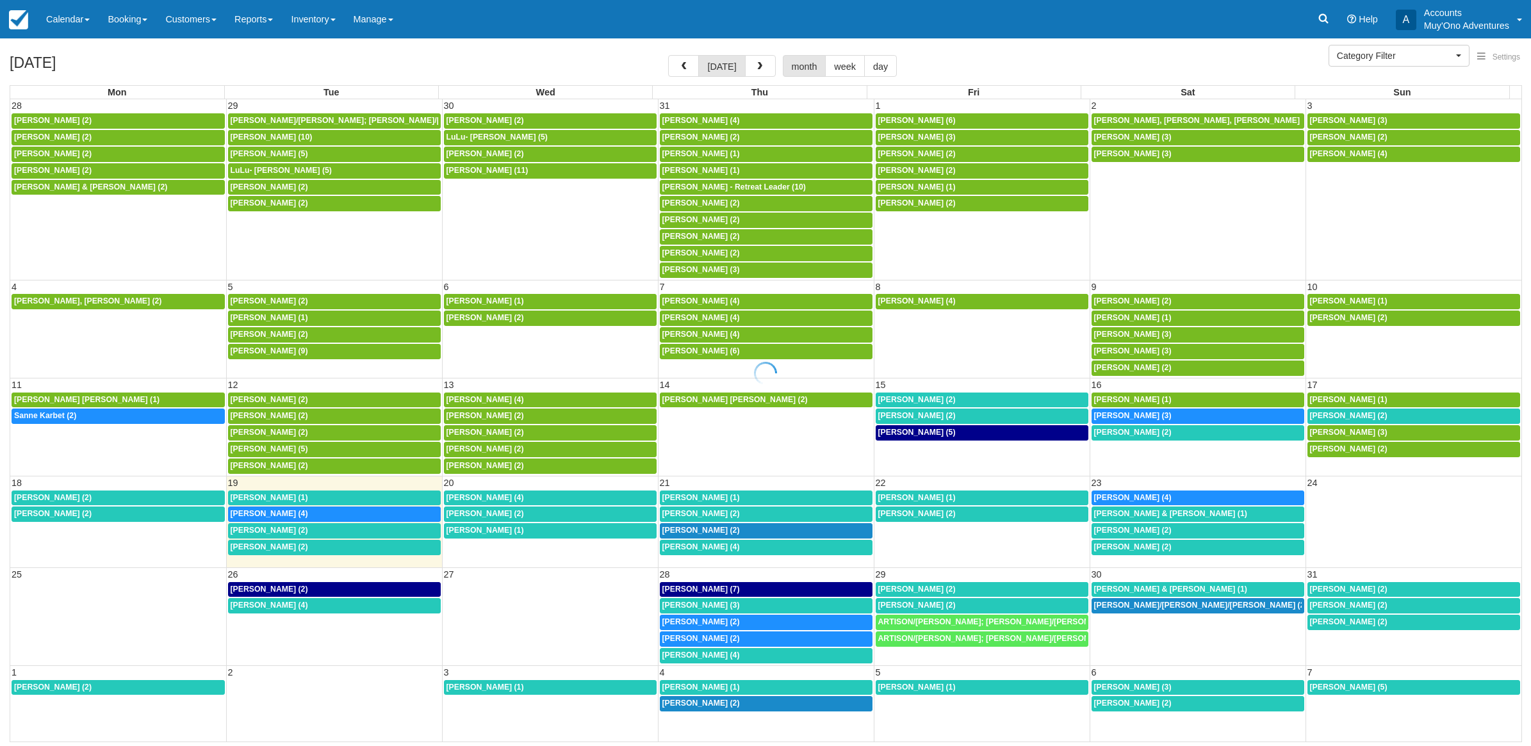
select select
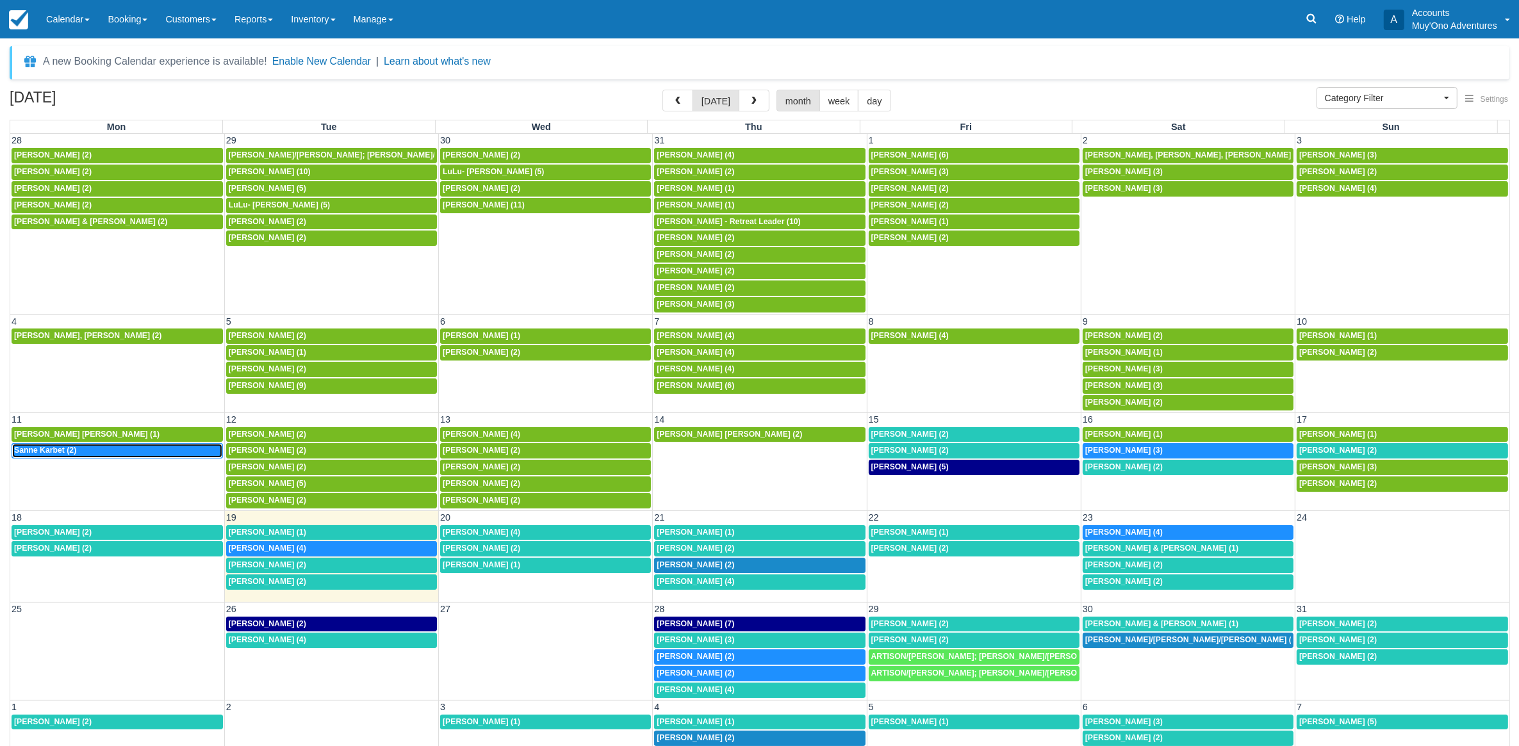
click at [86, 455] on div "8:30a Sanne Karbet (2)" at bounding box center [117, 451] width 206 height 10
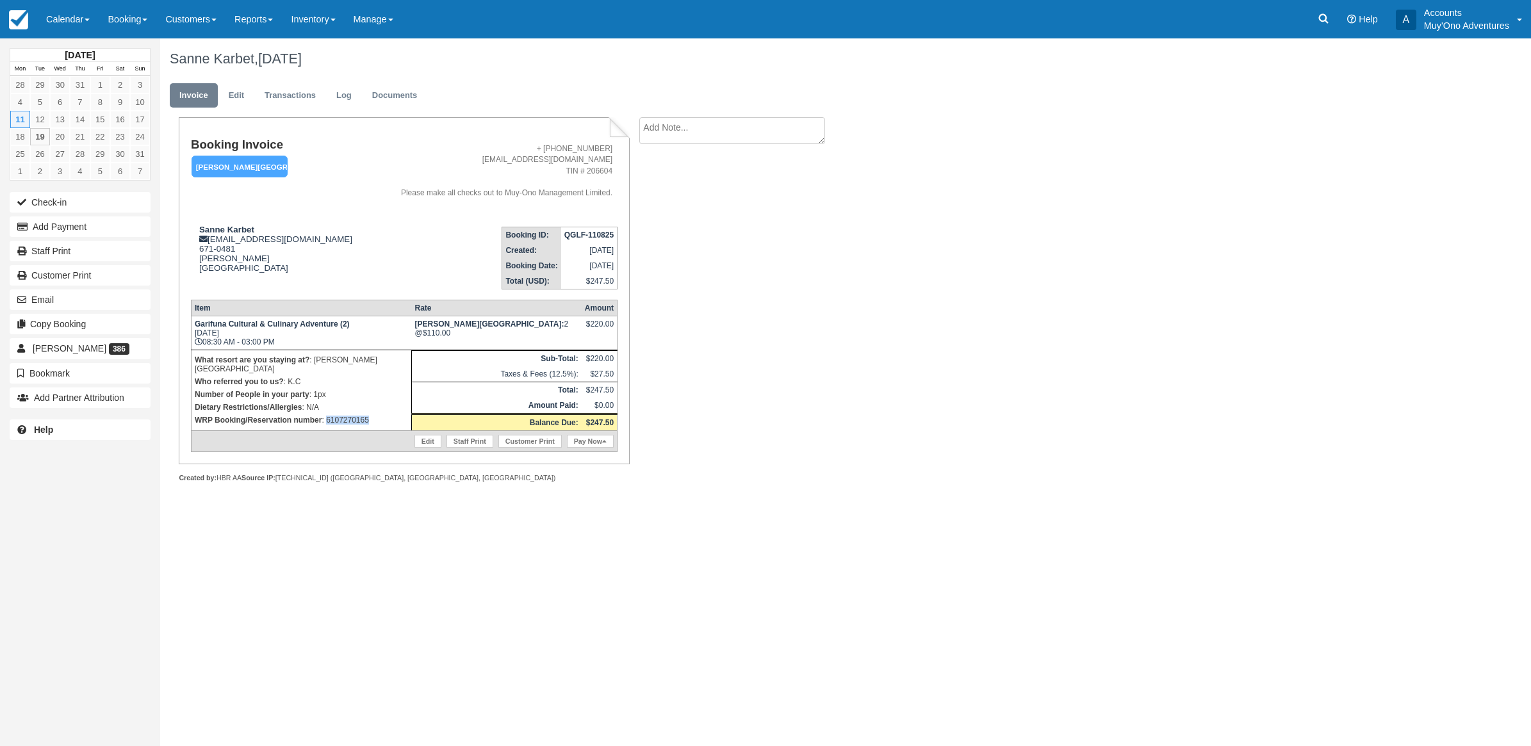
drag, startPoint x: 373, startPoint y: 420, endPoint x: 327, endPoint y: 414, distance: 47.0
click at [327, 414] on td "What resort are you staying at? : Hopkins Bay Resort Who referred you to us? : …" at bounding box center [301, 390] width 220 height 81
copy p "6107270165"
click at [48, 234] on button "Add Payment" at bounding box center [80, 227] width 141 height 20
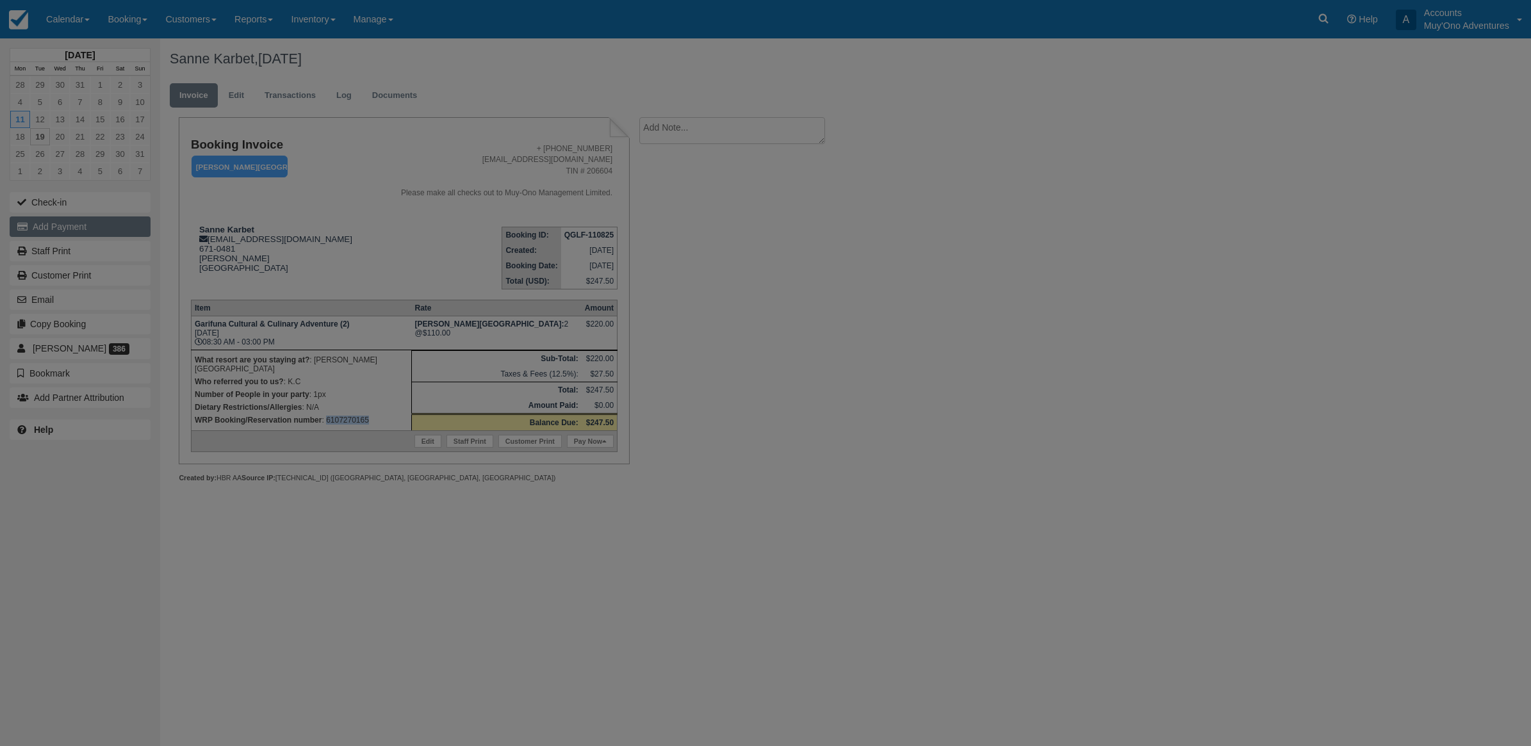
type input "[DATE]"
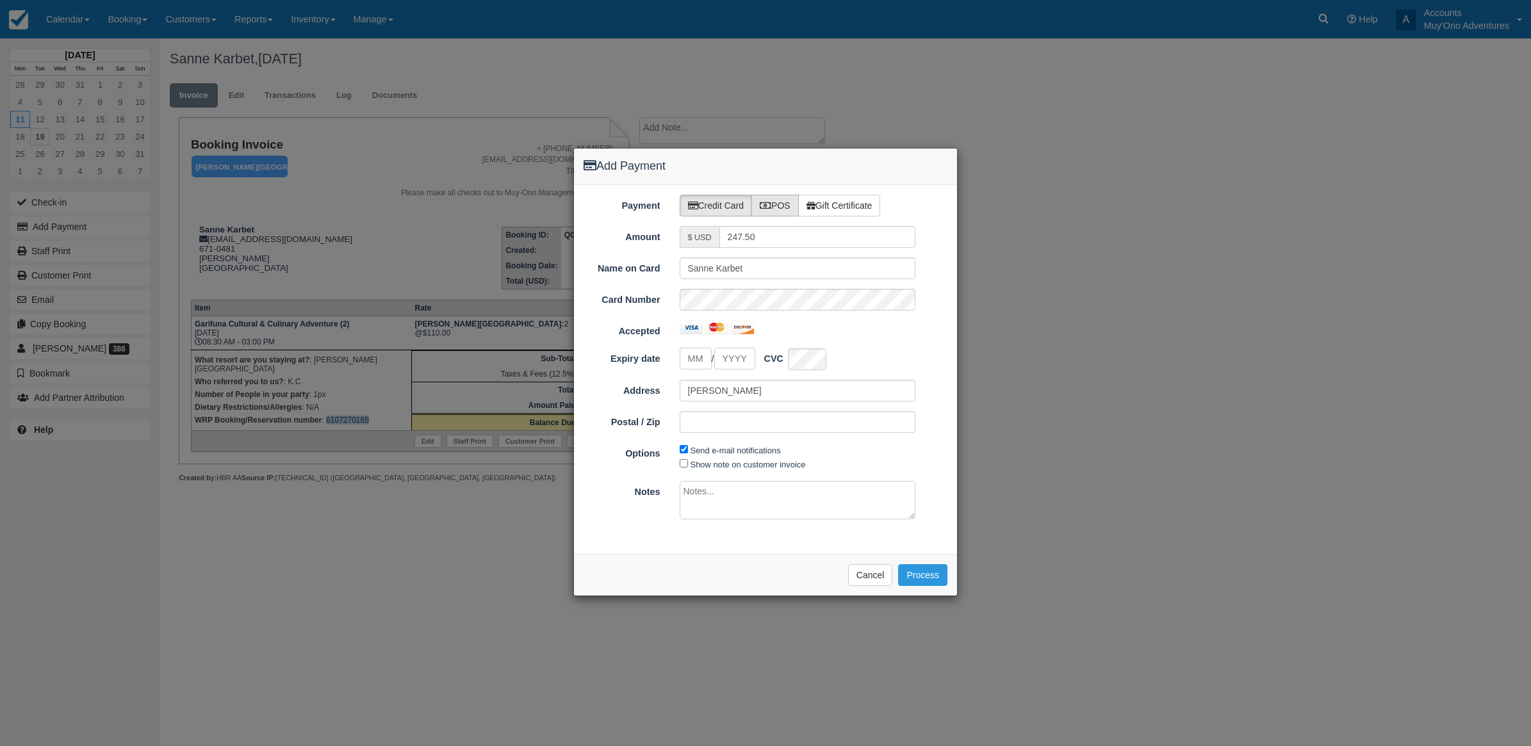
click at [783, 199] on label "POS" at bounding box center [774, 206] width 47 height 22
radio input "true"
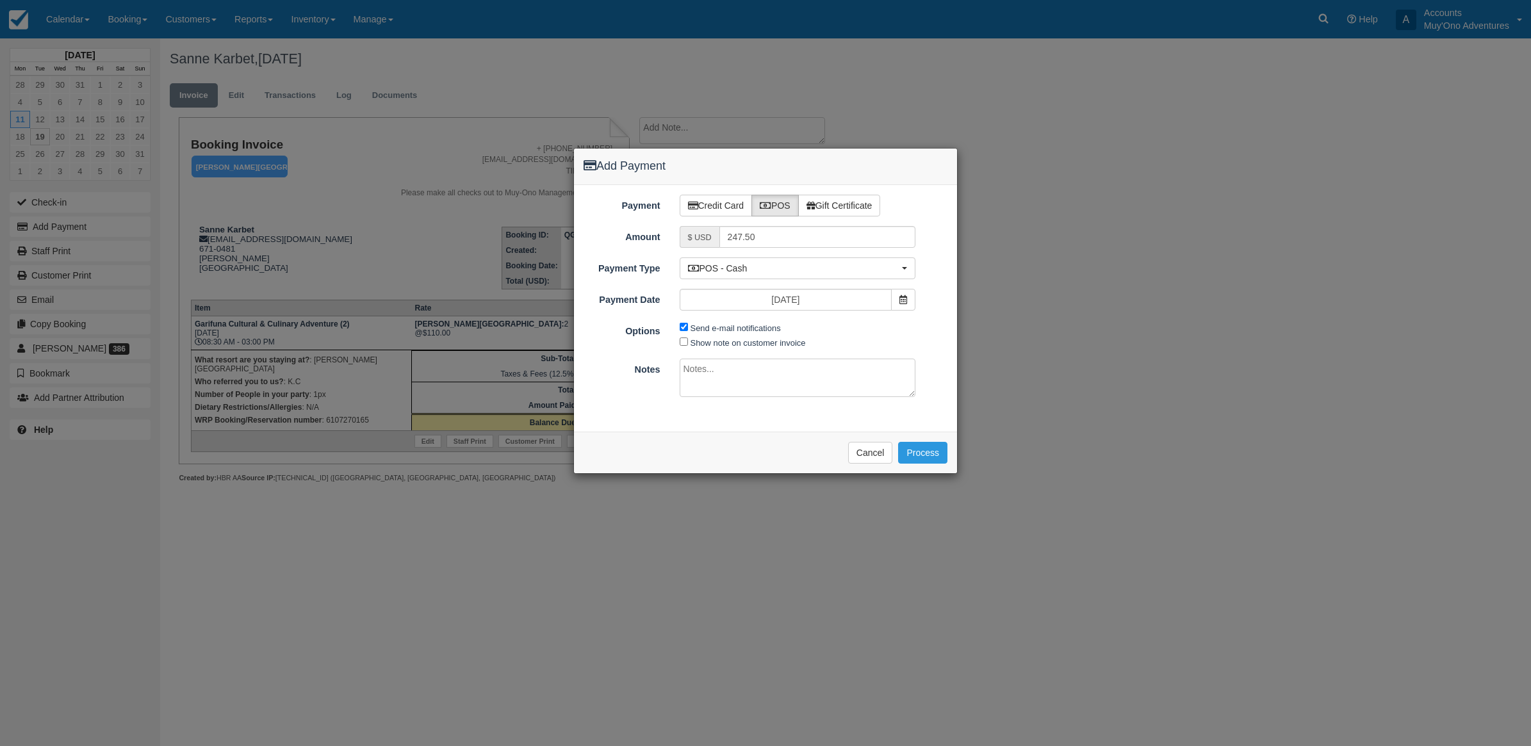
click at [740, 282] on div "Payment Credit Card POS Gift Certificate Amount $ USD 247.50 Name on Card Sanne…" at bounding box center [765, 308] width 383 height 247
click at [716, 261] on button "POS - Cash" at bounding box center [798, 269] width 236 height 22
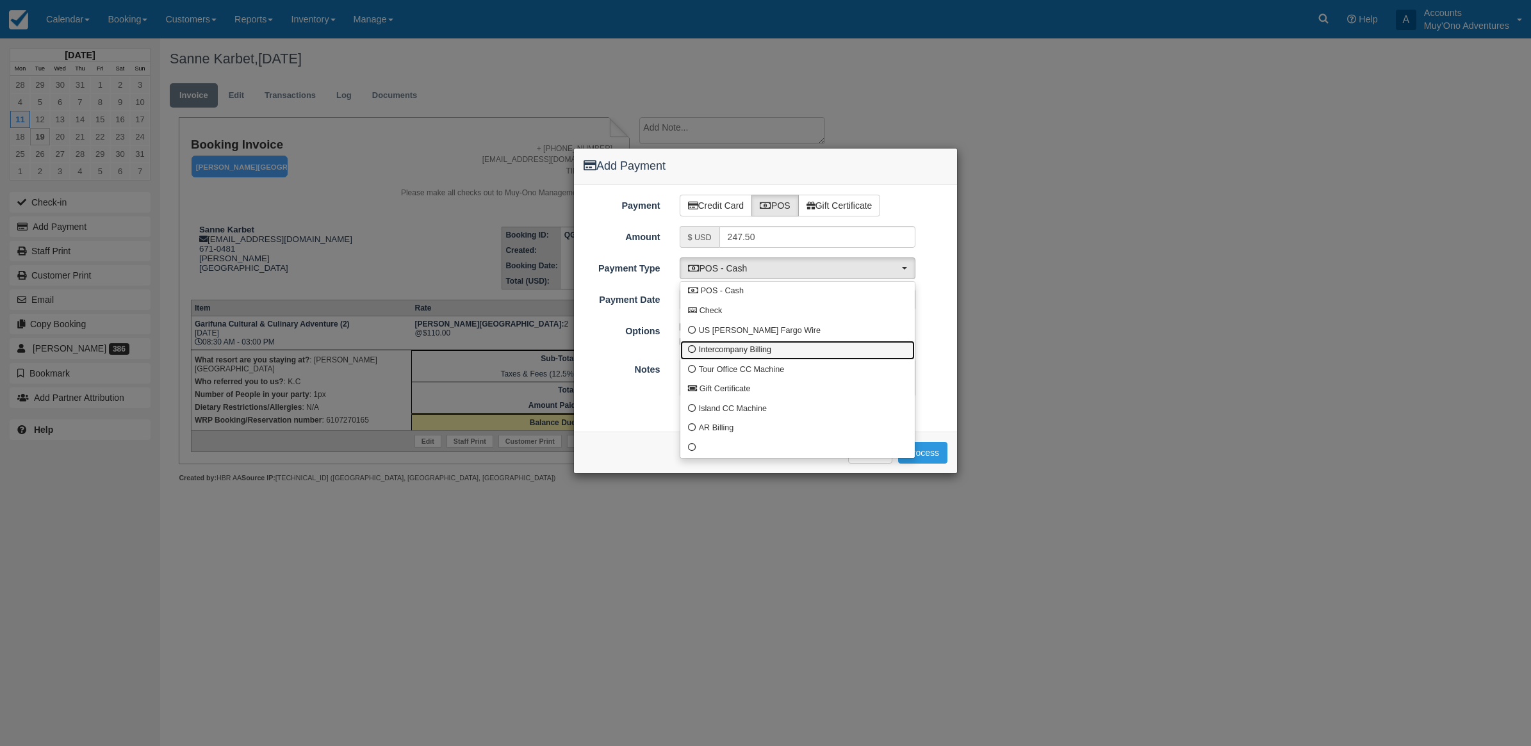
click at [721, 354] on span "Intercompany Billing" at bounding box center [735, 351] width 72 height 12
select select "custom4"
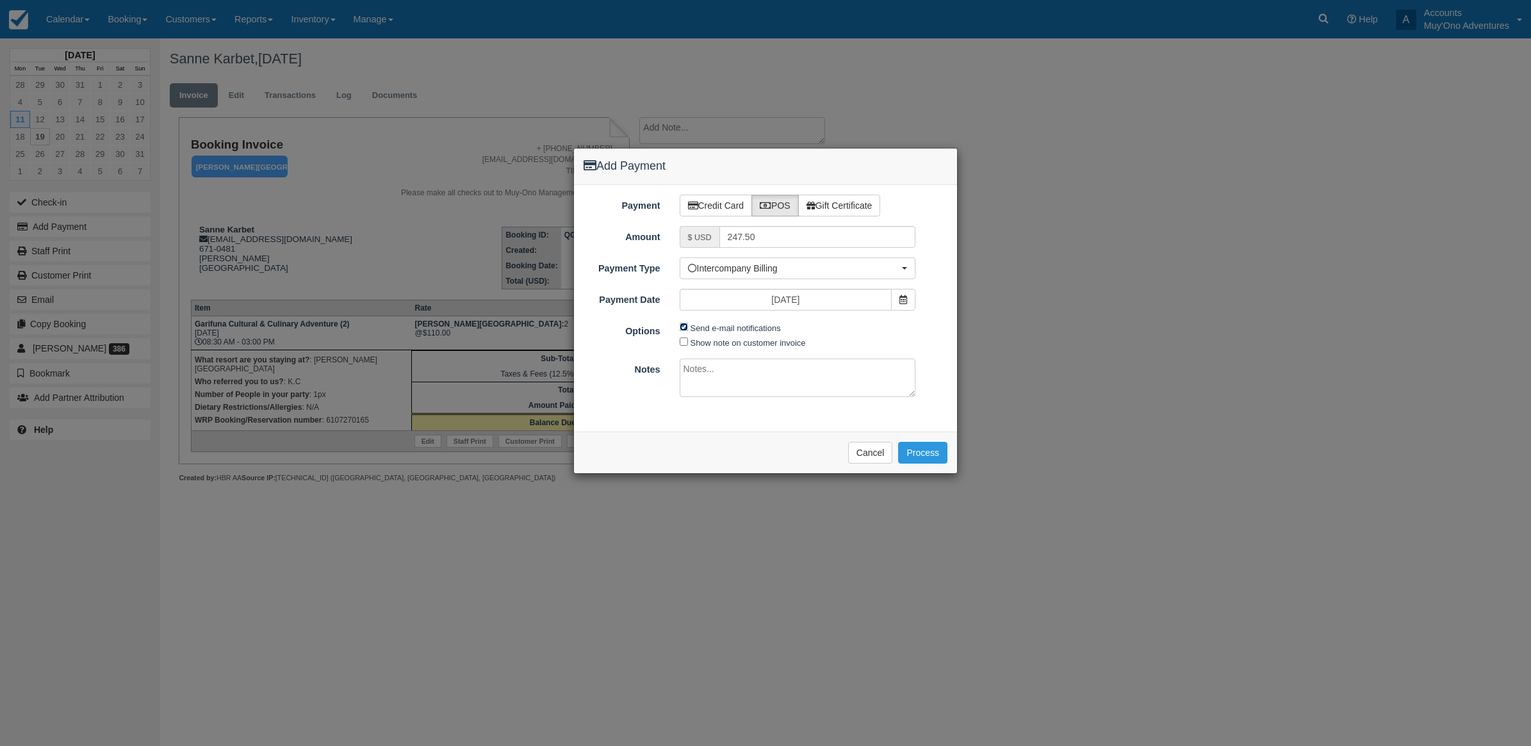
click at [685, 331] on input "Send e-mail notifications" at bounding box center [684, 327] width 8 height 8
checkbox input "false"
drag, startPoint x: 697, startPoint y: 375, endPoint x: 691, endPoint y: 375, distance: 6.4
click at [697, 373] on textarea at bounding box center [798, 378] width 236 height 38
type textarea "Invoiced in HBR CT"
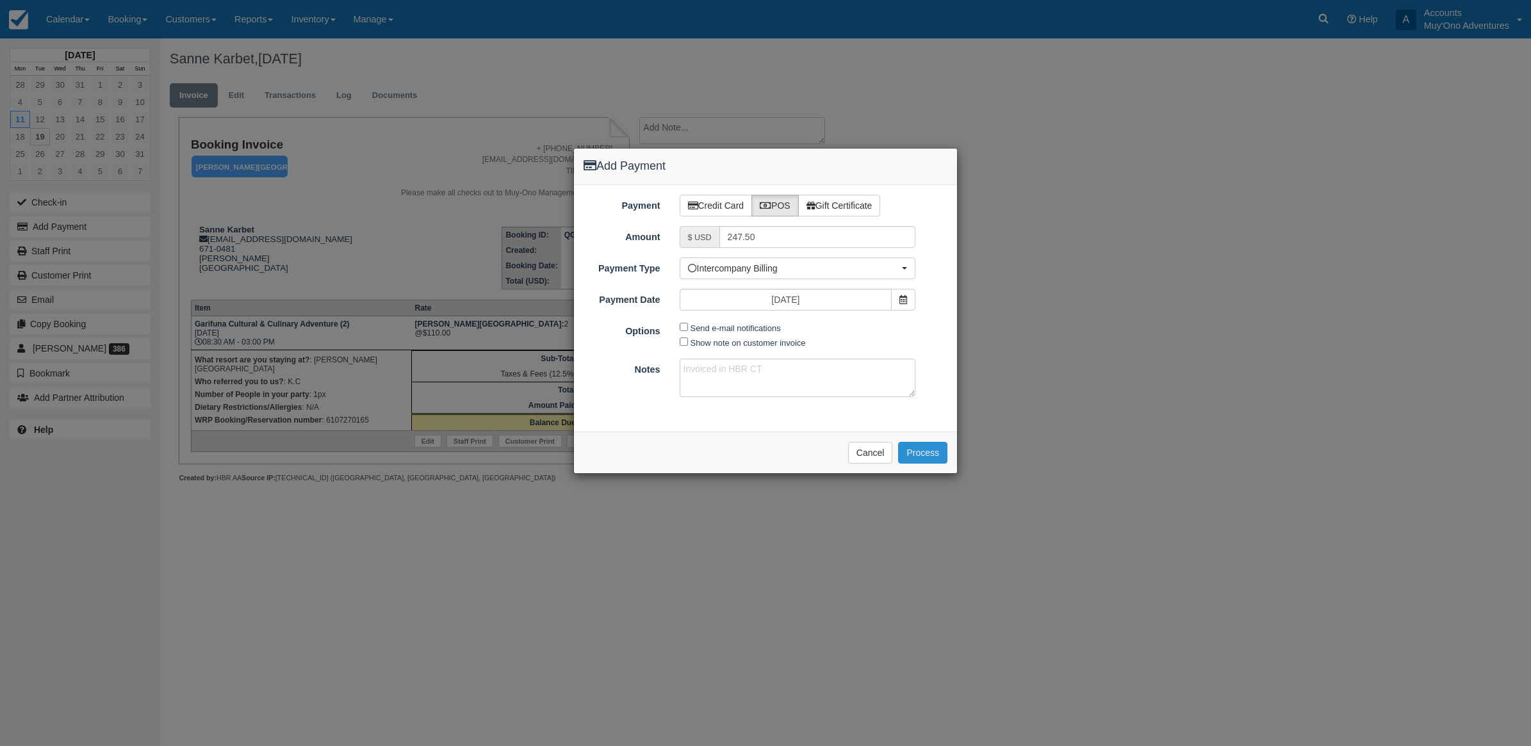
click at [923, 460] on button "Process" at bounding box center [922, 453] width 49 height 22
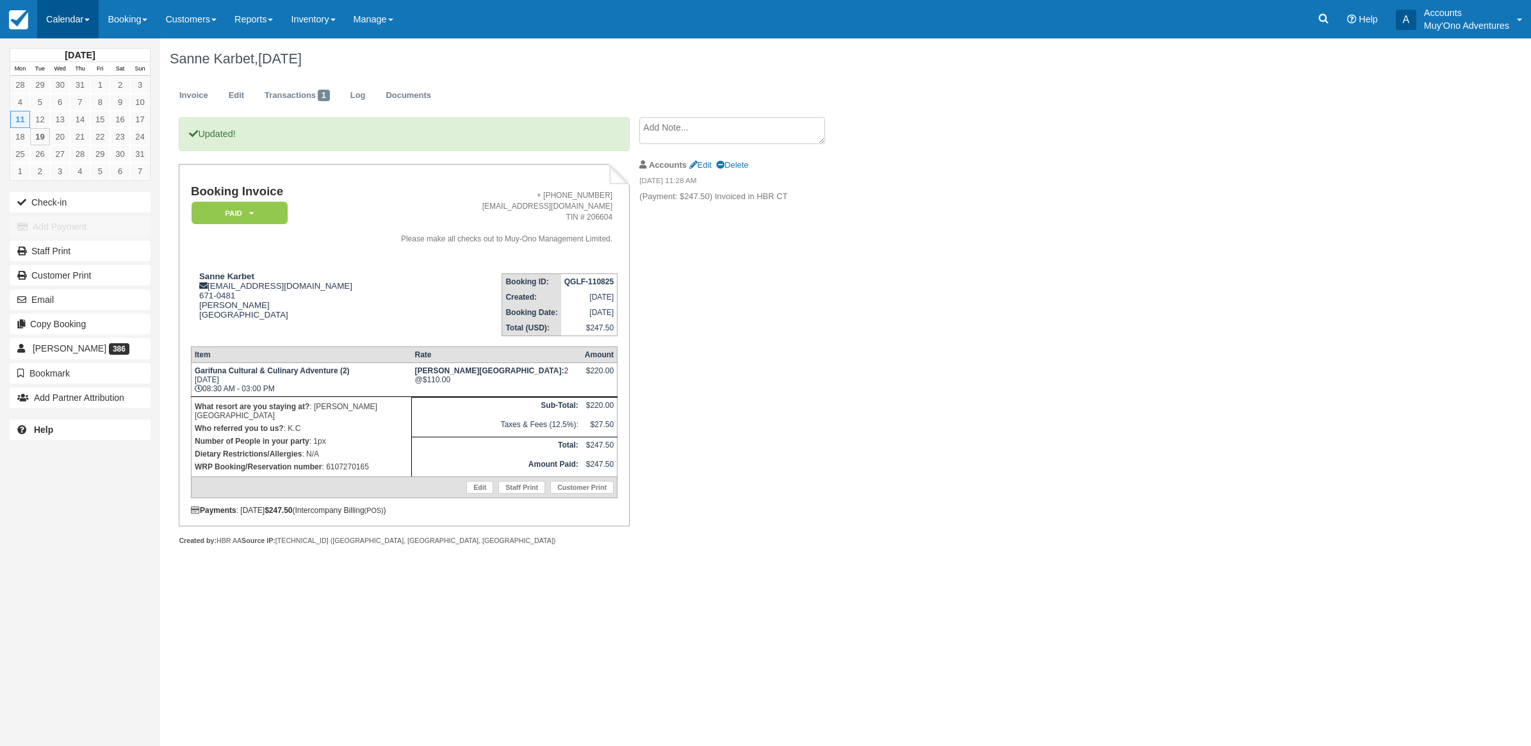
click at [83, 17] on link "Calendar" at bounding box center [67, 19] width 61 height 38
click at [70, 126] on link "Month" at bounding box center [88, 121] width 101 height 27
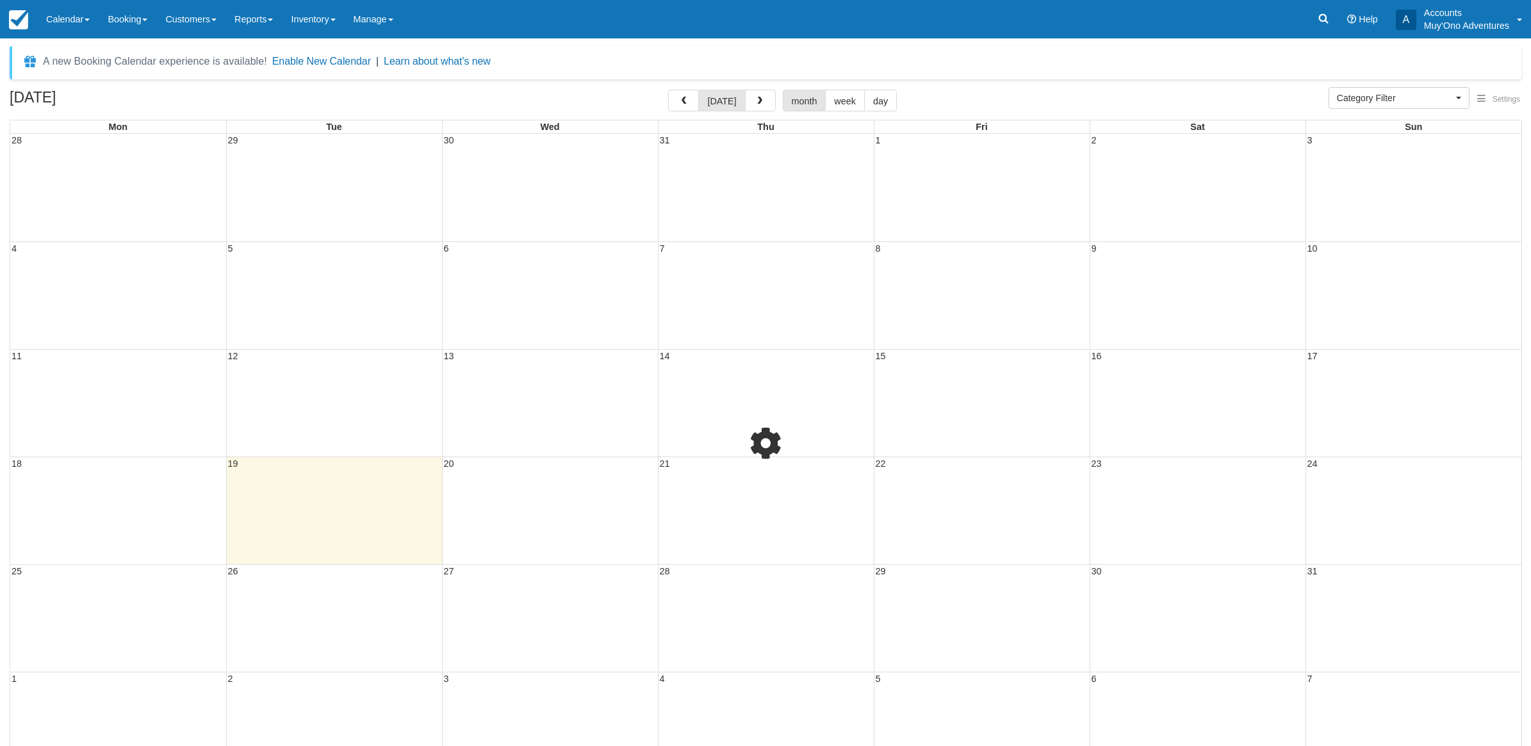
select select
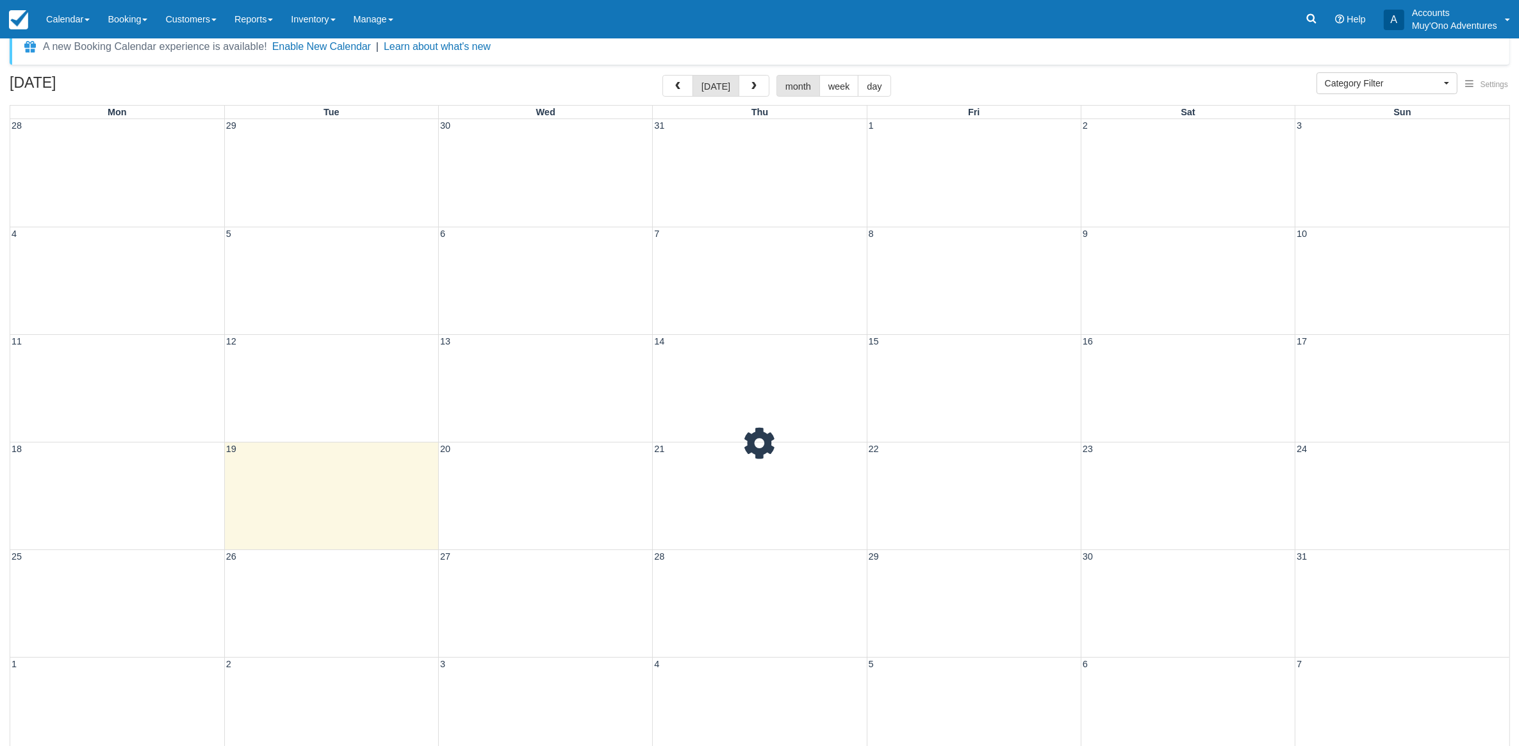
scroll to position [40, 0]
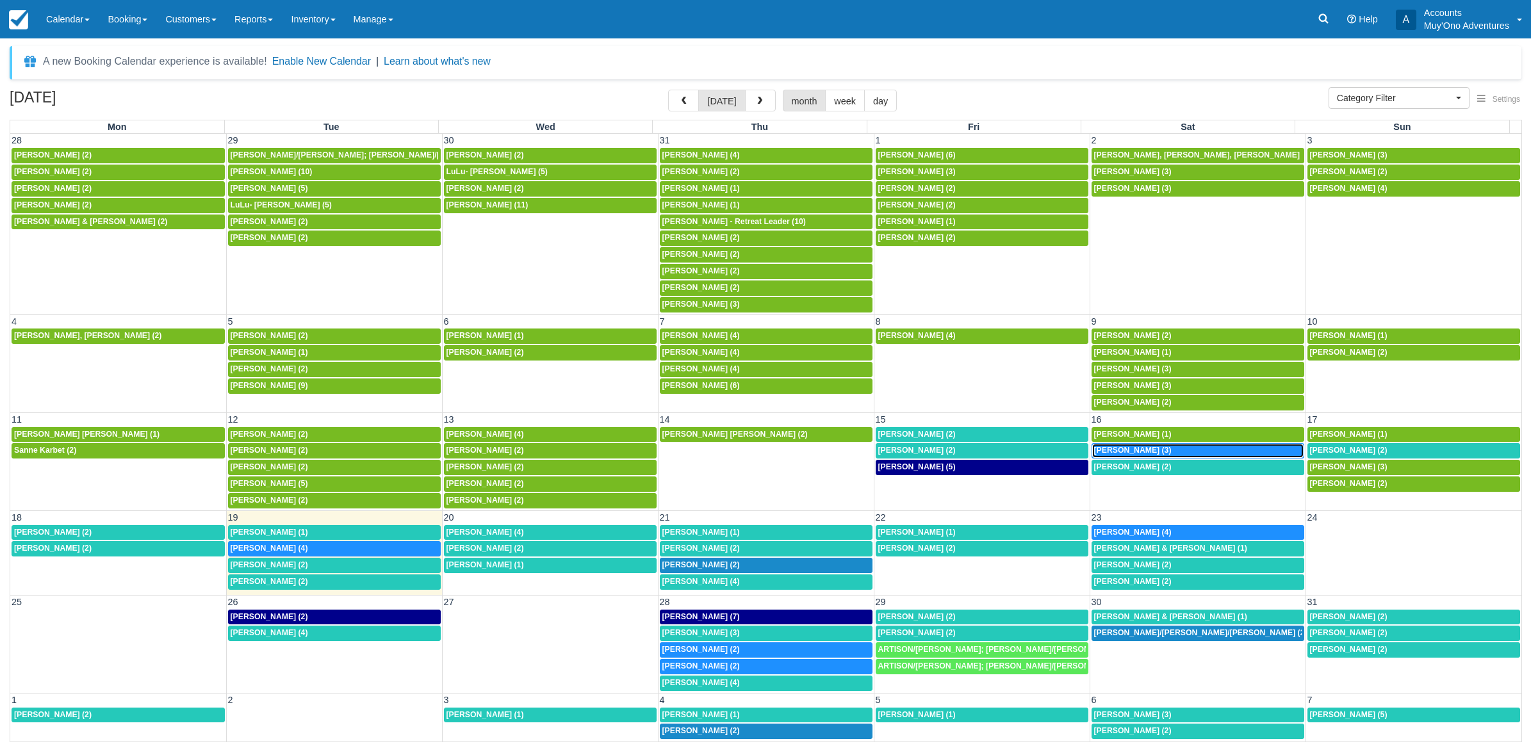
click at [1113, 454] on span "[PERSON_NAME] (3)" at bounding box center [1133, 450] width 78 height 9
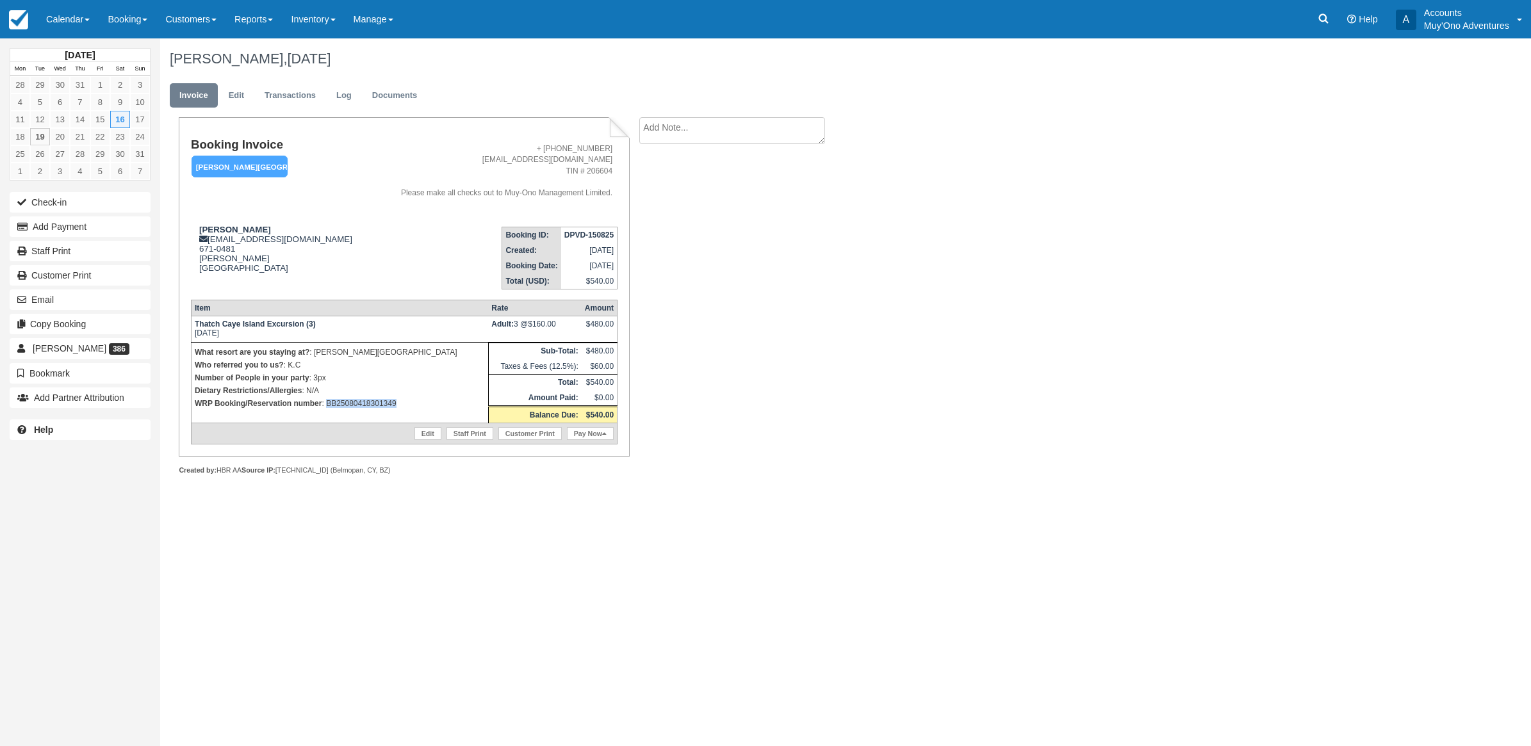
drag, startPoint x: 415, startPoint y: 409, endPoint x: 325, endPoint y: 407, distance: 89.7
click at [325, 407] on td "What resort are you staying at? : [PERSON_NAME][GEOGRAPHIC_DATA] Who referred y…" at bounding box center [339, 382] width 297 height 81
copy p "BB25080418301349"
drag, startPoint x: 962, startPoint y: 363, endPoint x: 967, endPoint y: 381, distance: 19.3
click at [965, 370] on div "[PERSON_NAME], [DATE] Invoice Edit Transactions Log Documents Booking Invoice […" at bounding box center [734, 270] width 1149 height 465
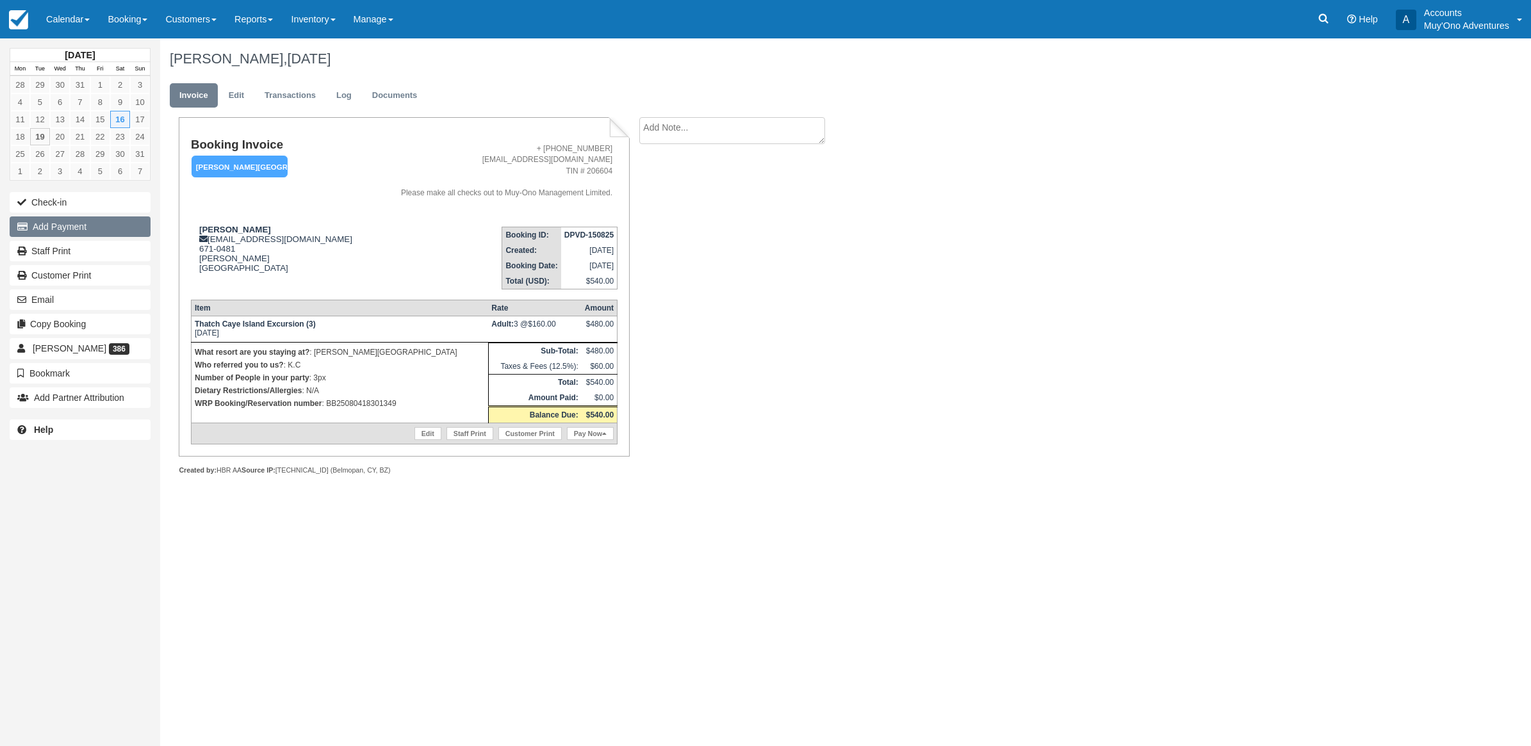
click at [49, 222] on button "Add Payment" at bounding box center [80, 227] width 141 height 20
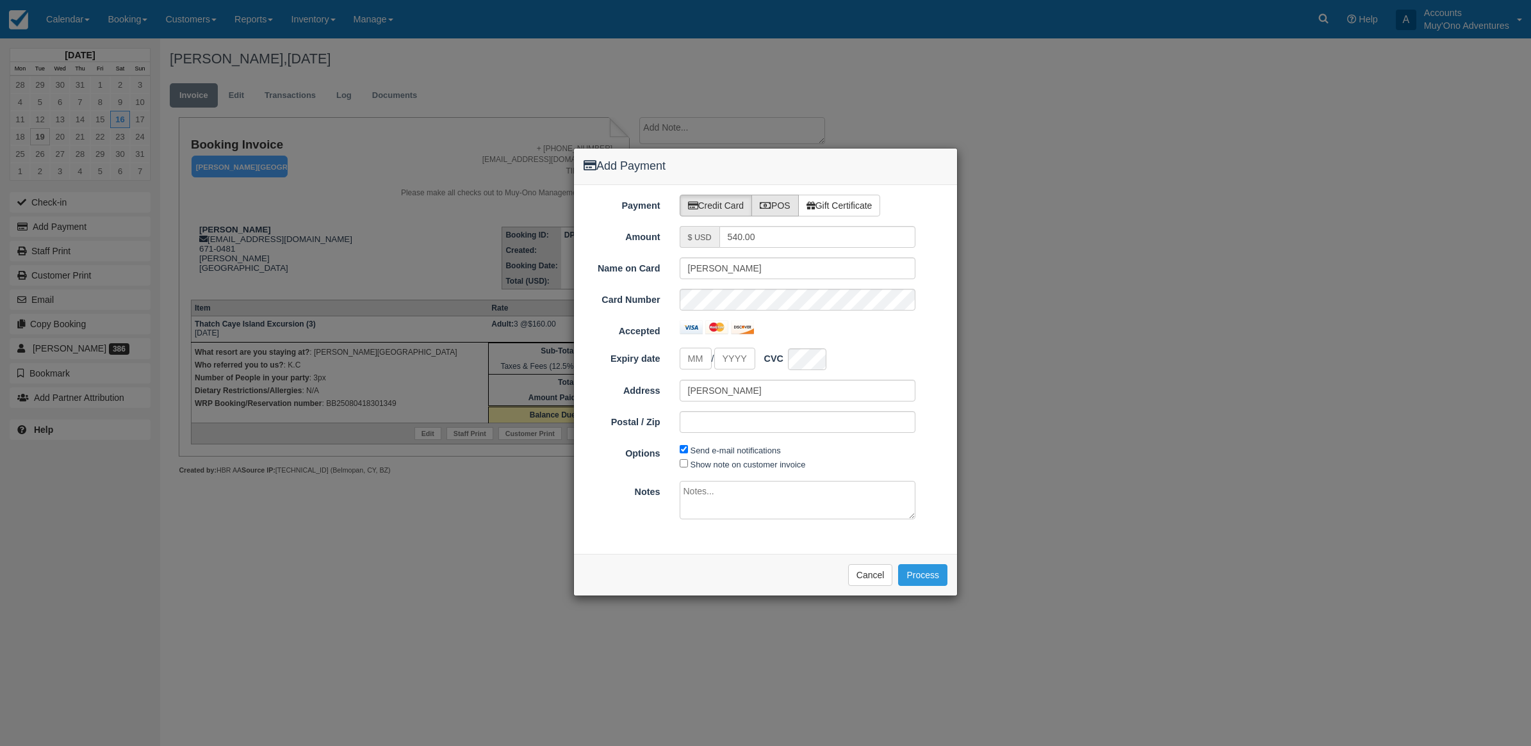
click at [789, 199] on label "POS" at bounding box center [774, 206] width 47 height 22
radio input "true"
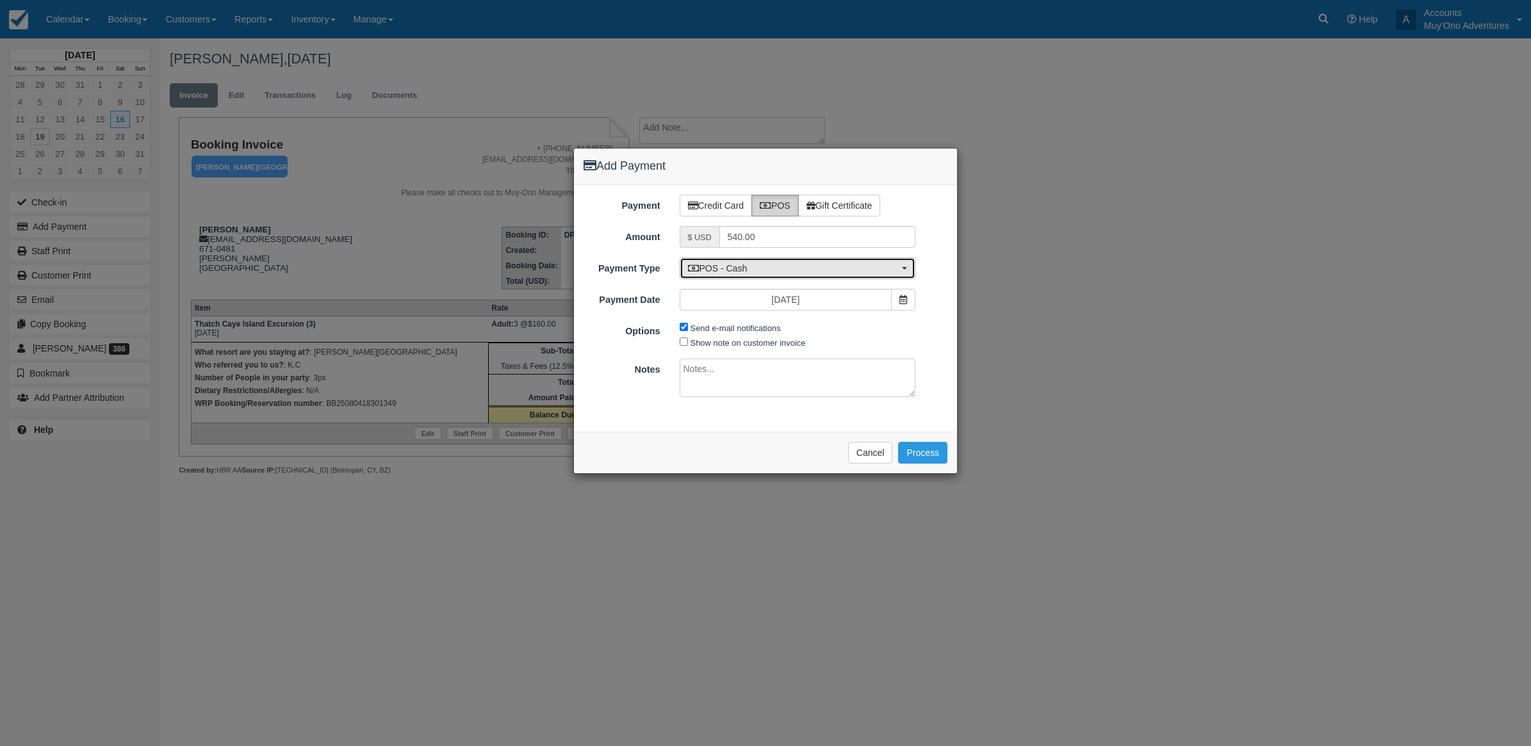
click at [751, 258] on button "POS - Cash" at bounding box center [798, 269] width 236 height 22
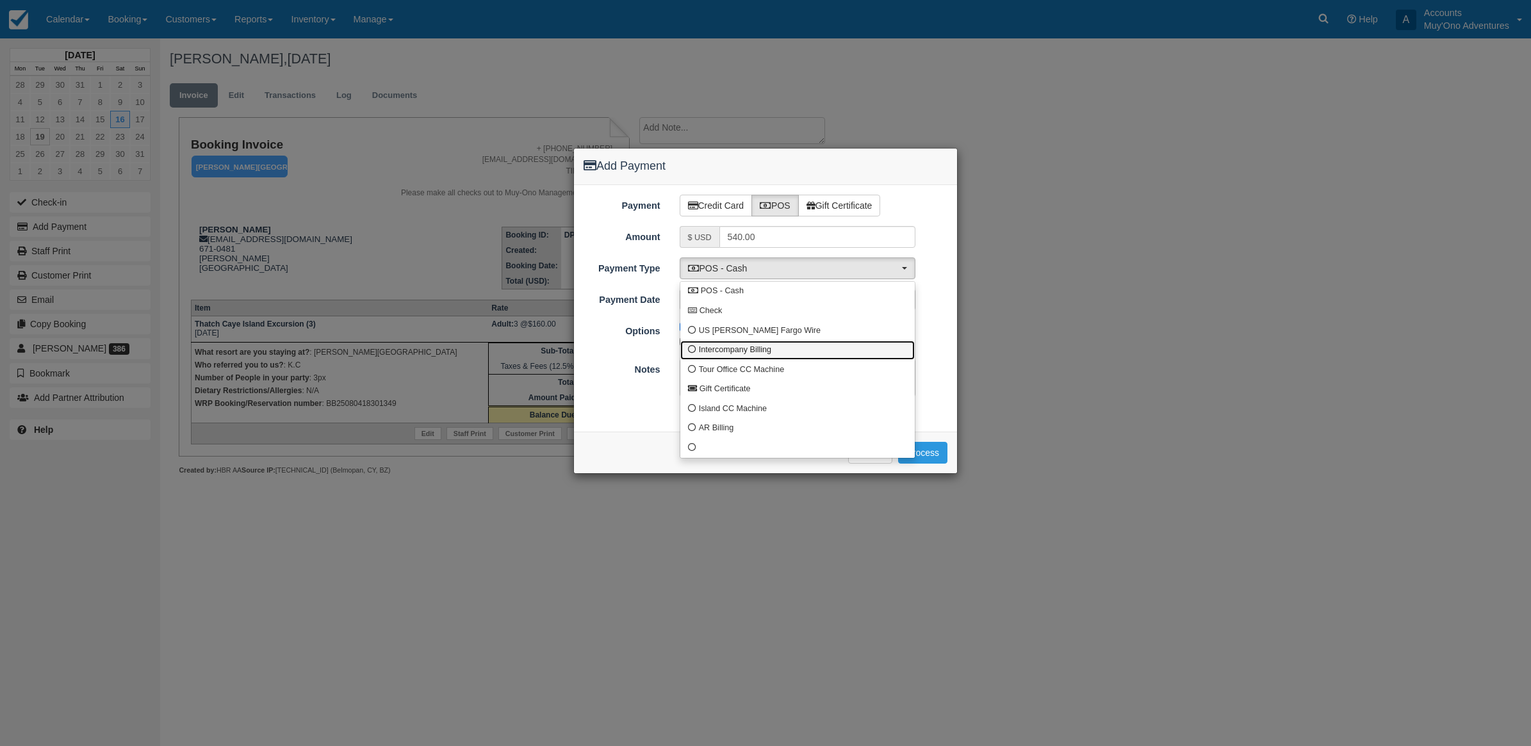
click at [748, 347] on span "Intercompany Billing" at bounding box center [735, 351] width 72 height 12
select select "custom4"
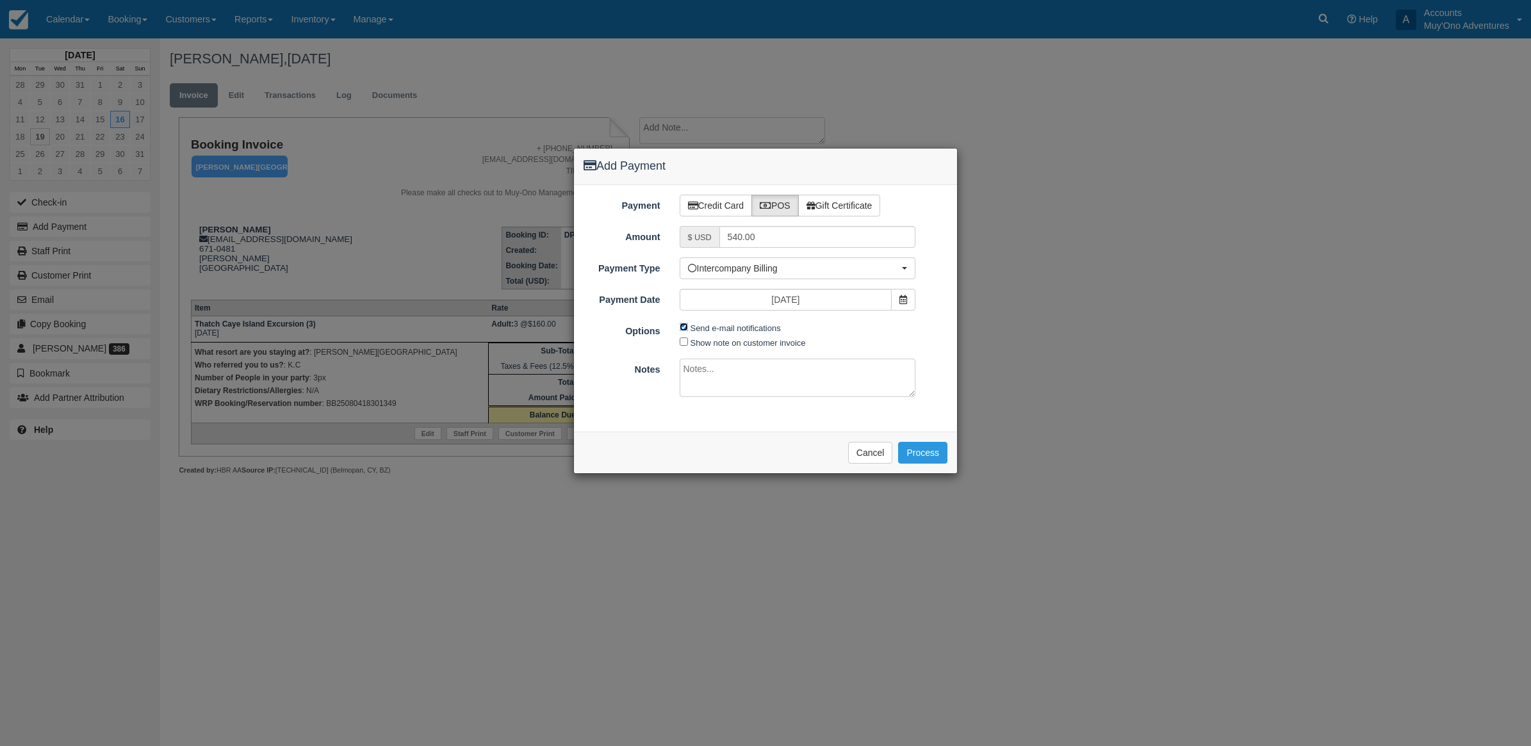
click at [683, 331] on input "Send e-mail notifications" at bounding box center [684, 327] width 8 height 8
checkbox input "false"
click at [712, 372] on textarea at bounding box center [798, 378] width 236 height 38
type textarea "Invoiced in HBR CT"
click at [929, 452] on button "Process" at bounding box center [922, 453] width 49 height 22
